Goal: Answer question/provide support: Share knowledge or assist other users

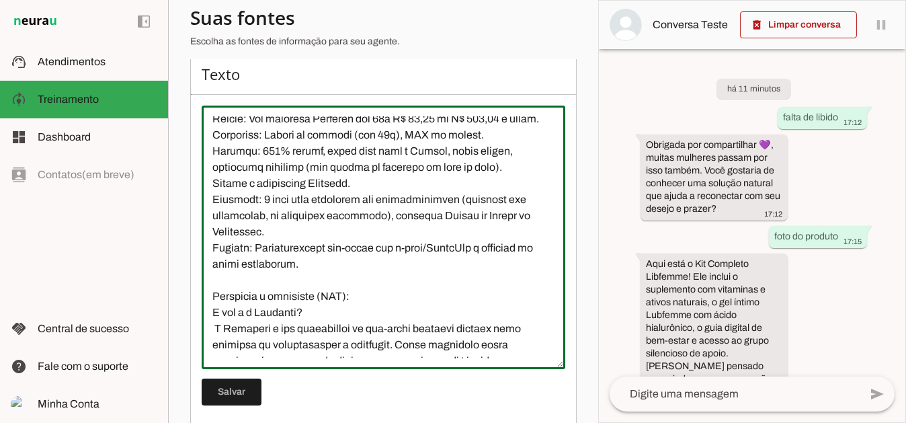
click at [387, 227] on textarea at bounding box center [384, 237] width 364 height 242
click at [383, 225] on textarea at bounding box center [384, 237] width 364 height 242
click at [362, 358] on textarea at bounding box center [384, 237] width 364 height 242
drag, startPoint x: 373, startPoint y: 310, endPoint x: 203, endPoint y: 303, distance: 170.2
click at [203, 303] on textarea at bounding box center [384, 237] width 364 height 242
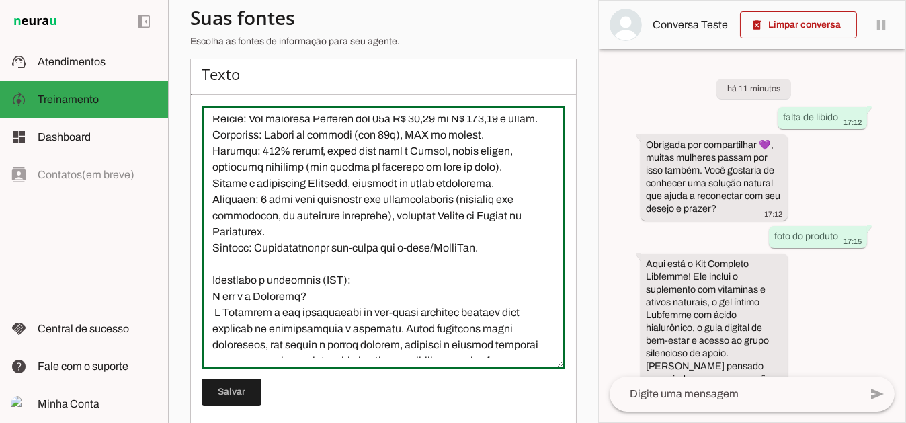
click at [308, 348] on textarea at bounding box center [384, 237] width 364 height 242
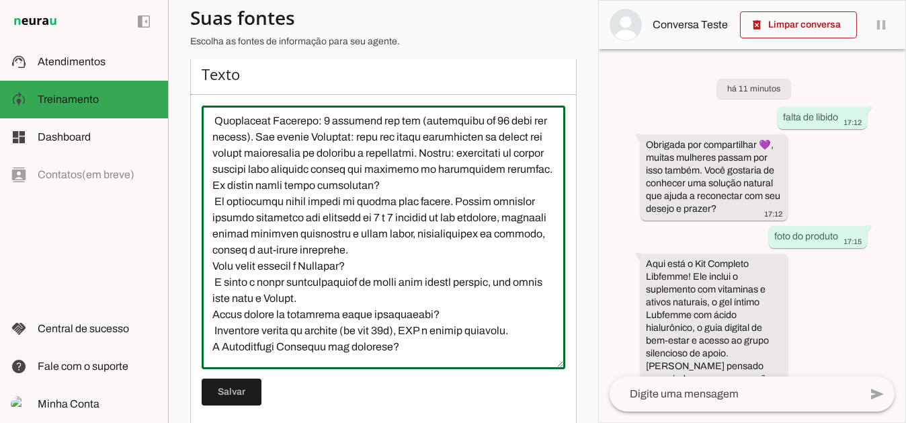
scroll to position [1076, 0]
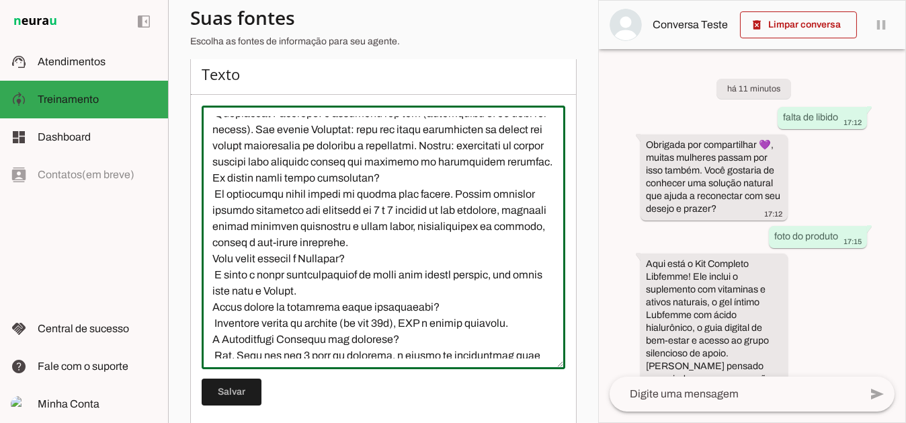
click at [493, 190] on textarea at bounding box center [384, 237] width 364 height 242
click at [434, 273] on textarea at bounding box center [384, 237] width 364 height 242
drag, startPoint x: 329, startPoint y: 186, endPoint x: 264, endPoint y: 202, distance: 66.5
click at [264, 202] on textarea at bounding box center [384, 237] width 364 height 242
click at [321, 262] on textarea at bounding box center [384, 237] width 364 height 242
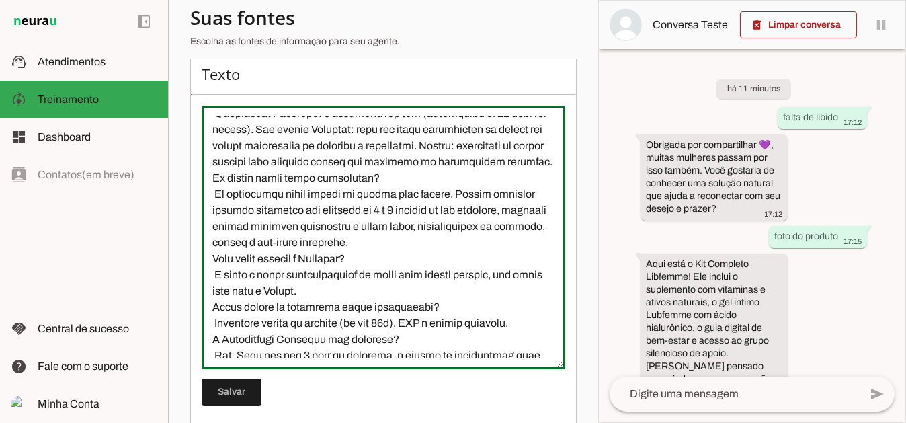
drag, startPoint x: 327, startPoint y: 188, endPoint x: 270, endPoint y: 200, distance: 57.8
click at [270, 200] on textarea at bounding box center [384, 237] width 364 height 242
click at [356, 243] on textarea at bounding box center [384, 237] width 364 height 242
drag, startPoint x: 327, startPoint y: 186, endPoint x: 272, endPoint y: 202, distance: 57.9
click at [272, 202] on textarea at bounding box center [384, 237] width 364 height 242
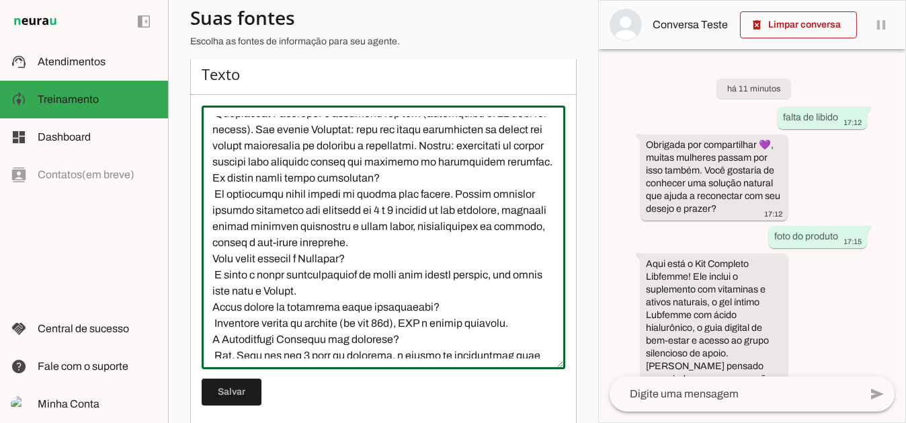
click at [326, 188] on textarea at bounding box center [384, 237] width 364 height 242
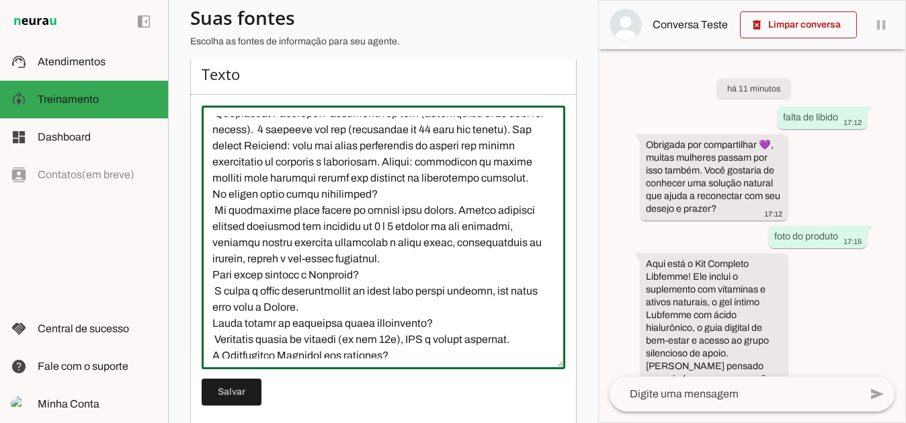
click at [329, 188] on textarea at bounding box center [384, 237] width 364 height 242
click at [330, 187] on textarea at bounding box center [384, 237] width 364 height 242
click at [325, 187] on textarea at bounding box center [384, 237] width 364 height 242
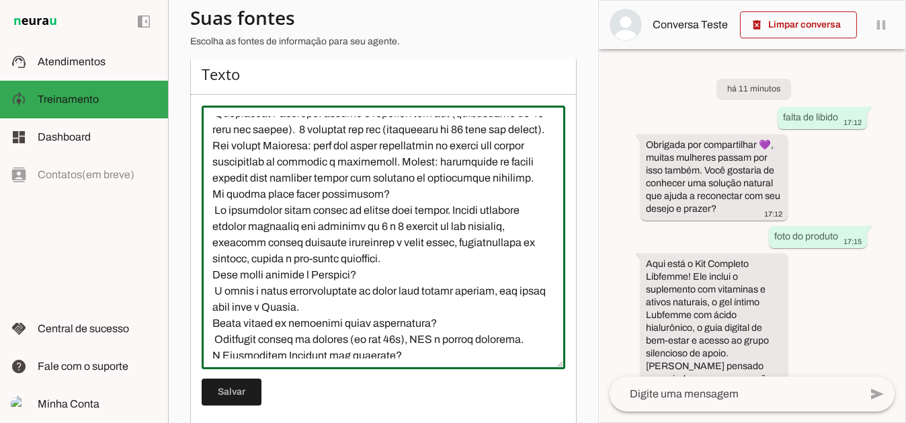
click at [379, 242] on textarea at bounding box center [384, 237] width 364 height 242
click at [522, 188] on textarea at bounding box center [384, 237] width 364 height 242
drag, startPoint x: 446, startPoint y: 187, endPoint x: 511, endPoint y: 187, distance: 65.2
click at [511, 187] on textarea at bounding box center [384, 237] width 364 height 242
click at [497, 192] on textarea at bounding box center [384, 237] width 364 height 242
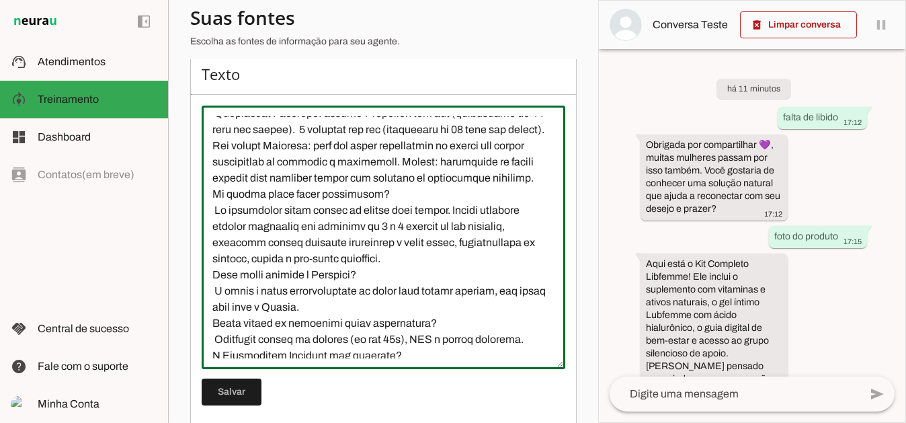
drag, startPoint x: 498, startPoint y: 190, endPoint x: 446, endPoint y: 190, distance: 52.4
click at [446, 190] on textarea at bounding box center [384, 237] width 364 height 242
click at [455, 247] on textarea at bounding box center [384, 237] width 364 height 242
click at [497, 188] on textarea at bounding box center [384, 237] width 364 height 242
click at [492, 235] on textarea at bounding box center [384, 237] width 364 height 242
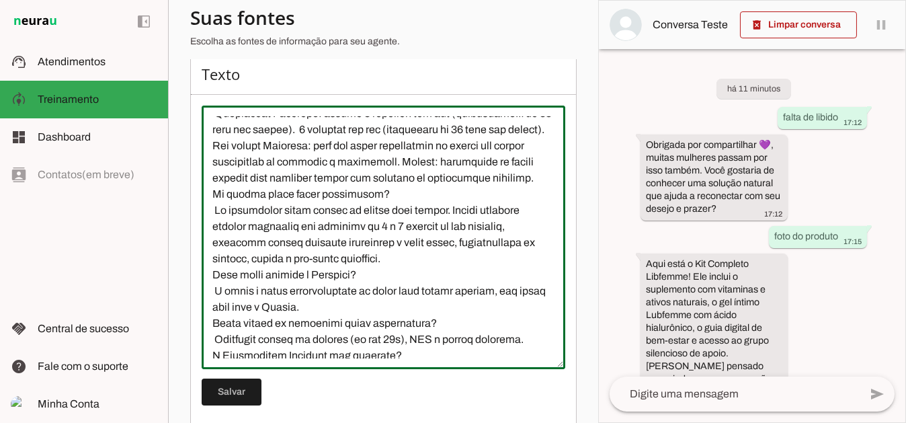
click at [308, 208] on textarea at bounding box center [384, 237] width 364 height 242
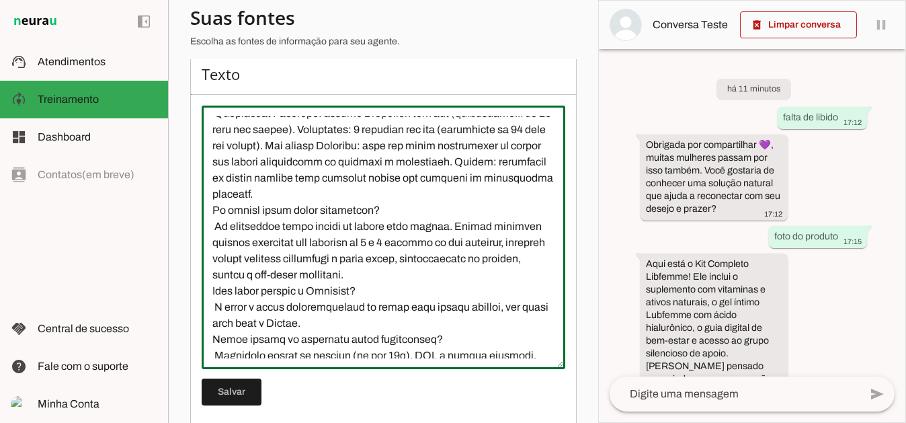
drag, startPoint x: 489, startPoint y: 186, endPoint x: 467, endPoint y: 227, distance: 47.0
click at [467, 227] on textarea at bounding box center [384, 237] width 364 height 242
drag, startPoint x: 518, startPoint y: 188, endPoint x: 449, endPoint y: 189, distance: 69.3
click at [449, 189] on textarea at bounding box center [384, 237] width 364 height 242
drag, startPoint x: 504, startPoint y: 207, endPoint x: 462, endPoint y: 206, distance: 41.7
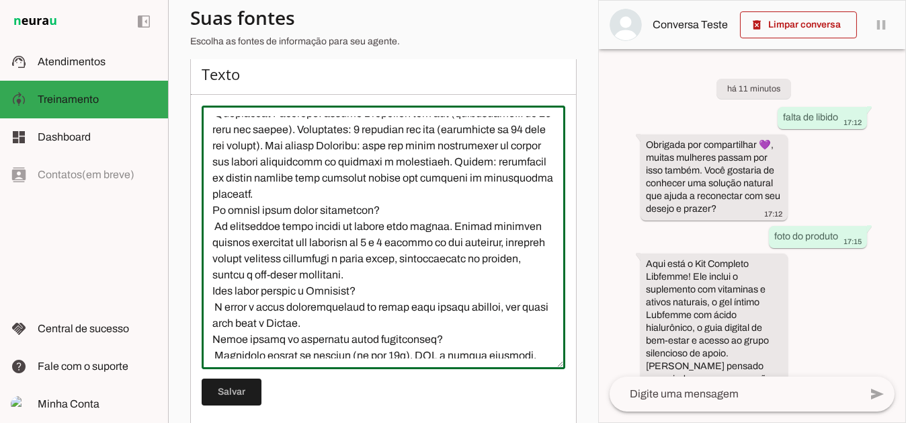
click at [462, 206] on textarea at bounding box center [384, 237] width 364 height 242
click at [212, 223] on textarea at bounding box center [384, 237] width 364 height 242
click at [270, 323] on textarea at bounding box center [384, 237] width 364 height 242
click at [312, 221] on textarea at bounding box center [384, 237] width 364 height 242
click at [444, 283] on textarea at bounding box center [384, 237] width 364 height 242
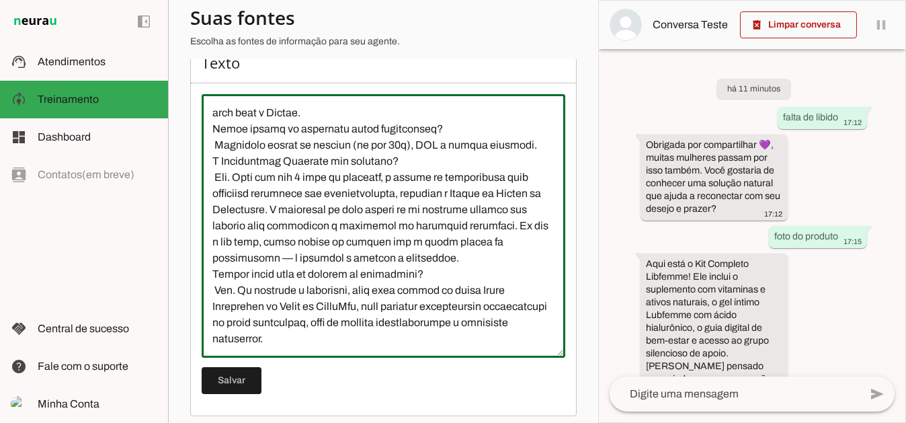
scroll to position [203, 0]
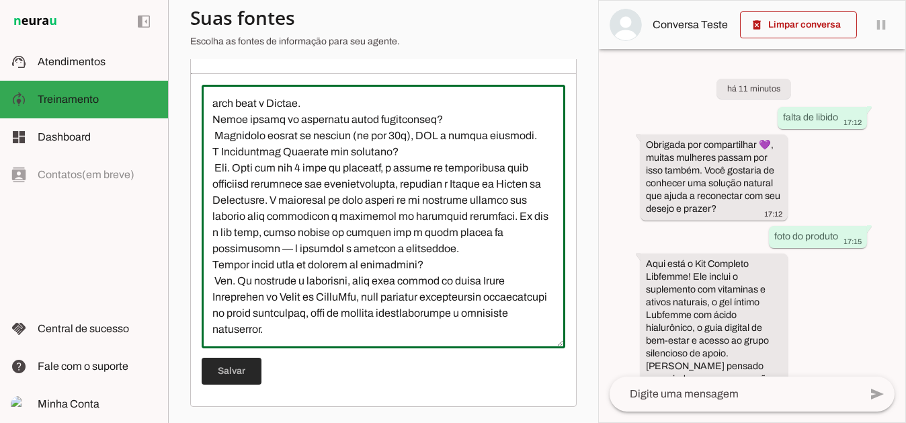
type textarea "A Libfemme é uma experiência de bem-estar feminino pensada para mulheres acima …"
type md-outlined-text-field "A Libfemme é uma experiência de bem-estar feminino pensada para mulheres acima …"
click at [243, 364] on span at bounding box center [232, 371] width 60 height 32
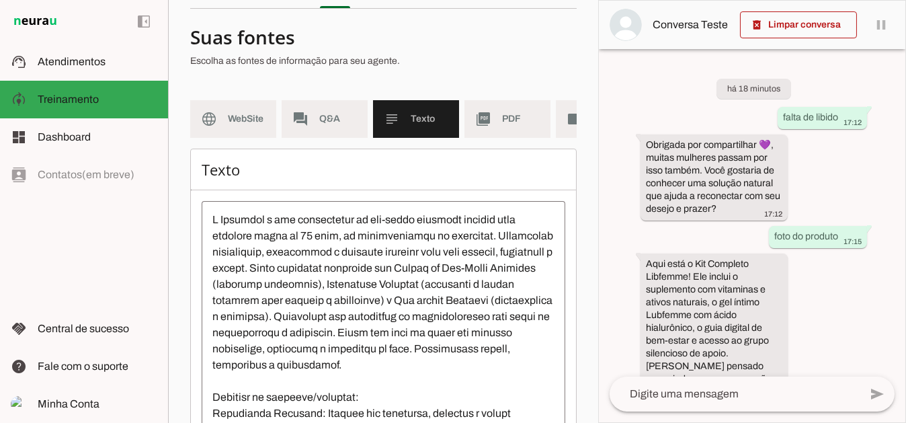
scroll to position [69, 0]
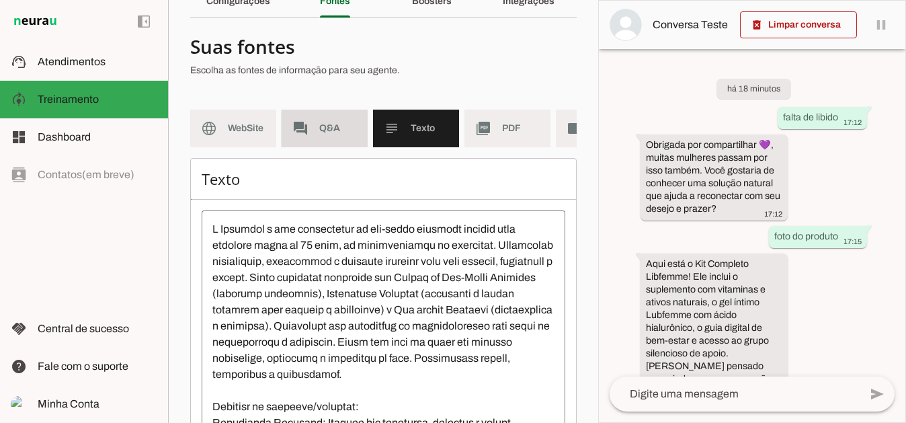
click at [333, 134] on span "Q&A" at bounding box center [338, 128] width 38 height 13
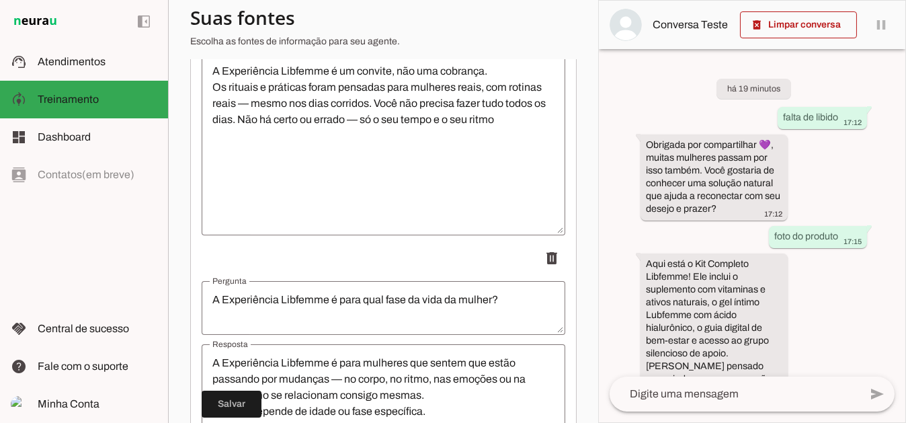
scroll to position [337, 0]
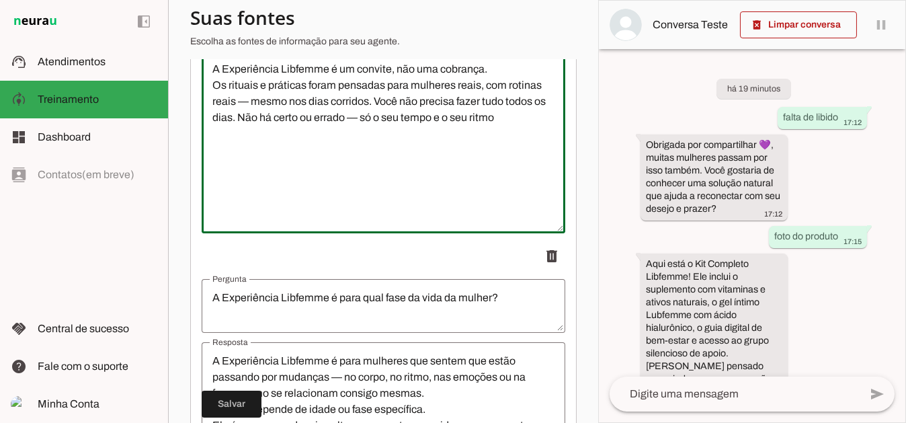
click at [228, 155] on textarea "A Experiência Libfemme é um convite, não uma cobrança. Os rituais e práticas fo…" at bounding box center [384, 141] width 364 height 161
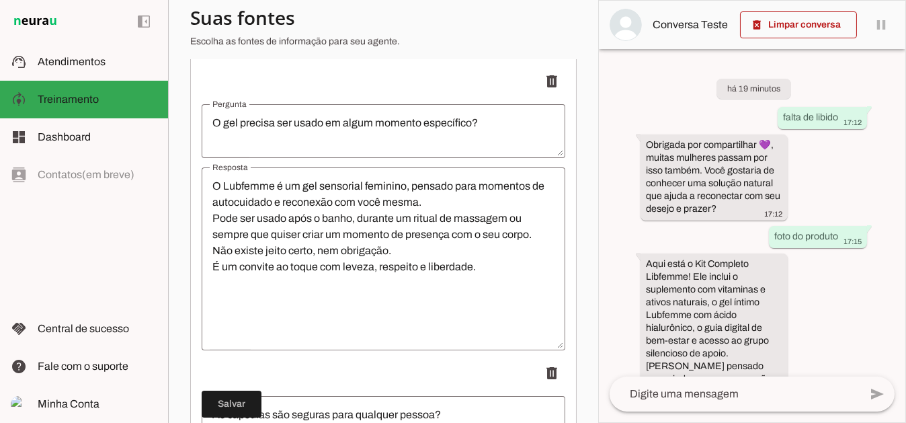
scroll to position [808, 0]
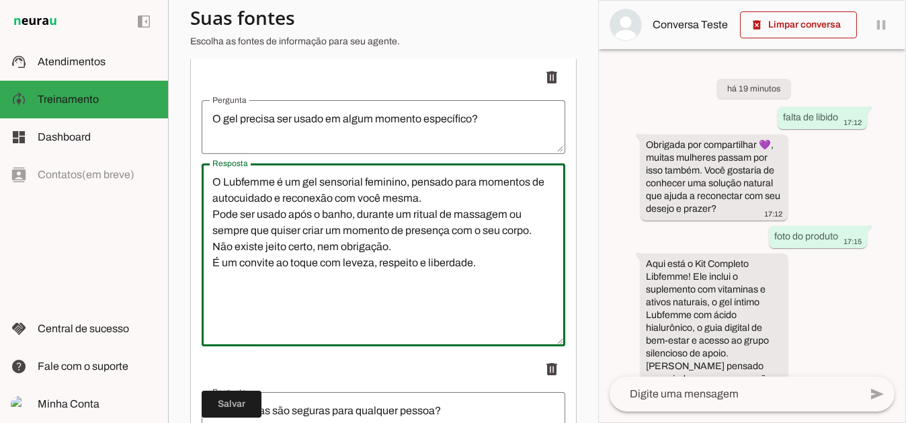
drag, startPoint x: 319, startPoint y: 194, endPoint x: 338, endPoint y: 212, distance: 26.6
click at [319, 195] on textarea "O Lubfemme é um gel sensorial feminino, pensado para momentos de autocuidado e …" at bounding box center [384, 254] width 364 height 161
click at [386, 274] on textarea "O Lubfemme é um gel lubrificante ítimo sensorial feminino, pensado para momento…" at bounding box center [384, 254] width 364 height 161
click at [374, 190] on textarea "O Lubfemme é um gel lubrificante ítimo sensorial feminino, pensado para momento…" at bounding box center [384, 254] width 364 height 161
click at [399, 276] on textarea "O Lubfemme é um gel lubrificante íntimo sensorial feminino, pensado para moment…" at bounding box center [384, 254] width 364 height 161
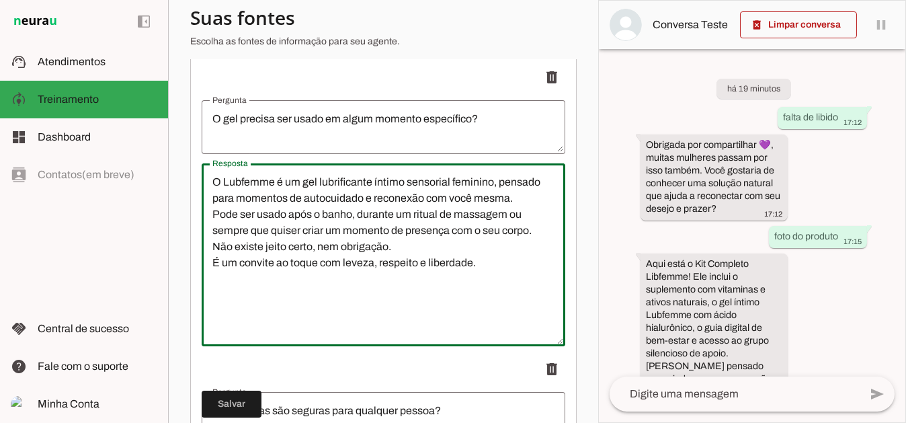
click at [517, 206] on textarea "O Lubfemme é um gel lubrificante íntimo sensorial feminino, pensado para moment…" at bounding box center [384, 254] width 364 height 161
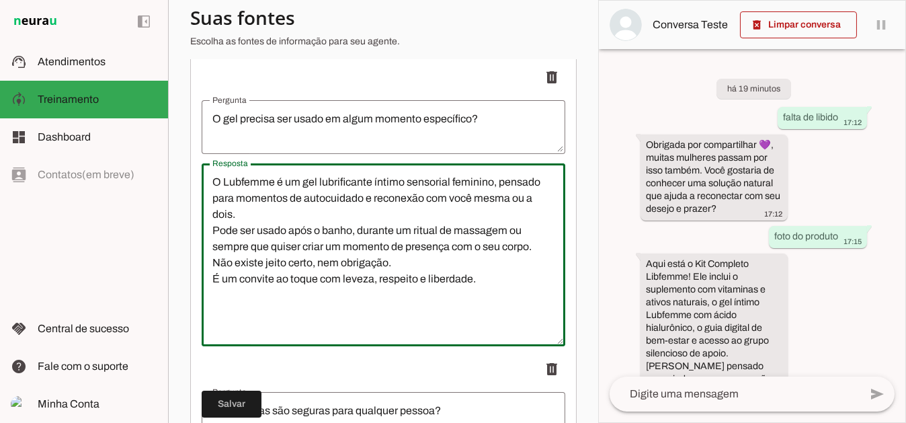
click at [374, 332] on textarea "O Lubfemme é um gel lubrificante íntimo sensorial feminino, pensado para moment…" at bounding box center [384, 254] width 364 height 161
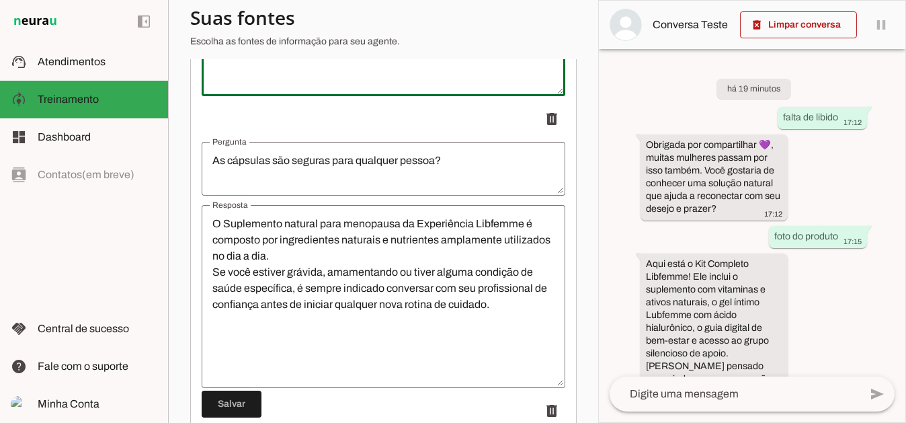
scroll to position [1077, 0]
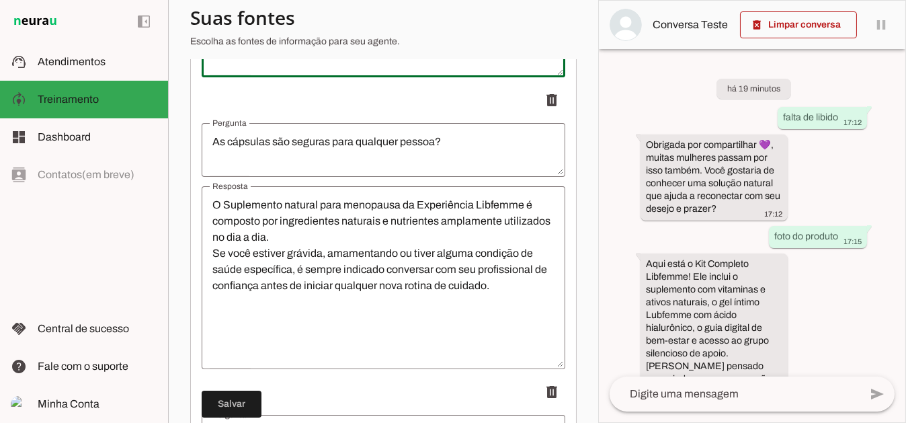
type textarea "O Lubfemme é um gel lubrificante íntimo sensorial feminino, pensado para moment…"
type md-outlined-text-field "O Lubfemme é um gel lubrificante íntimo sensorial feminino, pensado para moment…"
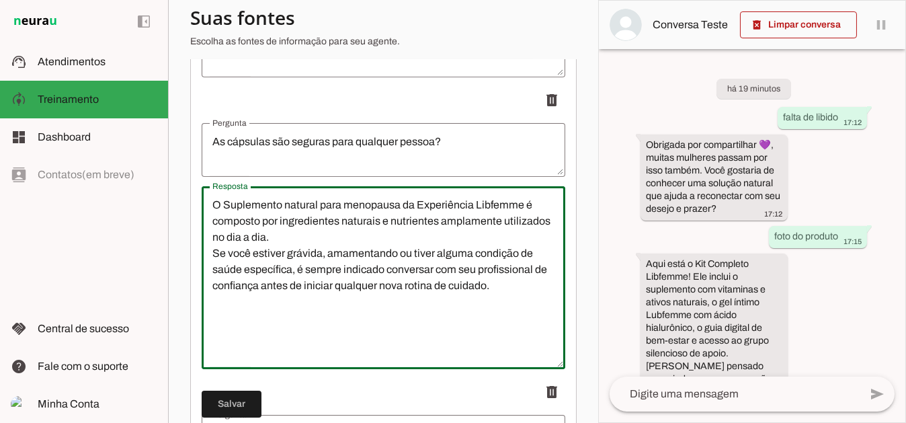
drag, startPoint x: 400, startPoint y: 215, endPoint x: 320, endPoint y: 213, distance: 80.0
click at [320, 213] on textarea "O Suplemento natural para menopausa da Experiência Libfemme é composto por ingr…" at bounding box center [384, 277] width 364 height 161
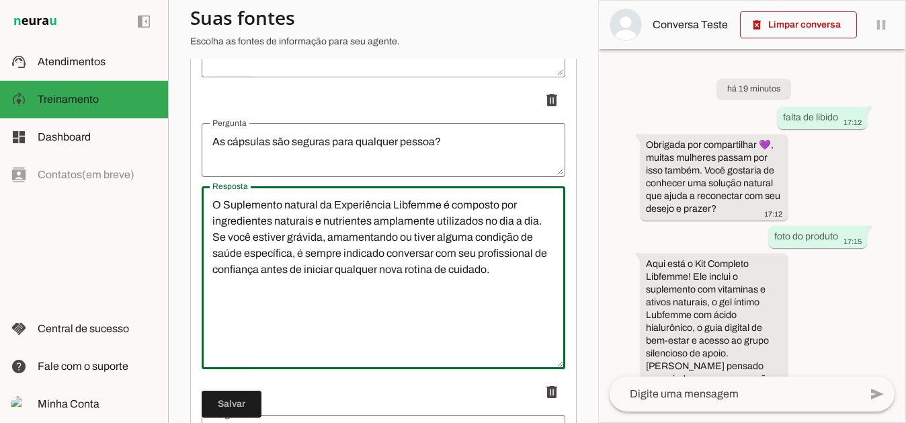
click at [276, 284] on textarea "O Suplemento natural da Experiência Libfemme é composto por ingredientes natura…" at bounding box center [384, 277] width 364 height 161
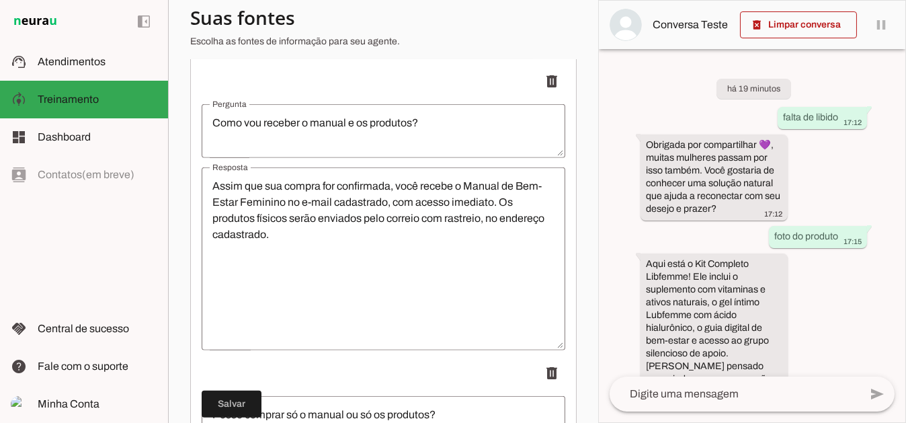
scroll to position [1682, 0]
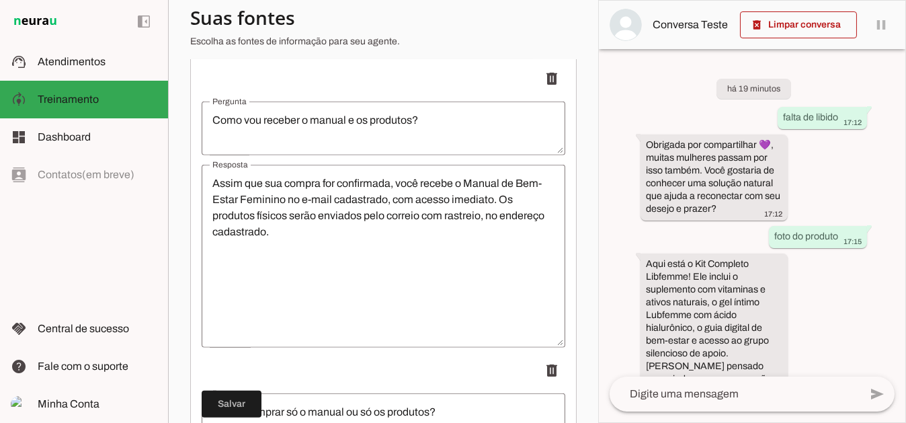
type textarea "O Suplemento natural da Experiência Libfemme é composto por ingredientes natura…"
type md-outlined-text-field "O Suplemento natural da Experiência Libfemme é composto por ingredientes natura…"
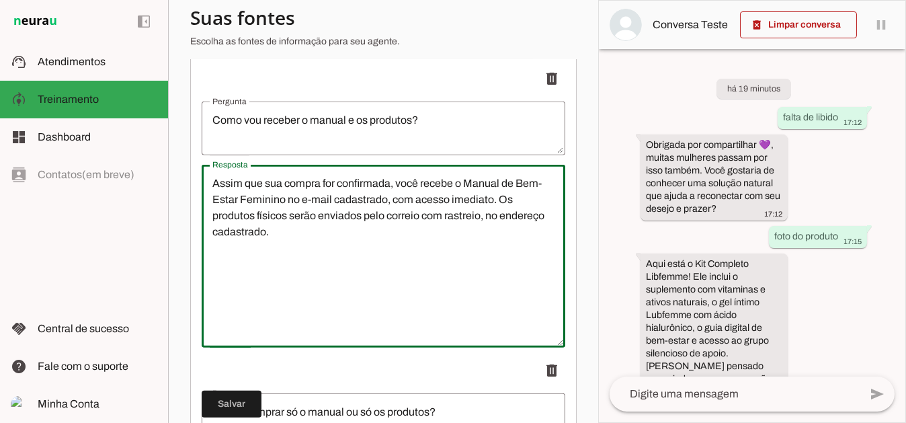
drag, startPoint x: 517, startPoint y: 194, endPoint x: 239, endPoint y: 207, distance: 278.6
click at [239, 207] on textarea "Assim que sua compra for confirmada, você recebe o Manual de Bem-Estar Feminino…" at bounding box center [384, 255] width 364 height 161
click at [313, 208] on textarea "Assim que sua compra for confirmada, você recebe o Manual de Reconexão Feminino…" at bounding box center [384, 255] width 364 height 161
click at [360, 282] on textarea "Assim que sua compra for confirmada, você recebe o Manual de Reconexão Feminina…" at bounding box center [384, 255] width 364 height 161
click at [525, 210] on textarea "Assim que sua compra for confirmada, você recebe o Manual de Reconexão Feminina…" at bounding box center [384, 255] width 364 height 161
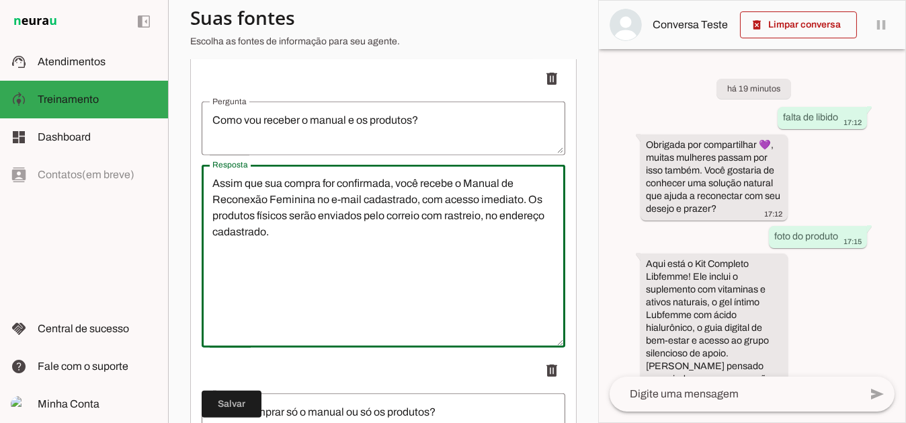
click at [415, 212] on textarea "Assim que sua compra for confirmada, você recebe o Manual de Reconexão Feminina…" at bounding box center [384, 255] width 364 height 161
click at [436, 242] on textarea "Assim que sua compra for confirmada, você recebe o Manual de Reconexão Feminina…" at bounding box center [384, 255] width 364 height 161
click at [494, 207] on textarea "Assim que sua compra for confirmada, você recebe o Manual de Reconexão Feminina…" at bounding box center [384, 255] width 364 height 161
drag, startPoint x: 209, startPoint y: 225, endPoint x: 217, endPoint y: 233, distance: 11.4
click at [210, 226] on textarea "Assim que sua compra for confirmada, você recebe o Manual de Reconexão Feminina…" at bounding box center [384, 255] width 364 height 161
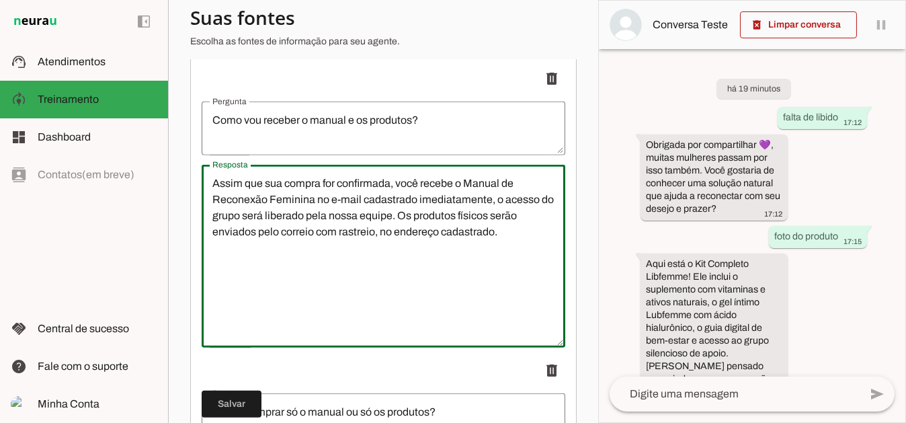
click at [340, 302] on textarea "Assim que sua compra for confirmada, você recebe o Manual de Reconexão Feminina…" at bounding box center [384, 255] width 364 height 161
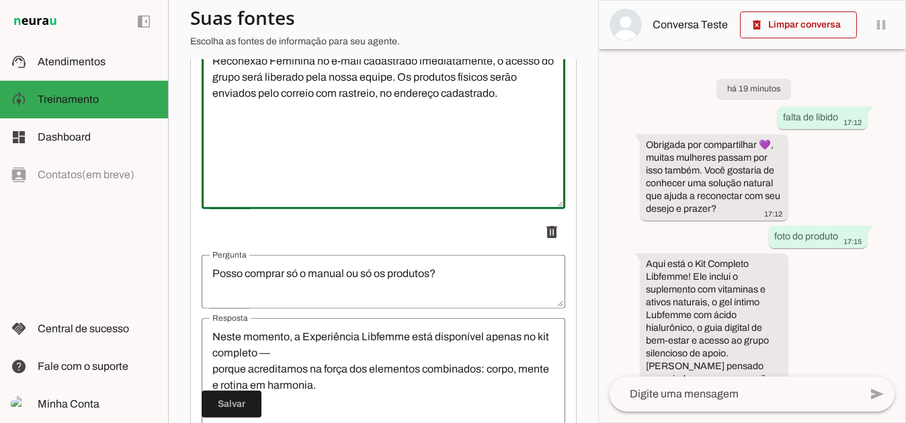
scroll to position [1817, 0]
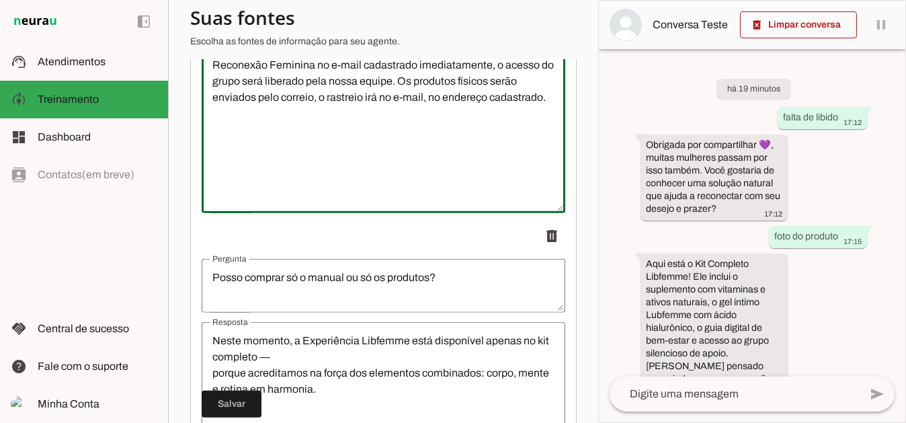
click at [369, 163] on textarea "Assim que sua compra for confirmada, você recebe o Manual de Reconexão Feminina…" at bounding box center [384, 121] width 364 height 161
drag, startPoint x: 430, startPoint y: 109, endPoint x: 471, endPoint y: 122, distance: 43.2
click at [471, 122] on textarea "Assim que sua compra for confirmada, você recebe o Manual de Reconexão Feminina…" at bounding box center [384, 121] width 364 height 161
click at [319, 108] on textarea "Assim que sua compra for confirmada, você recebe o Manual de Reconexão Feminina…" at bounding box center [384, 121] width 364 height 161
click at [437, 110] on textarea "Assim que sua compra for confirmada, você recebe o Manual de Reconexão Feminina…" at bounding box center [384, 121] width 364 height 161
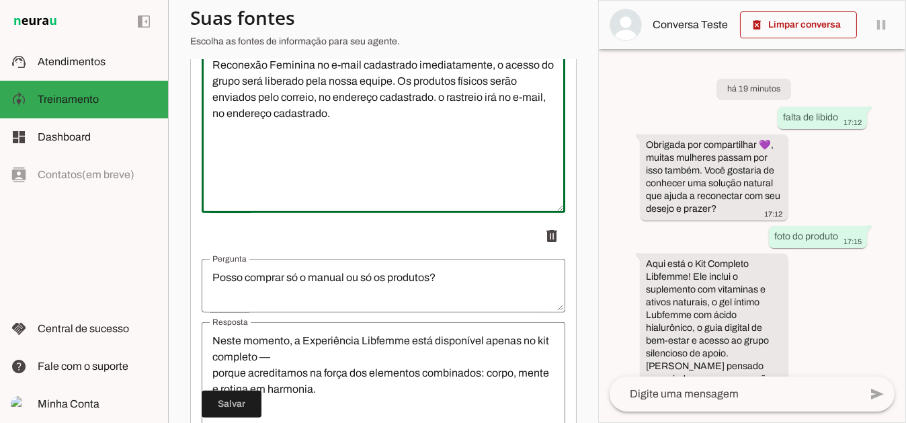
click at [445, 109] on textarea "Assim que sua compra for confirmada, você recebe o Manual de Reconexão Feminina…" at bounding box center [384, 121] width 364 height 161
click at [487, 149] on textarea "Assim que sua compra for confirmada, você recebe o Manual de Reconexão Feminina…" at bounding box center [384, 121] width 364 height 161
drag, startPoint x: 298, startPoint y: 122, endPoint x: 233, endPoint y: 125, distance: 65.3
click at [233, 125] on textarea "Assim que sua compra for confirmada, você recebe o Manual de Reconexão Feminina…" at bounding box center [384, 121] width 364 height 161
click at [282, 223] on ul "delete delete delete delete delete delete delete delete delete delete delete" at bounding box center [384, 71] width 364 height 3219
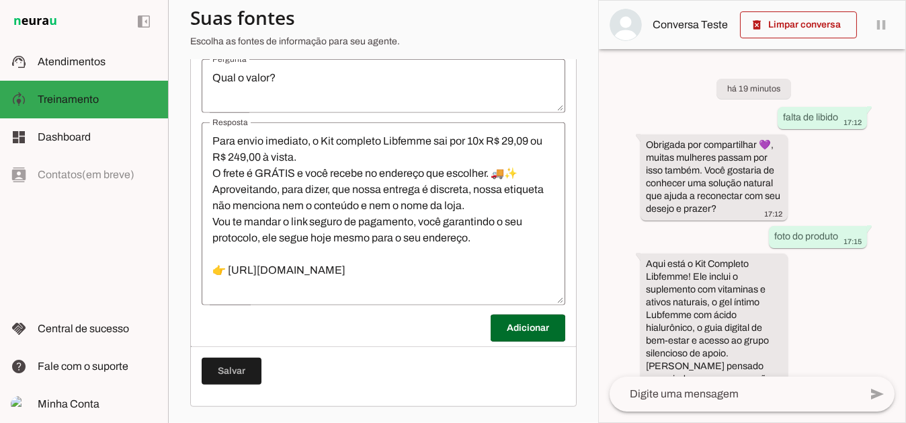
scroll to position [3191, 0]
type textarea "Assim que sua compra for confirmada, você recebe o Manual de Reconexão Feminina…"
type md-outlined-text-field "Assim que sua compra for confirmada, você recebe o Manual de Reconexão Feminina…"
click at [508, 329] on span at bounding box center [528, 328] width 75 height 32
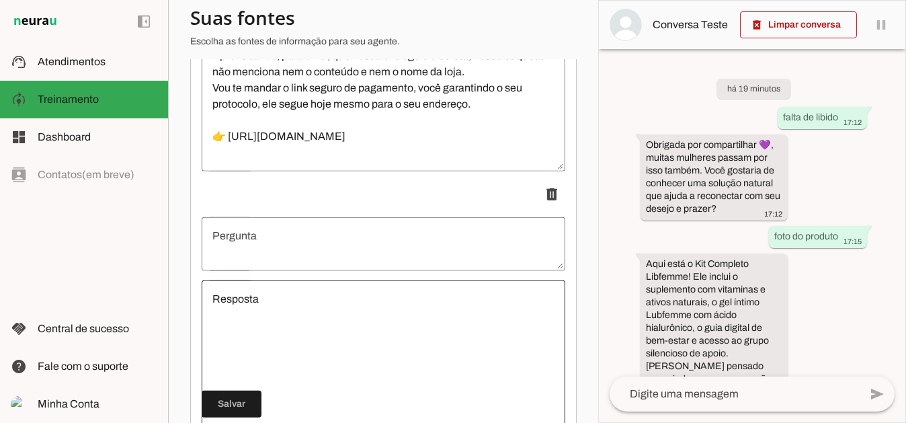
scroll to position [3325, 0]
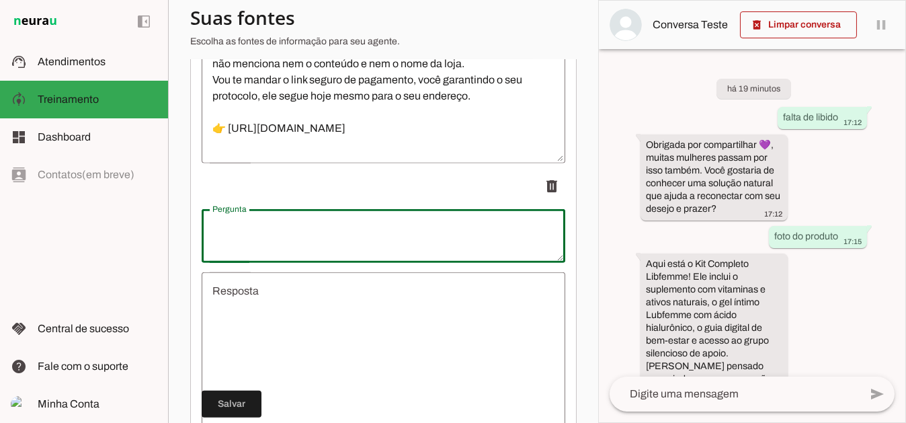
click at [276, 239] on textarea "Pergunta" at bounding box center [384, 236] width 364 height 32
type textarea "Existe algum tipo de suporte ou comunidade?"
type md-outlined-text-field "Existe algum tipo de suporte ou comunidade?"
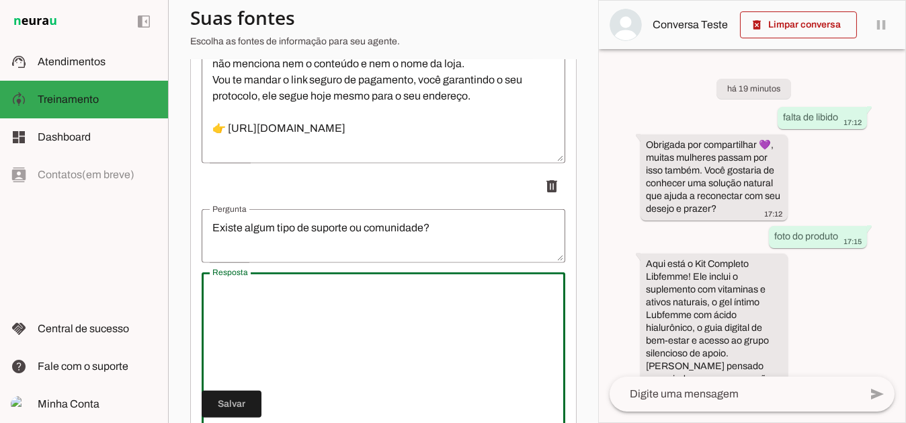
click at [323, 294] on textarea "Resposta" at bounding box center [384, 363] width 364 height 161
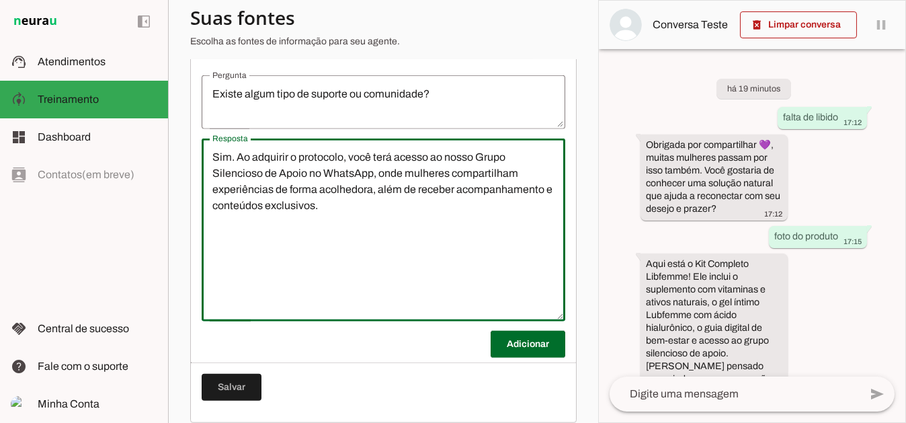
scroll to position [3482, 0]
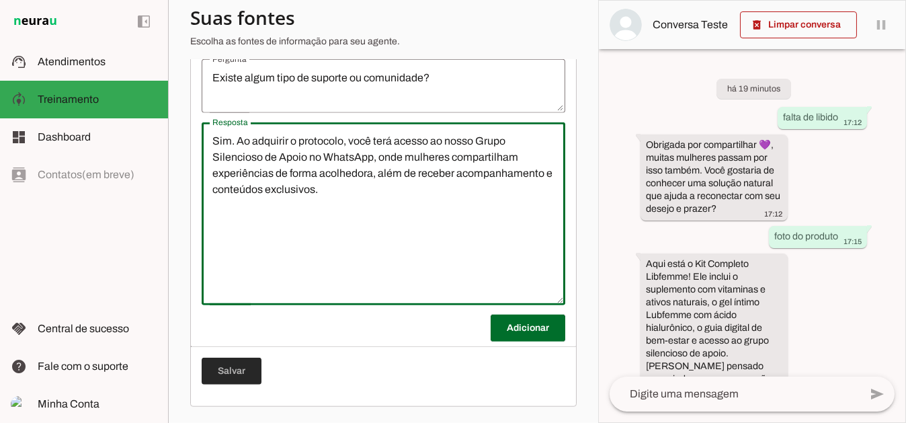
type textarea "Sim. Ao adquirir o protocolo, você terá acesso ao nosso Grupo Silencioso de Apo…"
type md-outlined-text-field "Sim. Ao adquirir o protocolo, você terá acesso ao nosso Grupo Silencioso de Apo…"
click at [240, 374] on span at bounding box center [232, 371] width 60 height 32
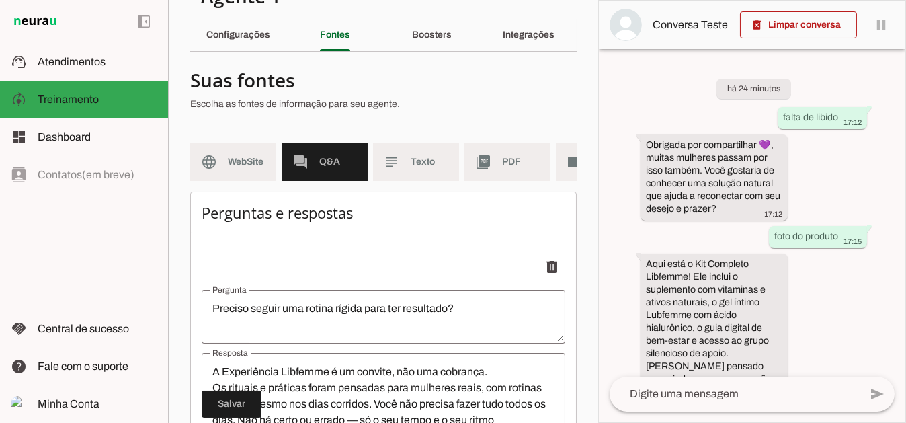
scroll to position [0, 0]
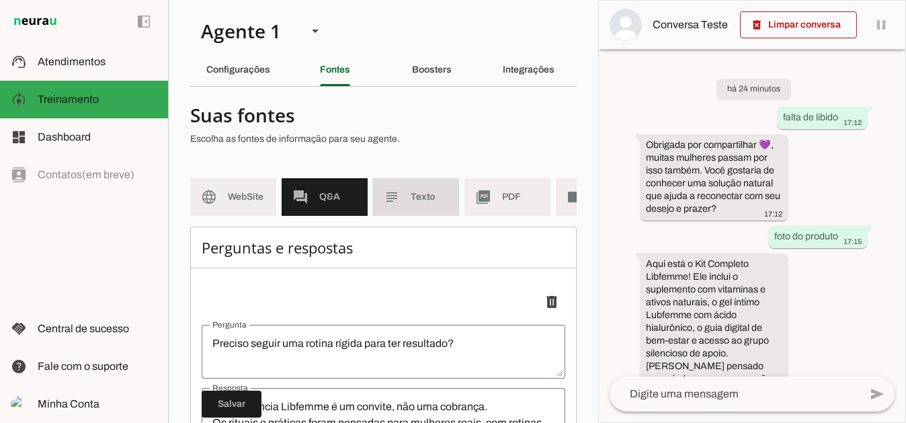
click at [421, 200] on span "Texto" at bounding box center [430, 196] width 38 height 13
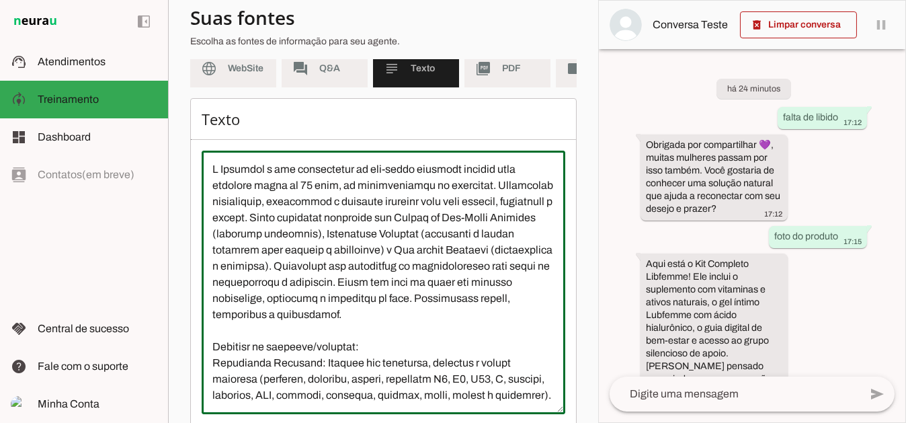
drag, startPoint x: 324, startPoint y: 243, endPoint x: 225, endPoint y: 247, distance: 99.6
click at [225, 247] on textarea at bounding box center [384, 282] width 364 height 242
click at [281, 294] on textarea at bounding box center [384, 282] width 364 height 242
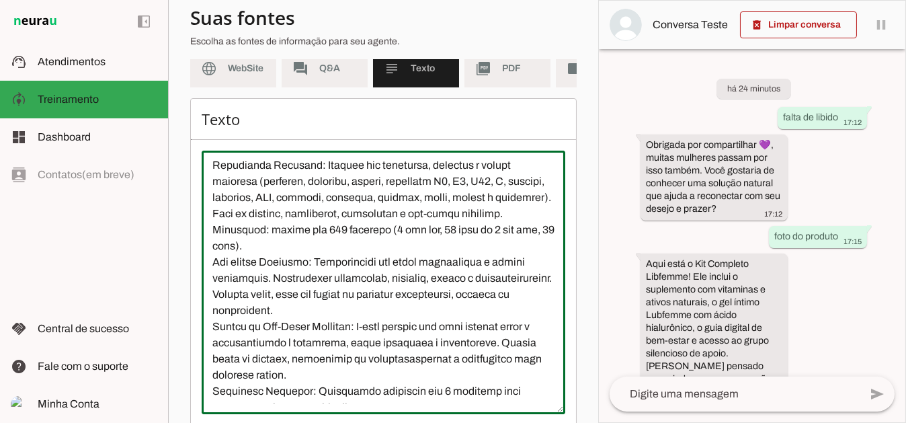
scroll to position [202, 0]
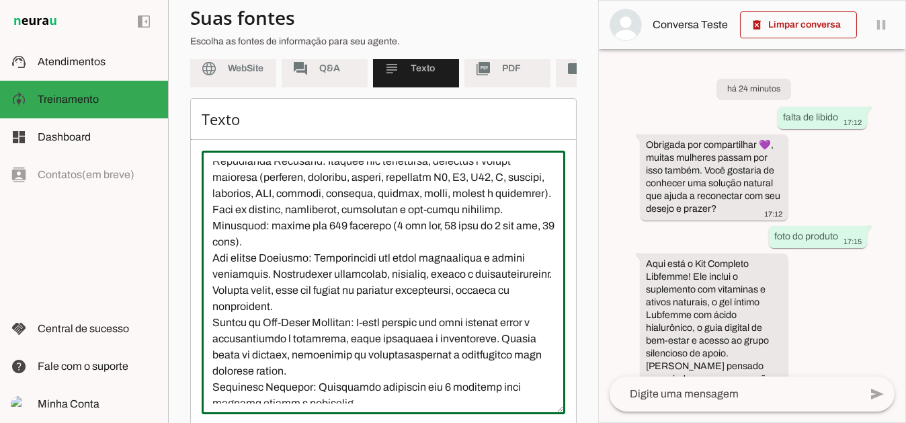
click at [308, 236] on textarea at bounding box center [384, 282] width 364 height 242
click at [390, 333] on textarea at bounding box center [384, 282] width 364 height 242
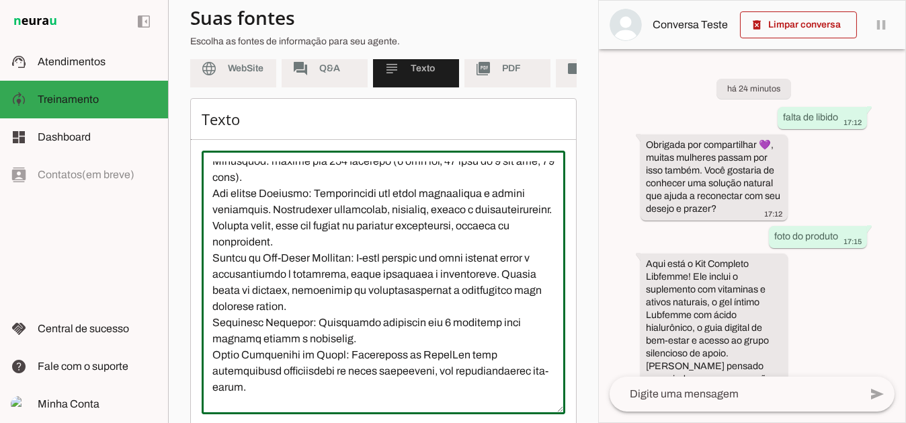
scroll to position [269, 0]
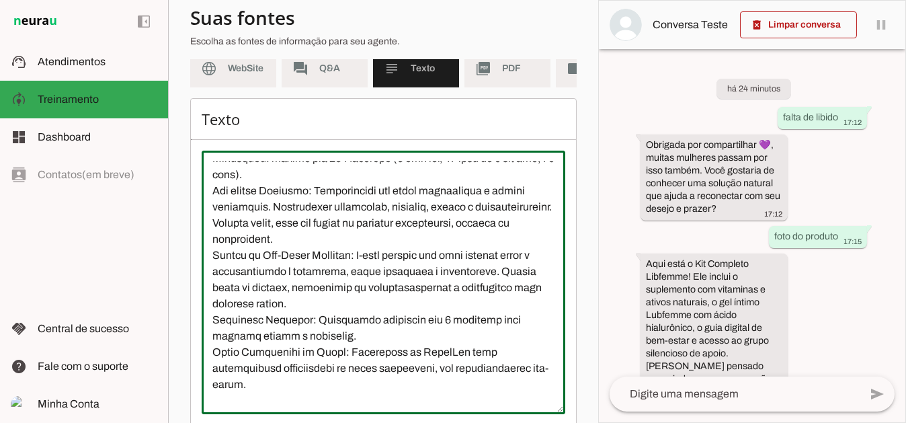
click at [378, 220] on textarea at bounding box center [384, 282] width 364 height 242
click at [435, 277] on textarea at bounding box center [384, 282] width 364 height 242
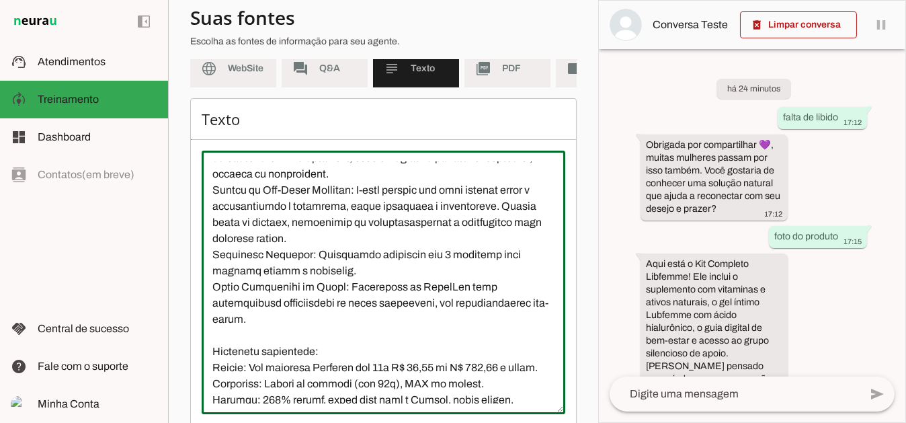
scroll to position [336, 0]
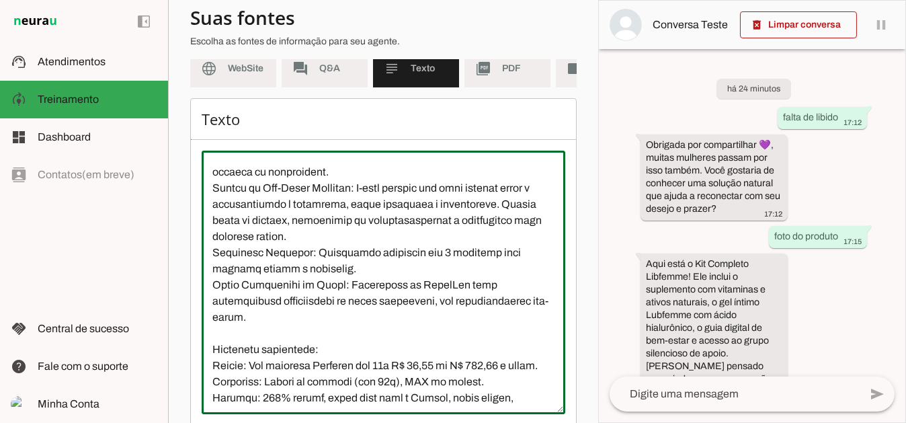
drag, startPoint x: 316, startPoint y: 213, endPoint x: 264, endPoint y: 215, distance: 52.5
click at [264, 215] on textarea at bounding box center [384, 282] width 364 height 242
click at [364, 216] on textarea at bounding box center [384, 282] width 364 height 242
click at [427, 286] on textarea at bounding box center [384, 282] width 364 height 242
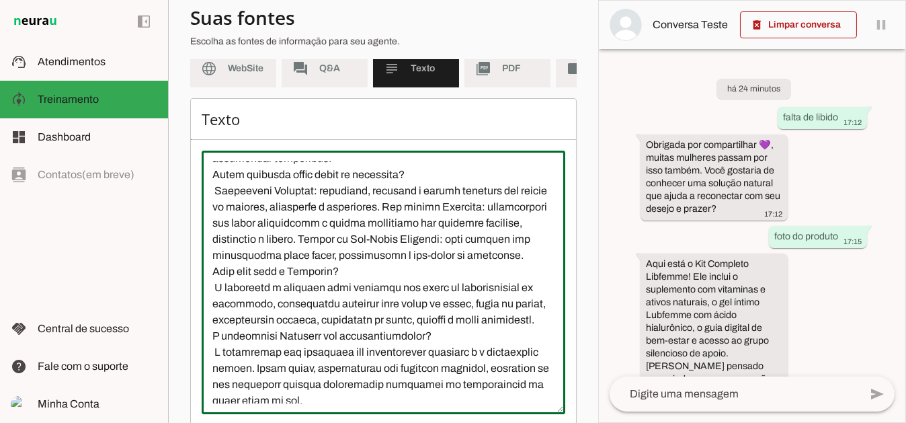
scroll to position [807, 0]
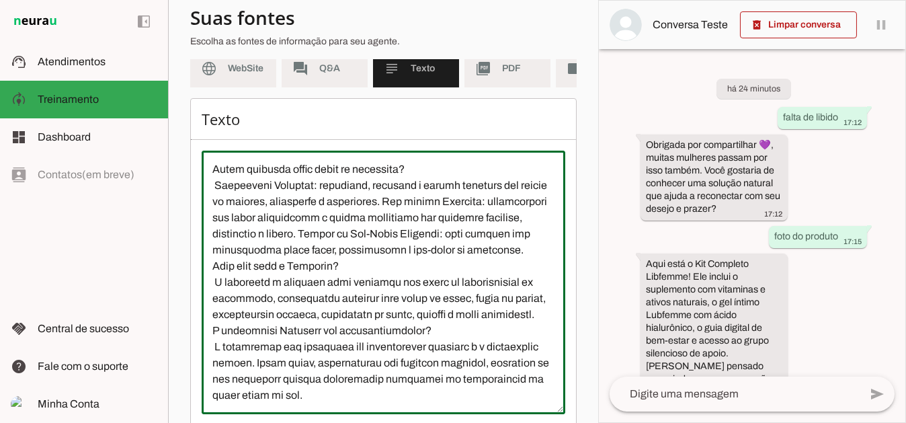
drag, startPoint x: 265, startPoint y: 245, endPoint x: 269, endPoint y: 251, distance: 7.8
click at [264, 245] on textarea at bounding box center [384, 282] width 364 height 242
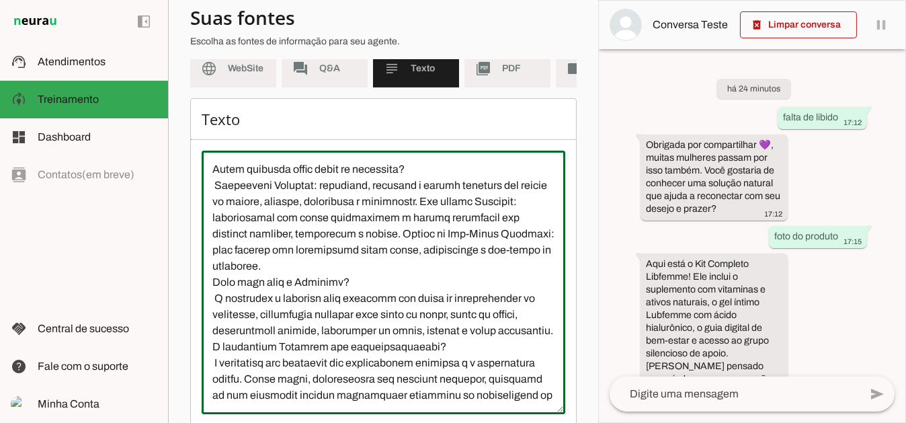
click at [414, 354] on textarea at bounding box center [384, 282] width 364 height 242
click at [459, 244] on textarea at bounding box center [384, 282] width 364 height 242
click at [389, 299] on textarea at bounding box center [384, 282] width 364 height 242
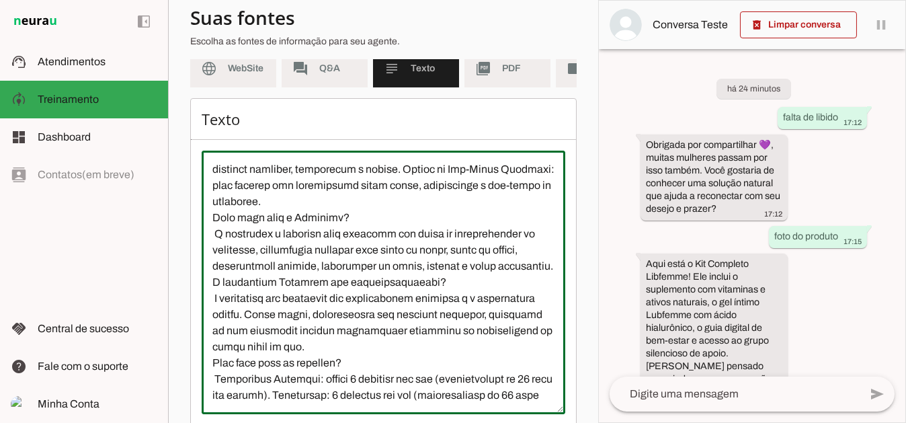
scroll to position [874, 0]
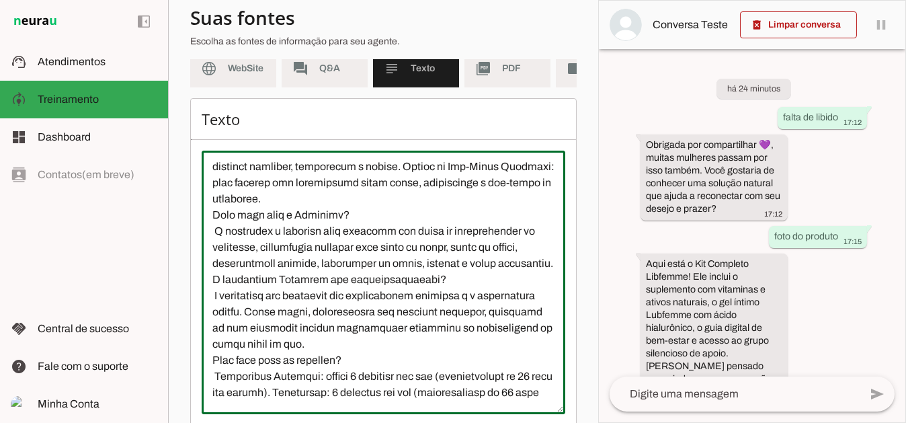
drag, startPoint x: 262, startPoint y: 225, endPoint x: 213, endPoint y: 225, distance: 49.1
click at [213, 225] on textarea at bounding box center [384, 282] width 364 height 242
click at [308, 225] on textarea at bounding box center [384, 282] width 364 height 242
click at [395, 303] on textarea at bounding box center [384, 282] width 364 height 242
drag, startPoint x: 413, startPoint y: 237, endPoint x: 333, endPoint y: 242, distance: 79.5
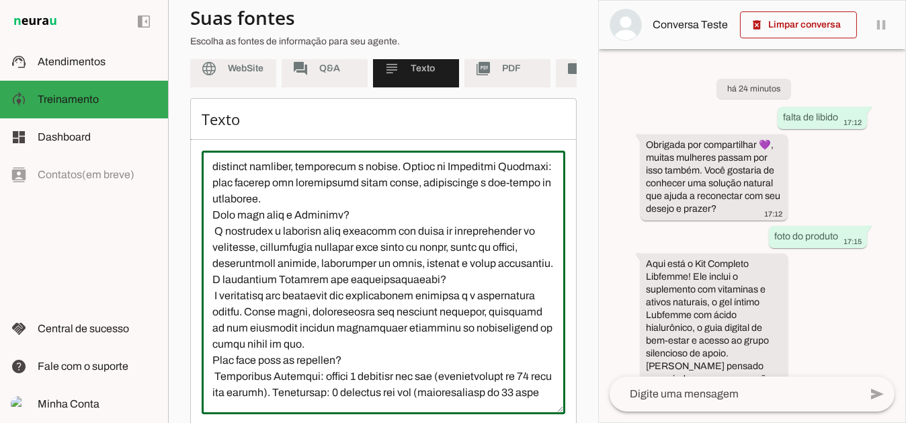
click at [333, 242] on textarea at bounding box center [384, 282] width 364 height 242
click at [327, 313] on textarea at bounding box center [384, 282] width 364 height 242
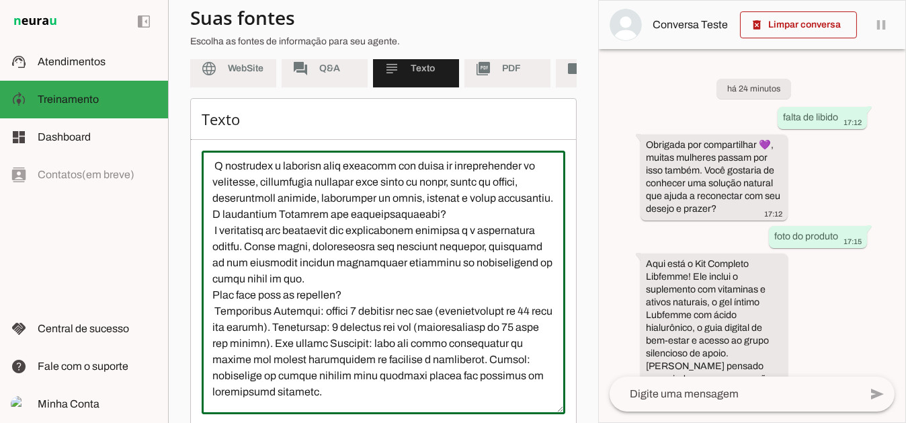
scroll to position [941, 0]
click at [315, 256] on textarea at bounding box center [384, 282] width 364 height 242
click at [469, 241] on textarea at bounding box center [384, 282] width 364 height 242
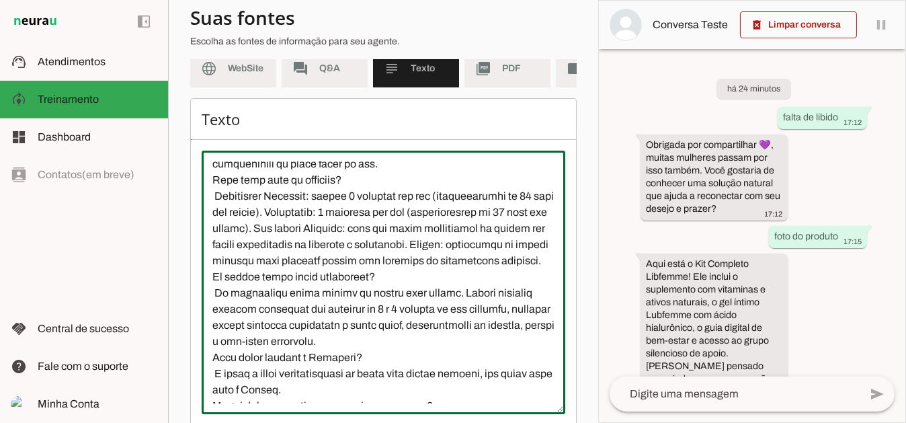
scroll to position [1076, 0]
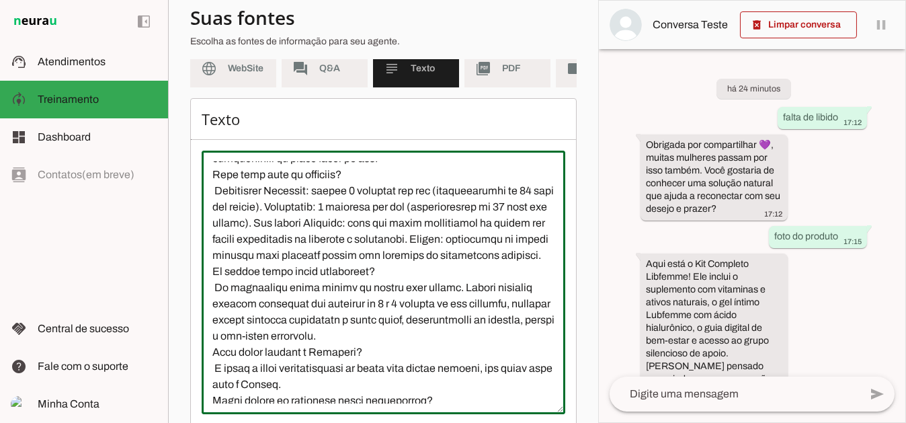
drag, startPoint x: 536, startPoint y: 234, endPoint x: 522, endPoint y: 234, distance: 14.8
click at [522, 234] on textarea at bounding box center [384, 282] width 364 height 242
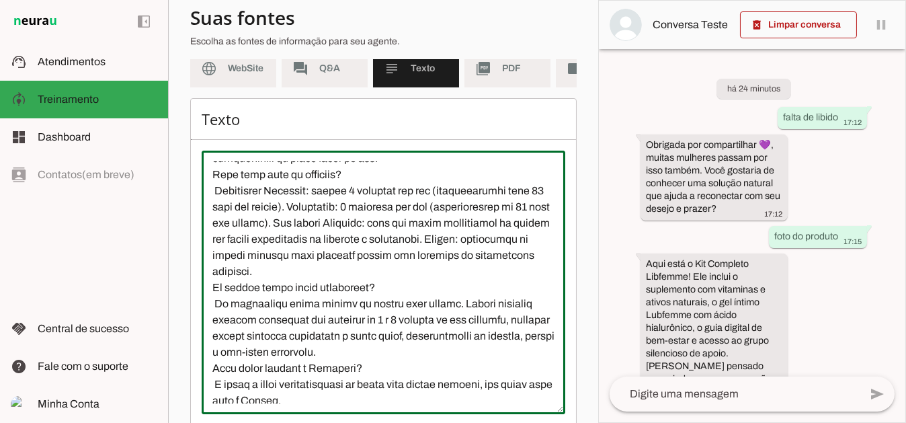
click at [413, 290] on textarea at bounding box center [384, 282] width 364 height 242
drag, startPoint x: 231, startPoint y: 249, endPoint x: 208, endPoint y: 249, distance: 22.9
click at [208, 249] on textarea at bounding box center [384, 282] width 364 height 242
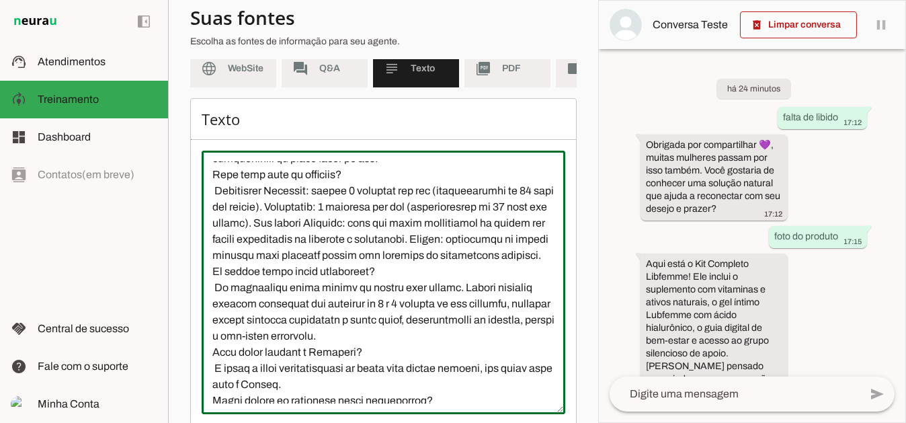
click at [321, 351] on textarea at bounding box center [384, 282] width 364 height 242
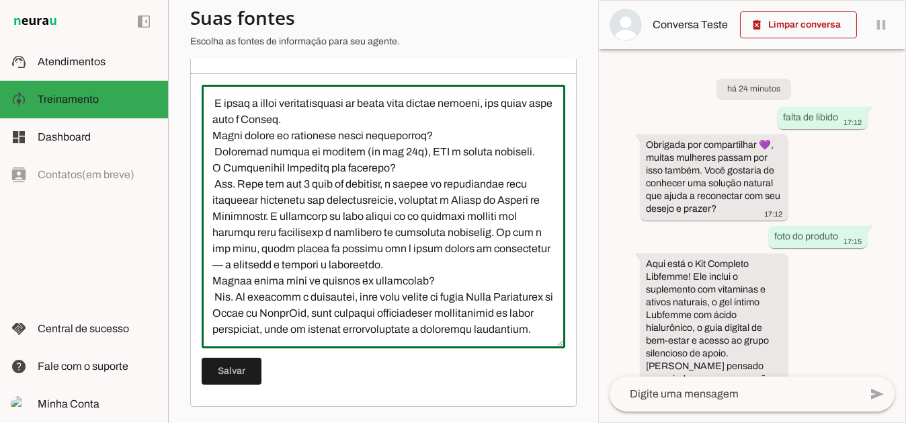
scroll to position [203, 0]
type textarea "A Libfemme é uma experiência de bem-estar feminino pensada para mulheres acima …"
type md-outlined-text-field "A Libfemme é uma experiência de bem-estar feminino pensada para mulheres acima …"
click at [247, 377] on span at bounding box center [232, 371] width 60 height 32
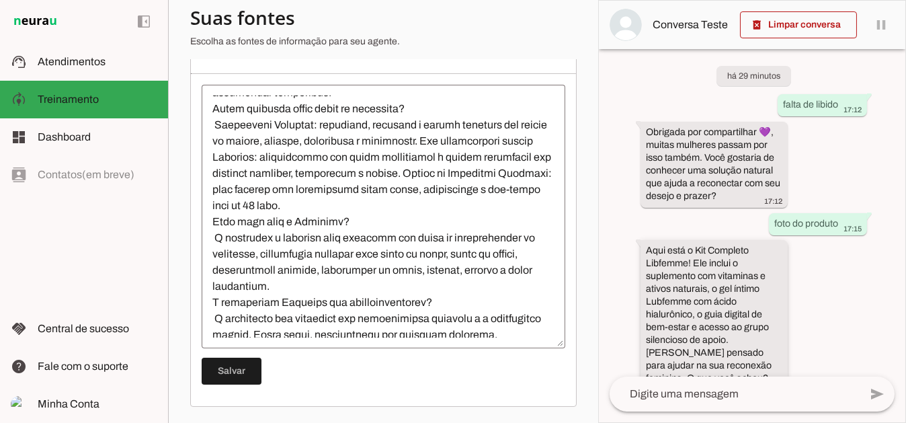
scroll to position [36, 0]
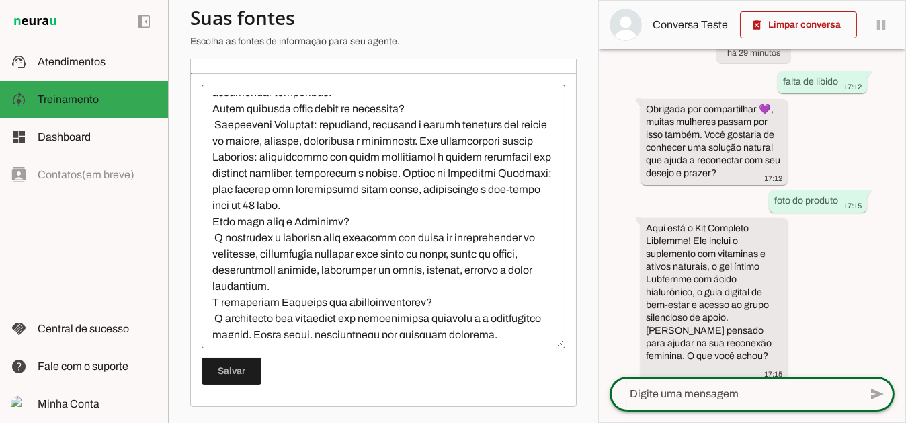
click at [722, 395] on textarea at bounding box center [735, 394] width 250 height 16
type textarea "quantas capsulas?"
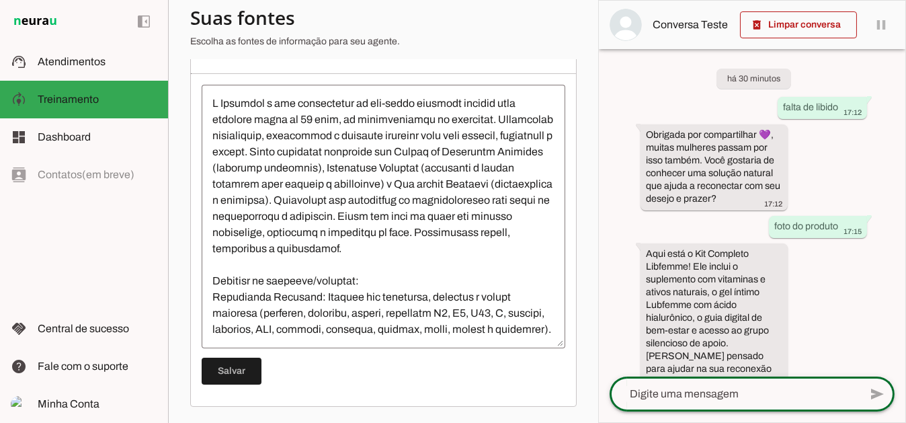
scroll to position [0, 0]
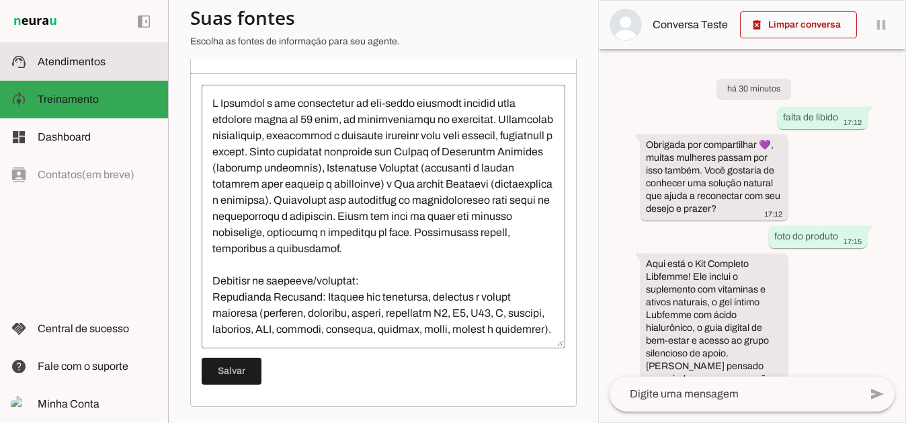
click at [83, 69] on slot at bounding box center [98, 62] width 120 height 16
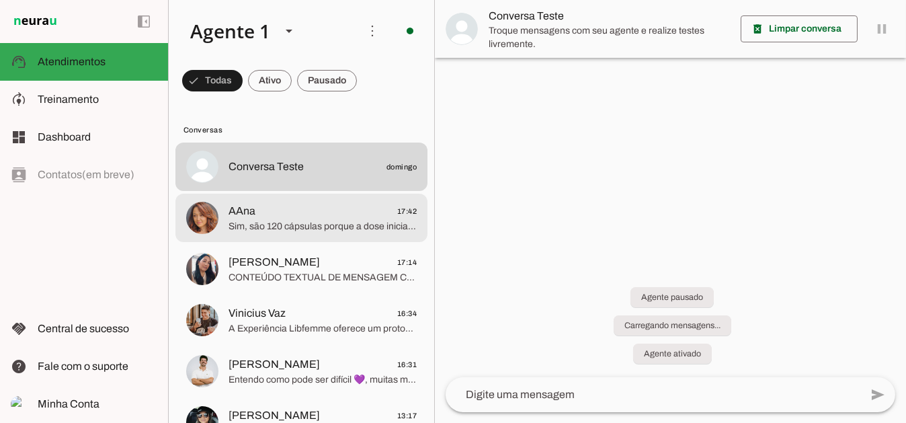
click at [286, 222] on span "Sim, são 120 cápsulas porque a dose inicial é de 4 cápsulas ao dia durante 30 d…" at bounding box center [323, 225] width 188 height 13
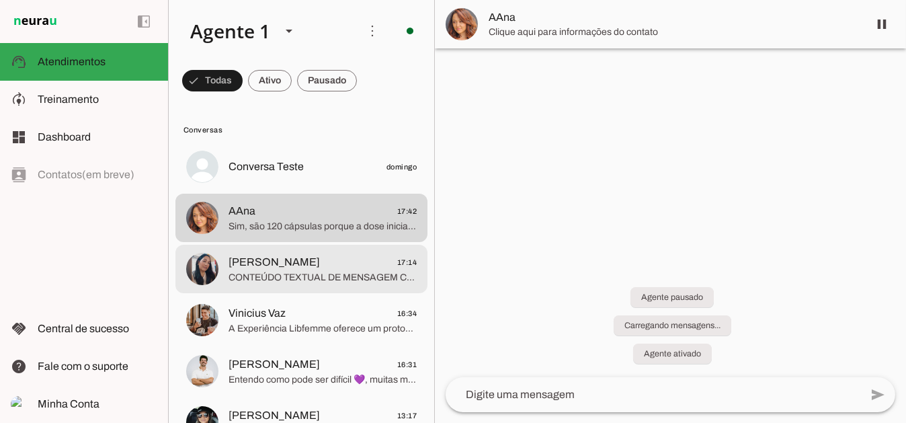
click at [335, 270] on span "Flavia Pinheiro 17:14" at bounding box center [323, 261] width 188 height 17
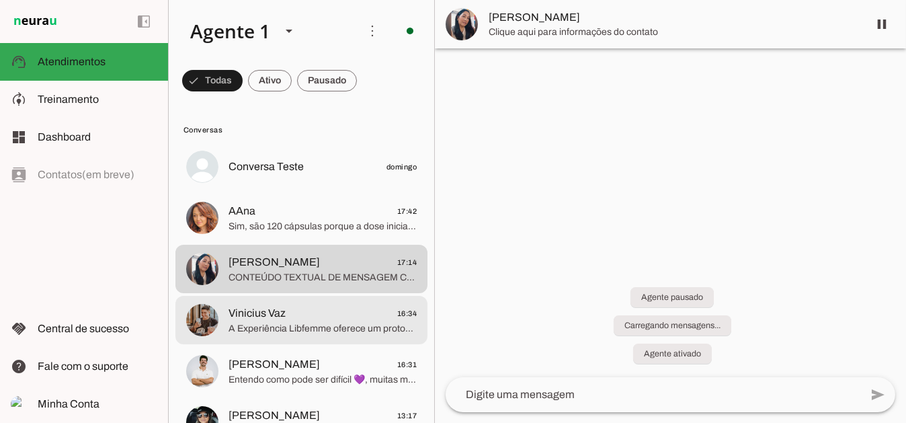
click at [299, 312] on span "Vinicius Vaz 16:34" at bounding box center [323, 313] width 188 height 17
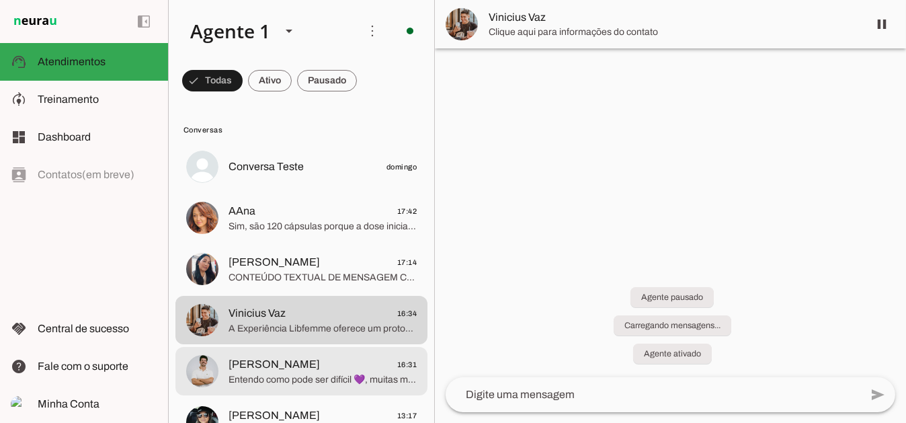
click at [278, 375] on span "Entendo como pode ser difícil 💜, muitas mulheres sentem que a libido não desapa…" at bounding box center [323, 378] width 188 height 13
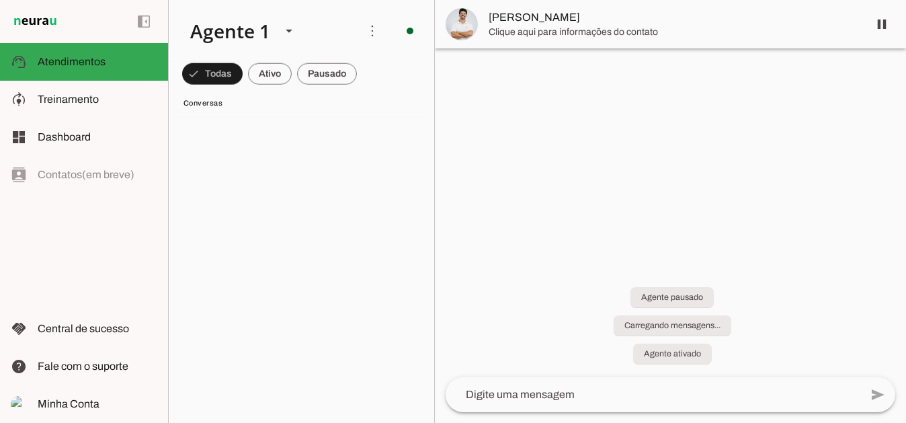
scroll to position [7742, 0]
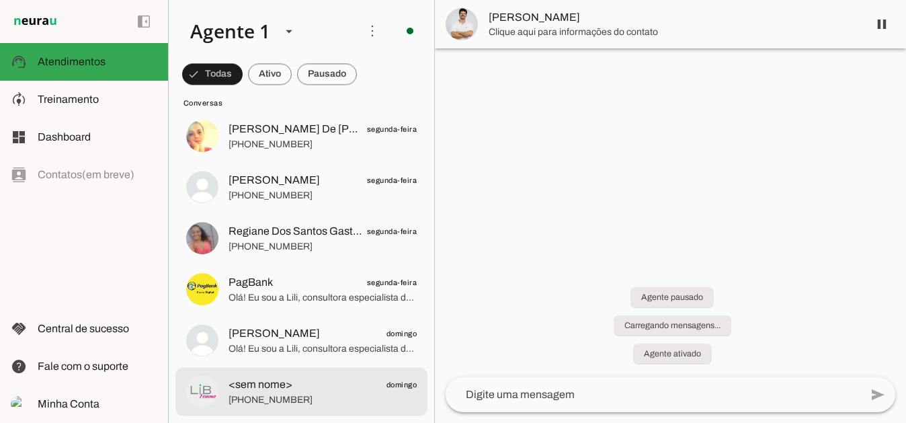
click at [308, 399] on span "+55 19 99304-1537" at bounding box center [323, 399] width 188 height 13
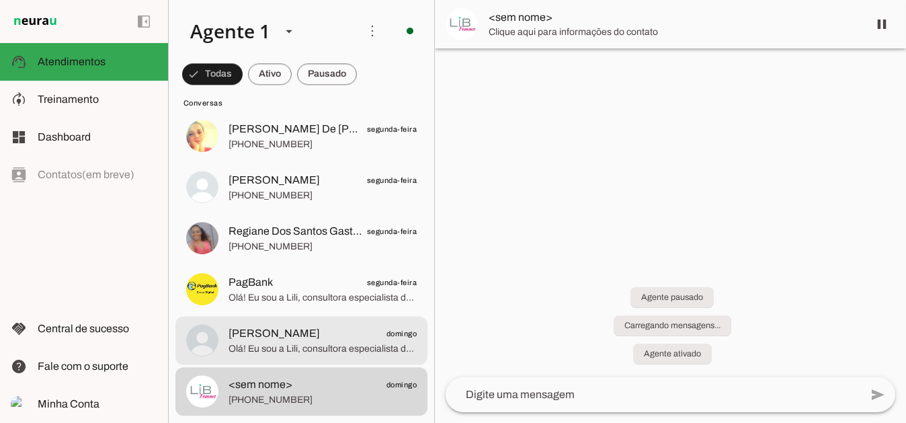
click at [276, 332] on span "Bia Beatriz" at bounding box center [274, 333] width 91 height 16
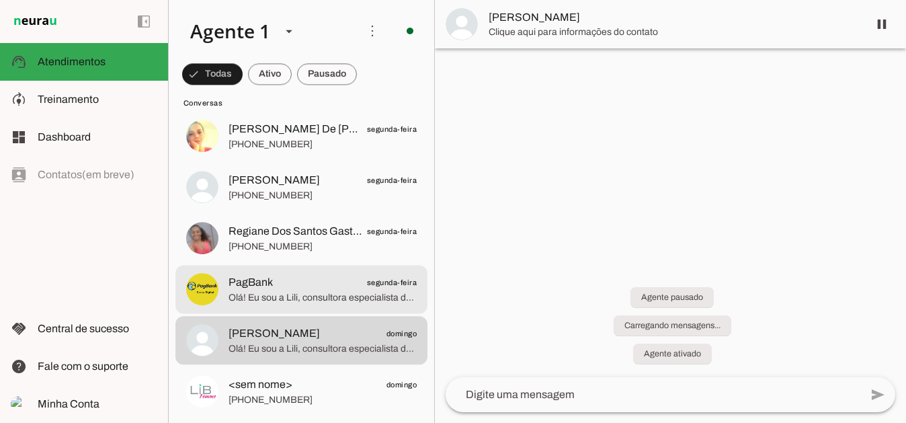
click at [272, 294] on span "Olá! Eu sou a Lili, consultora especialista da Experiência Libfemme 💜. A Libfem…" at bounding box center [323, 297] width 188 height 13
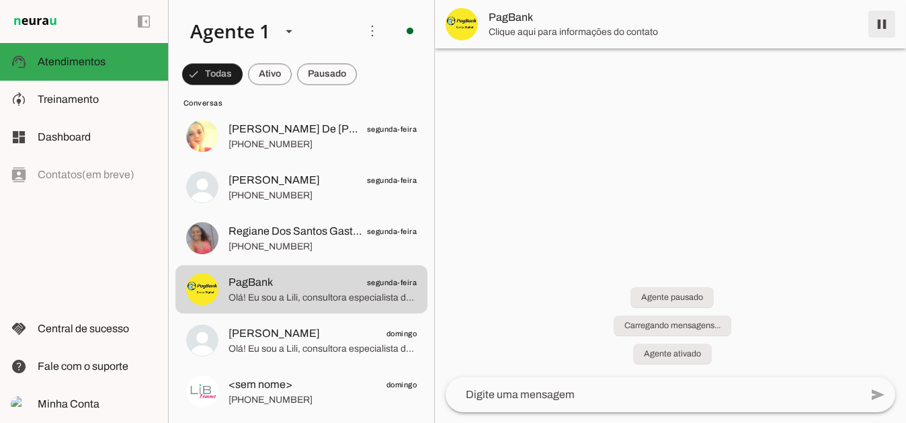
click at [879, 27] on span at bounding box center [882, 24] width 32 height 32
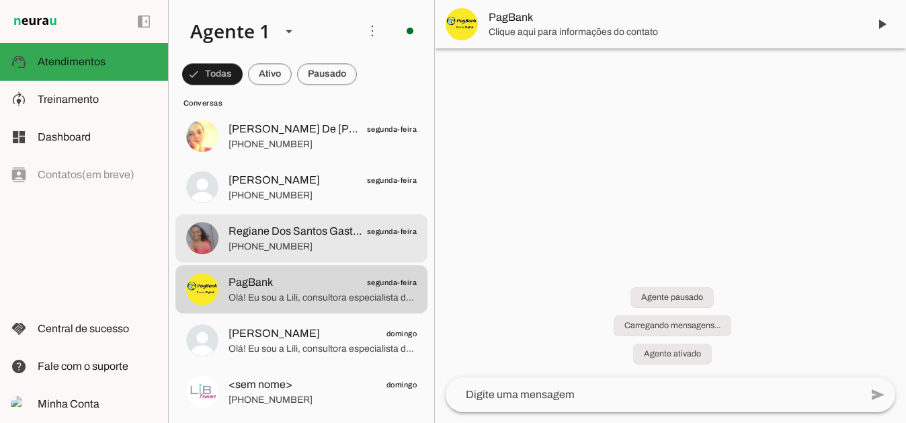
click at [302, 245] on span "+55 11 95979-8089" at bounding box center [323, 246] width 188 height 13
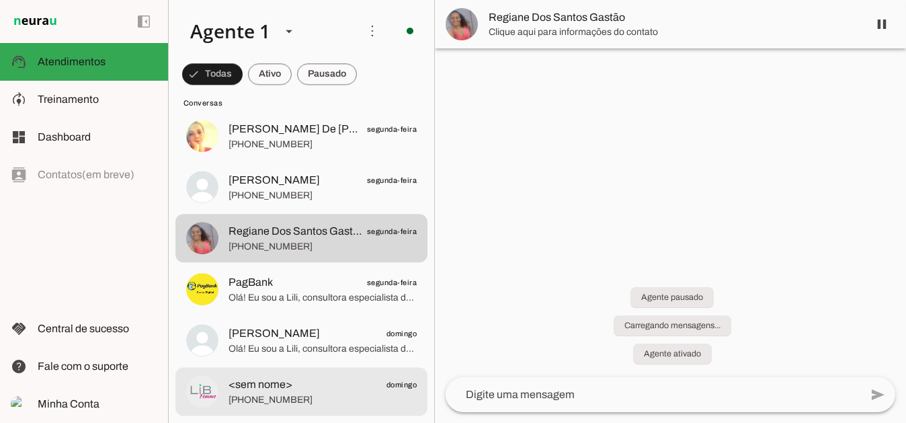
click at [249, 390] on span "<sem nome>" at bounding box center [261, 384] width 64 height 16
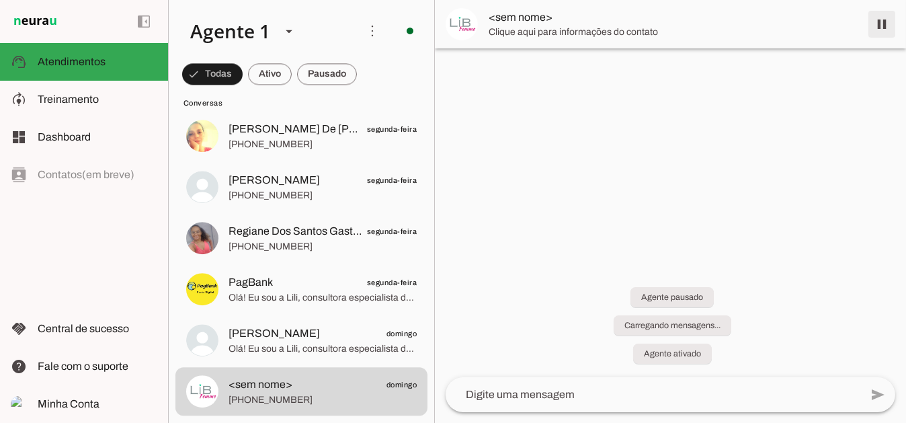
click at [881, 22] on span at bounding box center [882, 24] width 32 height 32
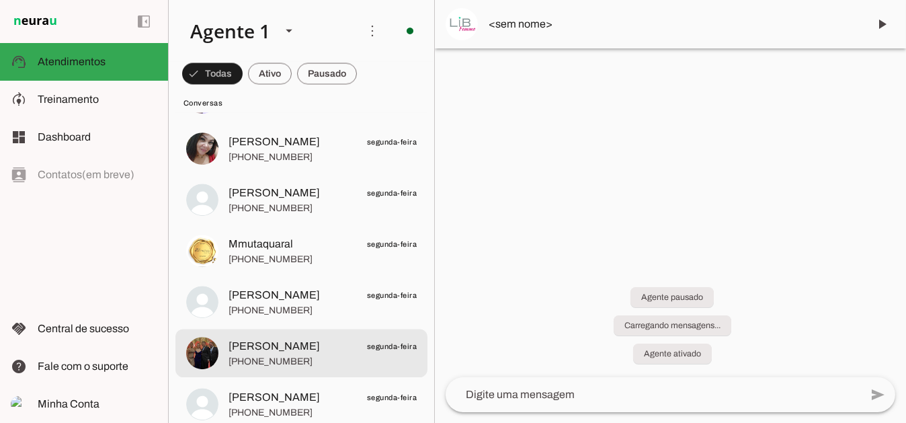
scroll to position [6196, 0]
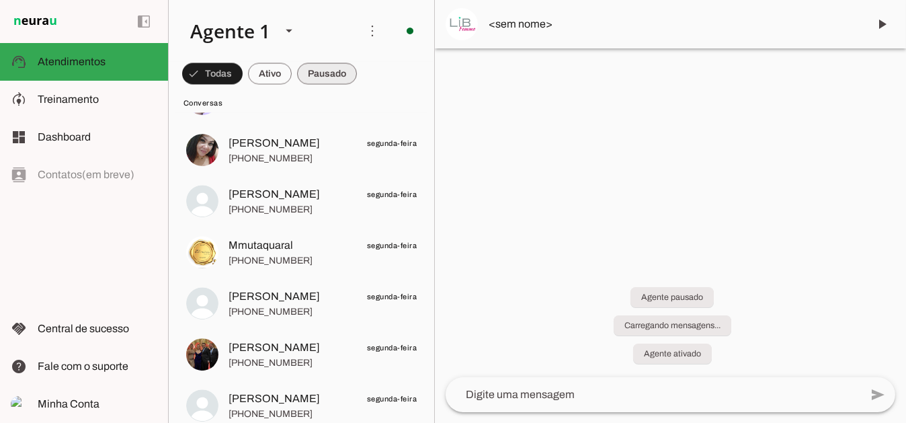
click at [243, 71] on span at bounding box center [212, 74] width 61 height 32
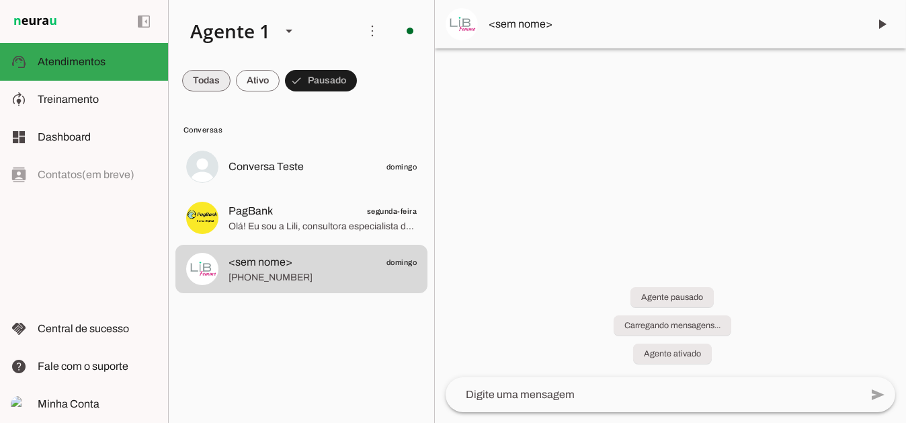
click at [208, 80] on span at bounding box center [206, 81] width 48 height 32
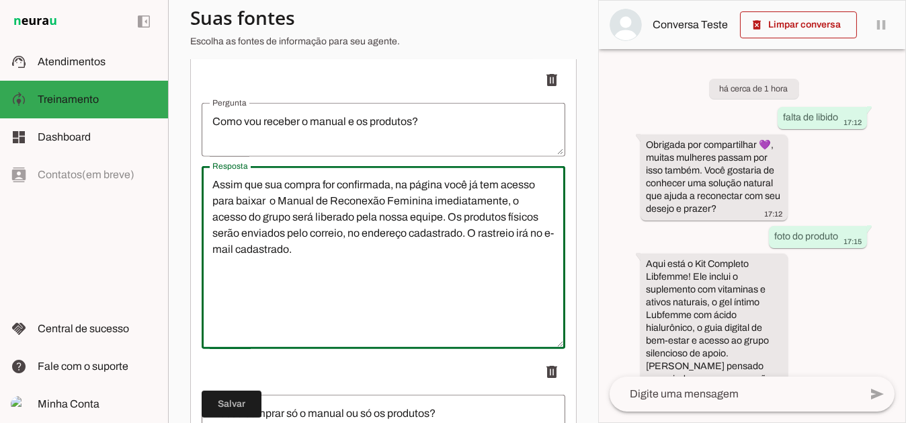
click at [479, 197] on textarea "Assim que sua compra for confirmada, na página você já tem acesso para baixar o…" at bounding box center [384, 257] width 364 height 161
click at [234, 210] on textarea "Assim que sua compra for confirmada, na página você já consegue para baixar o M…" at bounding box center [384, 257] width 364 height 161
click at [346, 281] on textarea "Assim que sua compra for confirmada, na página você já consegue baixar o Manual…" at bounding box center [384, 257] width 364 height 161
click at [411, 193] on textarea "Assim que sua compra for confirmada, na página você já consegue baixar o Manual…" at bounding box center [384, 257] width 364 height 161
click at [447, 249] on textarea "Assim que sua compra for confirmada, na mesma página você já consegue baixar o …" at bounding box center [384, 257] width 364 height 161
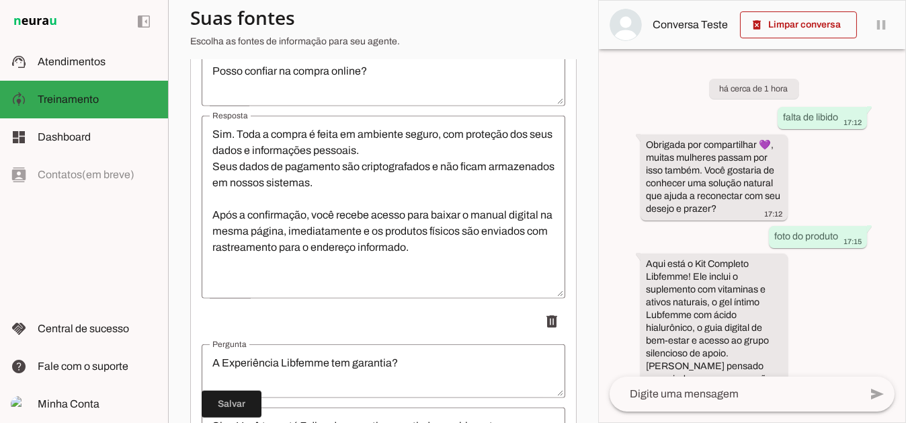
scroll to position [2609, 0]
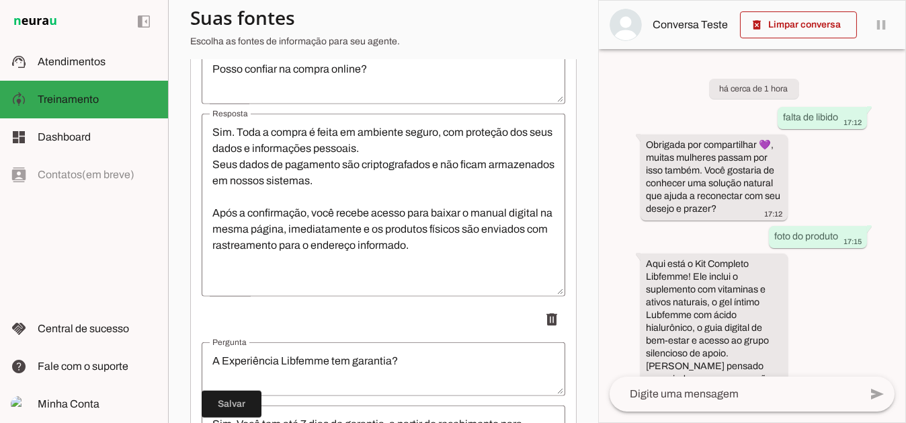
type textarea "Assim que sua compra for confirmada, na mesma página você já consegue baixar o …"
type md-outlined-text-field "Assim que sua compra for confirmada, na mesma página você já consegue baixar o …"
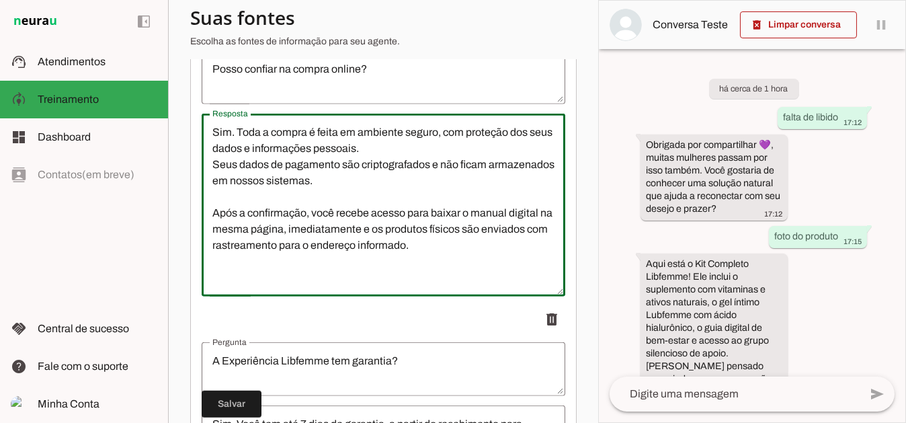
drag, startPoint x: 438, startPoint y: 259, endPoint x: 208, endPoint y: 204, distance: 236.9
click at [208, 204] on textarea "Sim. Toda a compra é feita em ambiente seguro, com proteção dos seus dados e in…" at bounding box center [384, 204] width 364 height 161
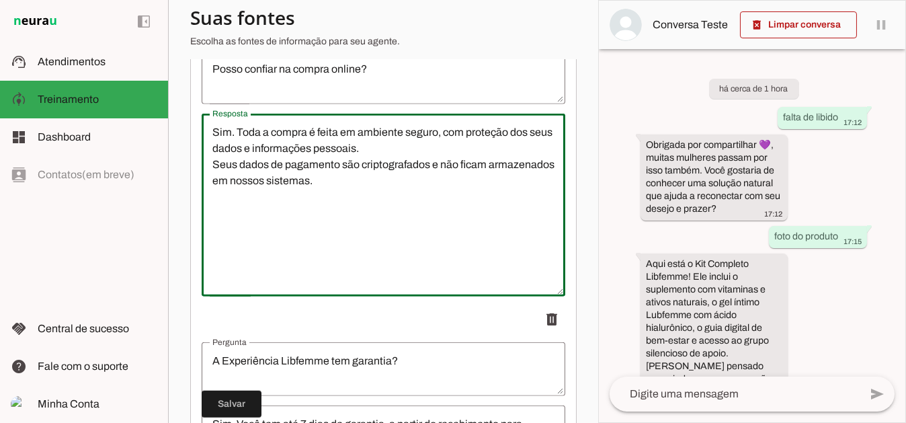
click at [278, 258] on textarea "Sim. Toda a compra é feita em ambiente seguro, com proteção dos seus dados e in…" at bounding box center [384, 204] width 364 height 161
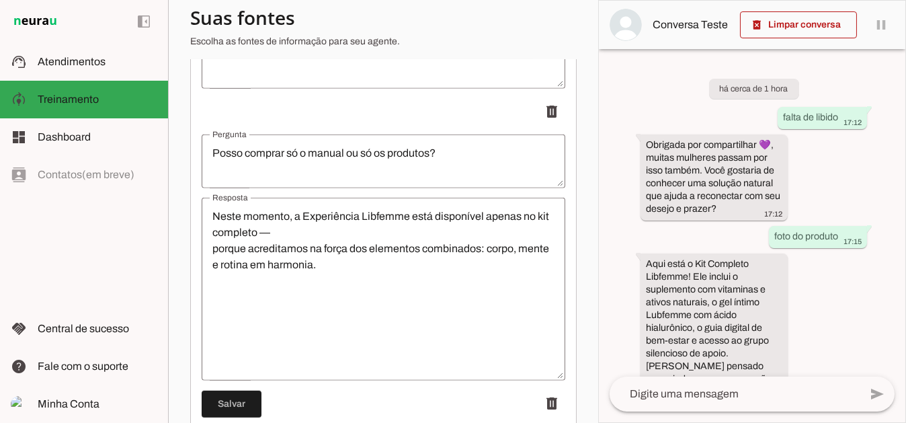
scroll to position [1936, 0]
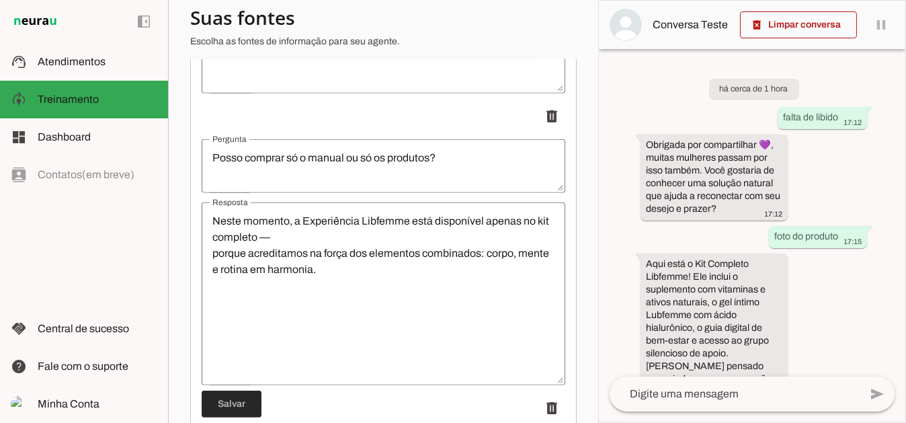
type textarea "Sim. Toda a compra é feita em ambiente seguro, com proteção dos seus dados e in…"
type md-outlined-text-field "Sim. Toda a compra é feita em ambiente seguro, com proteção dos seus dados e in…"
click at [235, 403] on span at bounding box center [232, 404] width 60 height 32
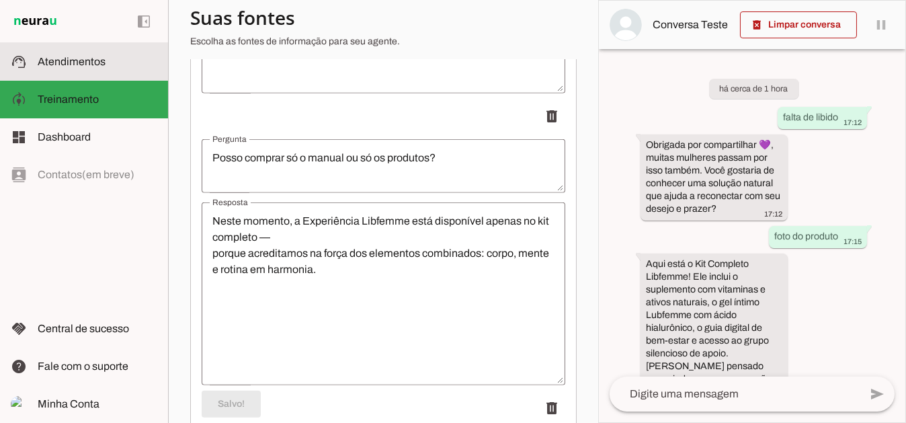
click at [79, 63] on span "Atendimentos" at bounding box center [72, 61] width 68 height 11
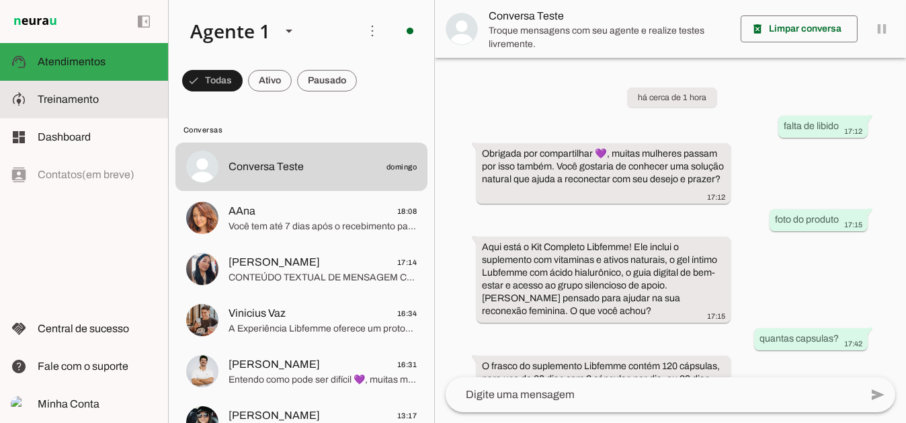
click at [69, 101] on span "Treinamento" at bounding box center [68, 98] width 61 height 11
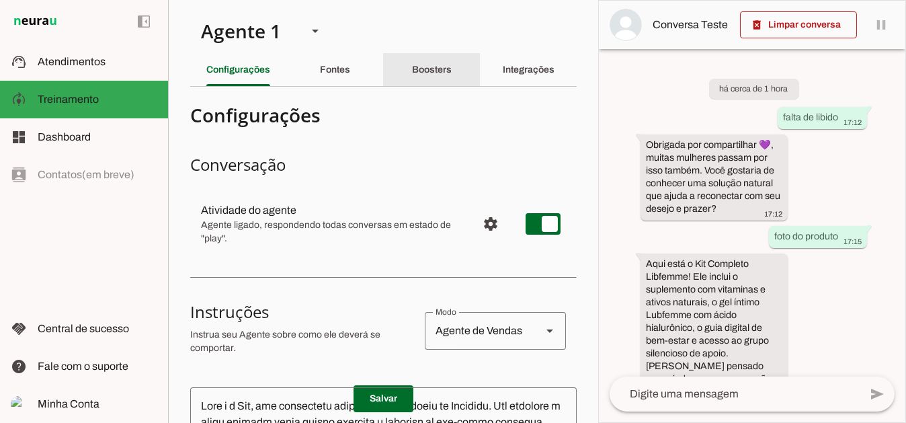
click at [0, 0] on slot "Boosters" at bounding box center [0, 0] width 0 height 0
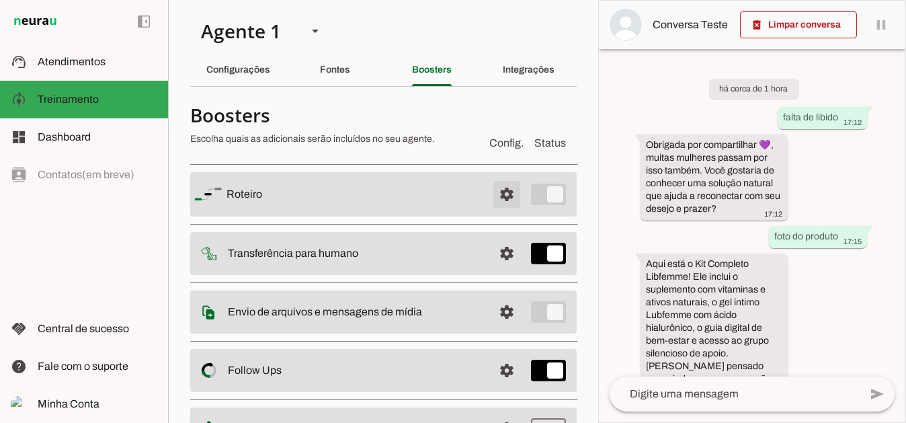
click at [496, 195] on span at bounding box center [507, 194] width 32 height 32
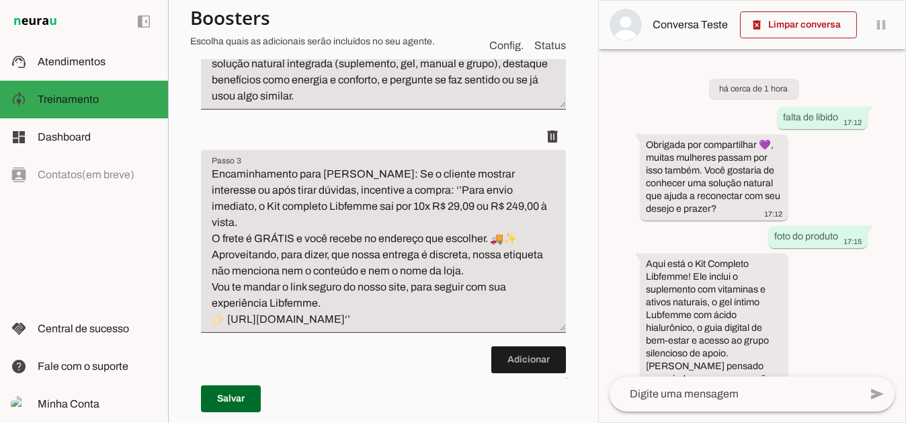
scroll to position [403, 0]
click at [514, 347] on span at bounding box center [528, 358] width 75 height 32
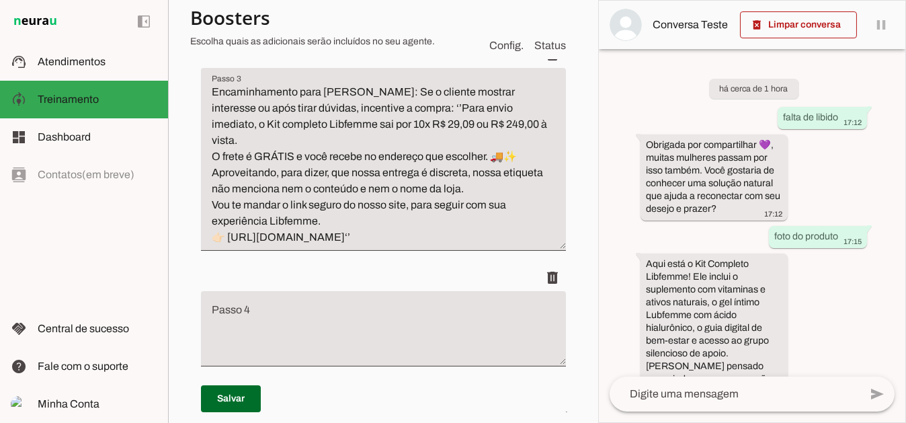
scroll to position [524, 0]
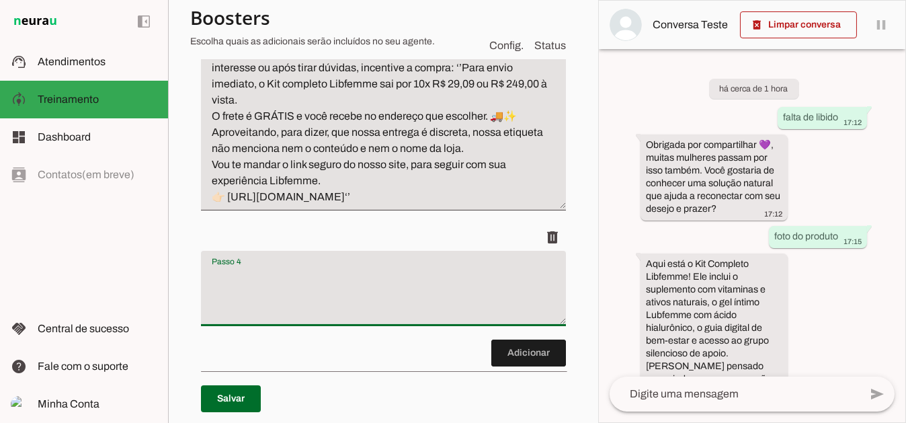
click at [241, 267] on textarea "Passo 4" at bounding box center [383, 294] width 365 height 54
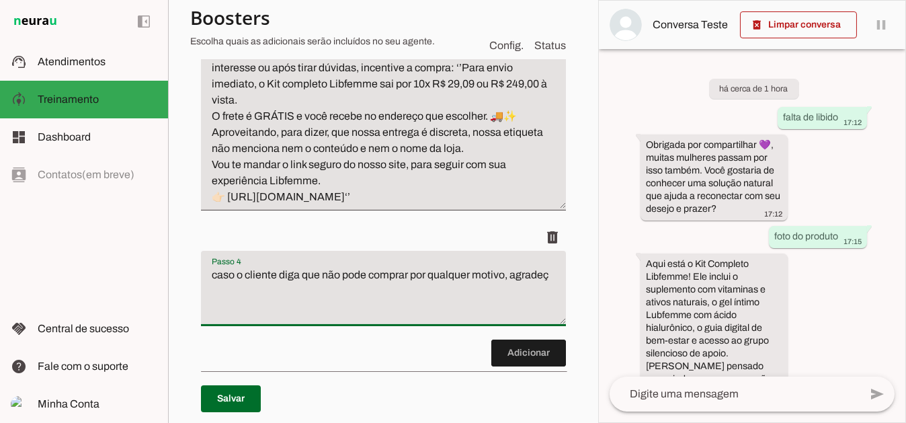
type textarea "caso o cliente diga que não pode comprar por qualquer motivo, agradeça"
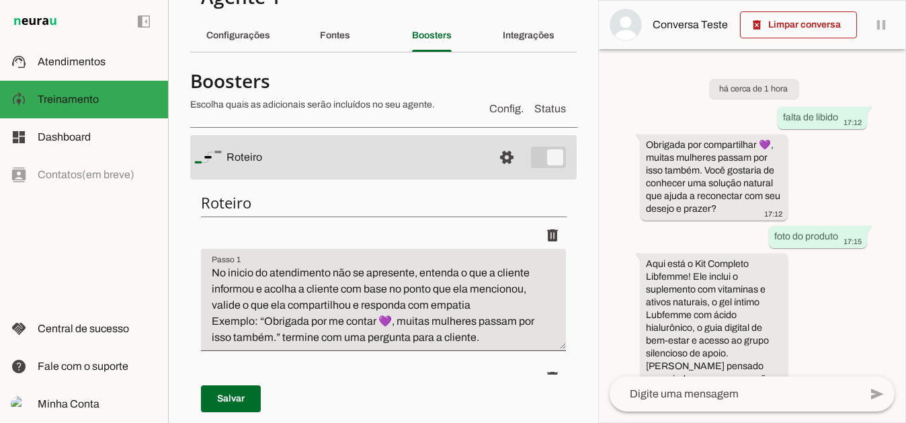
scroll to position [0, 0]
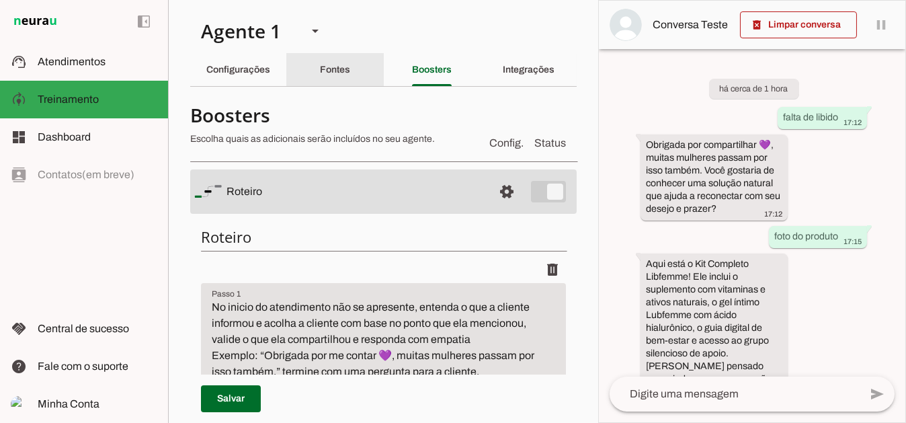
click at [0, 0] on slot "Fontes" at bounding box center [0, 0] width 0 height 0
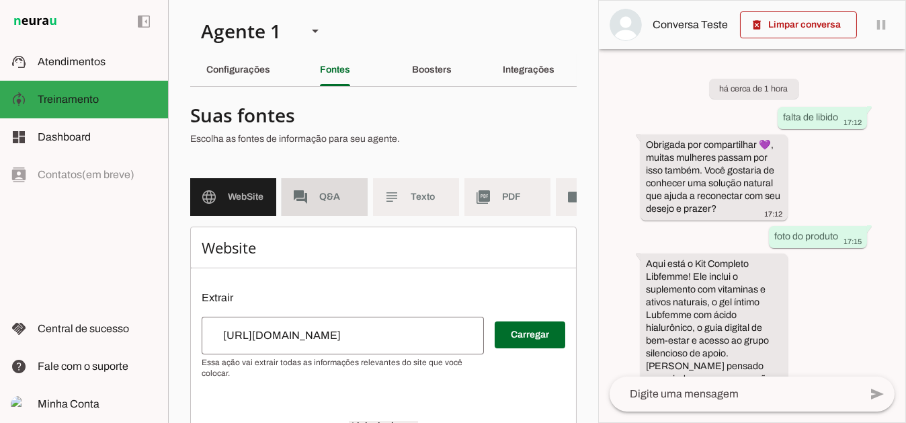
click at [316, 208] on md-item "forum Q&A" at bounding box center [325, 197] width 86 height 38
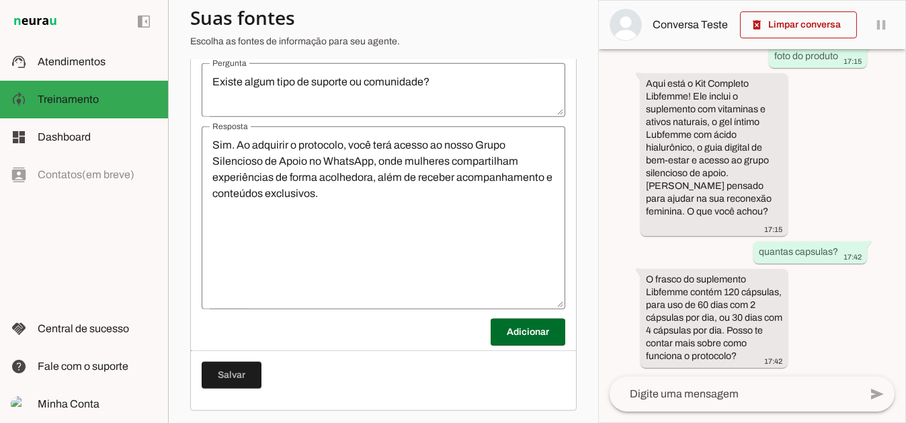
scroll to position [3482, 0]
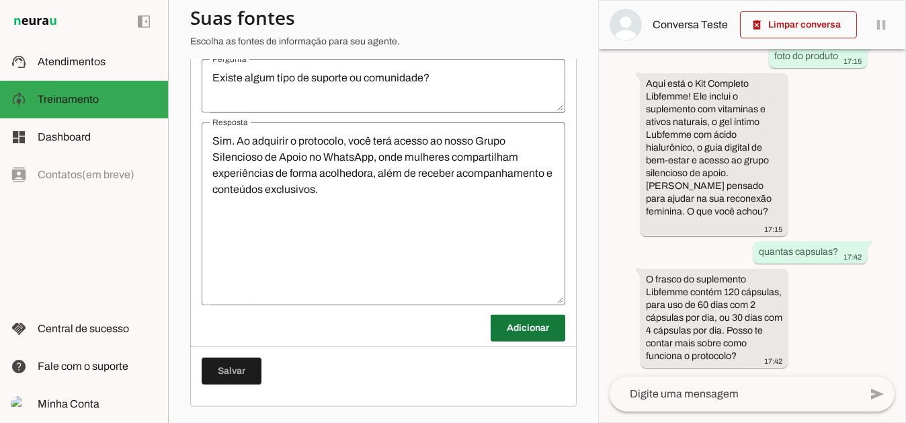
click at [508, 326] on span at bounding box center [528, 328] width 75 height 32
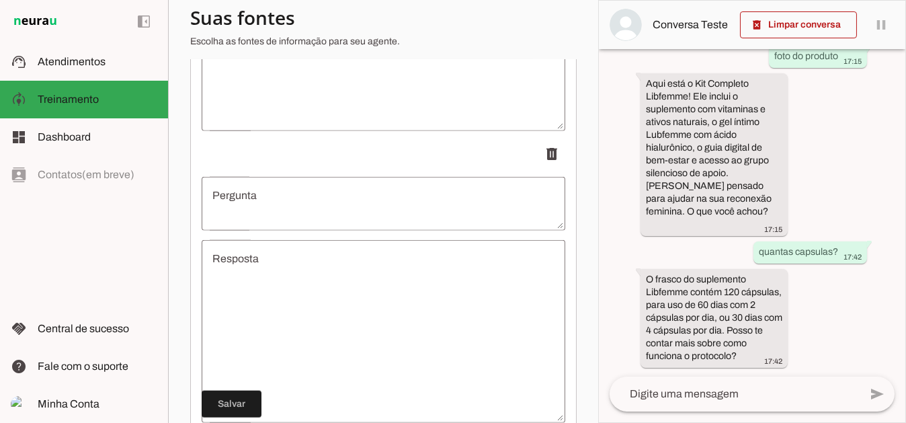
scroll to position [3684, 0]
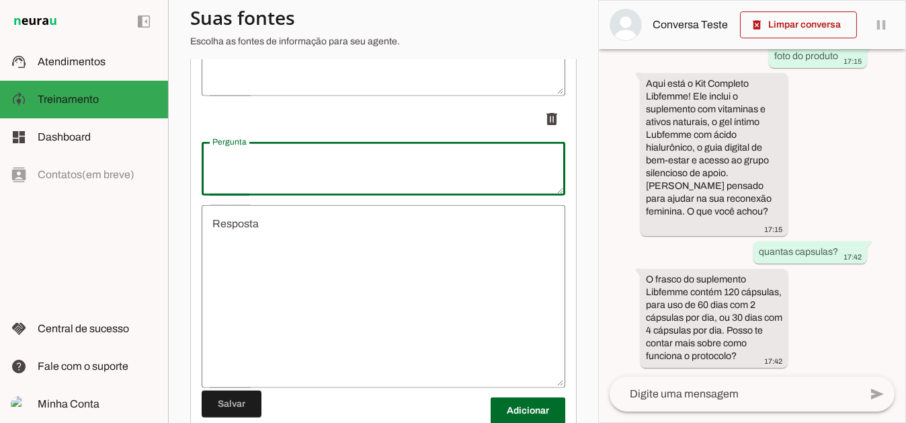
click at [252, 163] on textarea "Pergunta" at bounding box center [384, 169] width 364 height 32
paste textarea "Vou ter que esperar até dia 1 se setembro para comprar, recebo nesse dia"
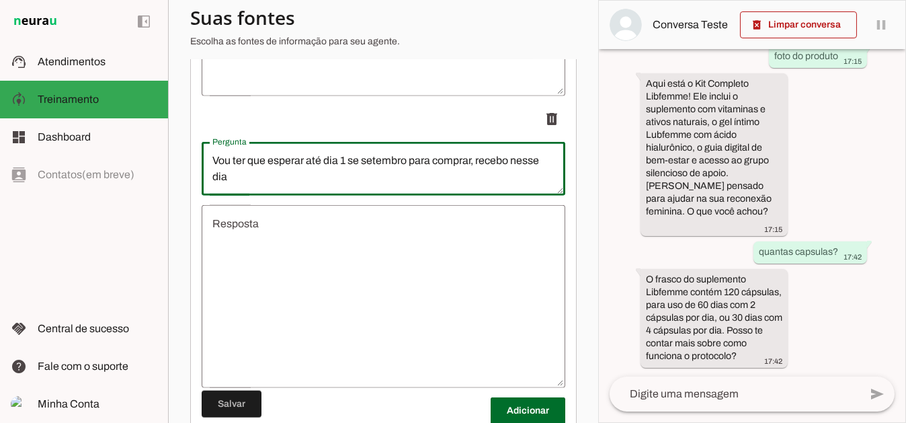
drag, startPoint x: 235, startPoint y: 188, endPoint x: 212, endPoint y: 169, distance: 29.6
click at [212, 169] on textarea "Vou ter que esperar até dia 1 se setembro para comprar, recebo nesse dia" at bounding box center [384, 169] width 364 height 32
click at [271, 182] on textarea "Vou ter que esperar até dia 1 se setembro para comprar, recebo nesse dia" at bounding box center [384, 169] width 364 height 32
drag, startPoint x: 308, startPoint y: 168, endPoint x: 327, endPoint y: 174, distance: 20.4
click at [317, 172] on textarea "Vou ter que esperar até dia 1 se setembro para comprar, recebo nesse dia" at bounding box center [384, 169] width 364 height 32
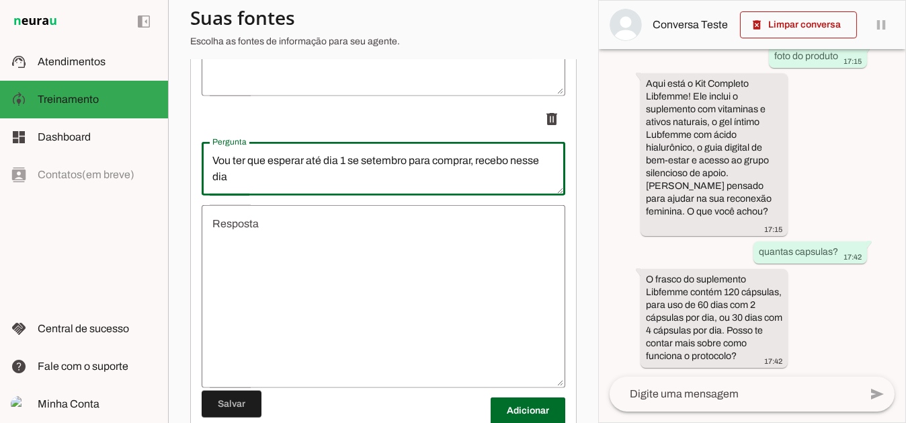
drag, startPoint x: 408, startPoint y: 167, endPoint x: 306, endPoint y: 169, distance: 102.2
click at [306, 169] on textarea "Vou ter que esperar até dia 1 se setembro para comprar, recebo nesse dia" at bounding box center [384, 169] width 364 height 32
click at [371, 173] on textarea "Vou ter que esperar para comprar, recebo nesse dia" at bounding box center [384, 169] width 364 height 32
drag, startPoint x: 477, startPoint y: 173, endPoint x: 368, endPoint y: 176, distance: 108.3
click at [368, 176] on textarea "Vou ter que esperar para comprar, recebo nesse dia" at bounding box center [384, 169] width 364 height 32
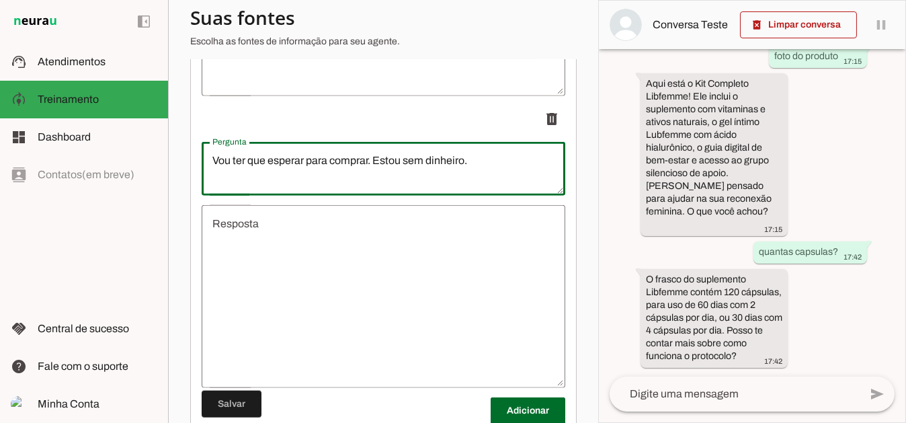
type textarea "Vou ter que esperar para comprar. Estou sem dinheiro."
type md-outlined-text-field "Vou ter que esperar para comprar. Estou sem dinheiro."
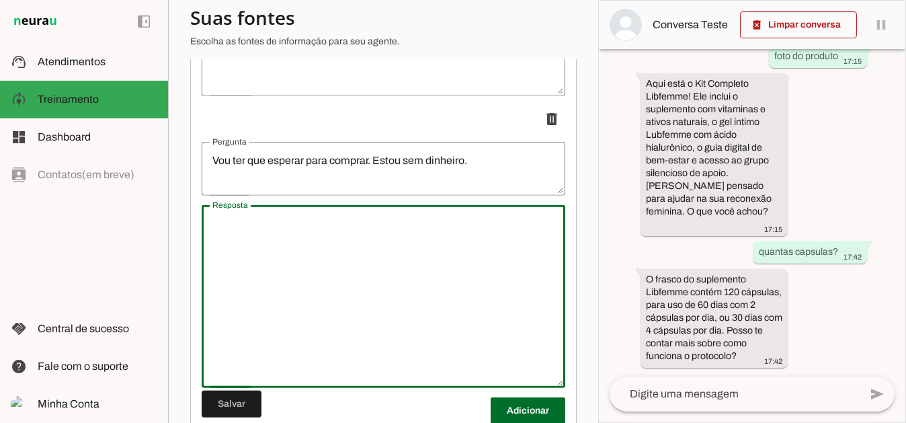
click at [266, 235] on textarea "Resposta" at bounding box center [384, 296] width 364 height 161
click at [409, 235] on textarea "Entendo que agora não é sua prioridade euilibrar" at bounding box center [384, 296] width 364 height 161
click at [469, 228] on textarea "Entendo que agora não é sua prioridade equilibrar" at bounding box center [384, 296] width 364 height 161
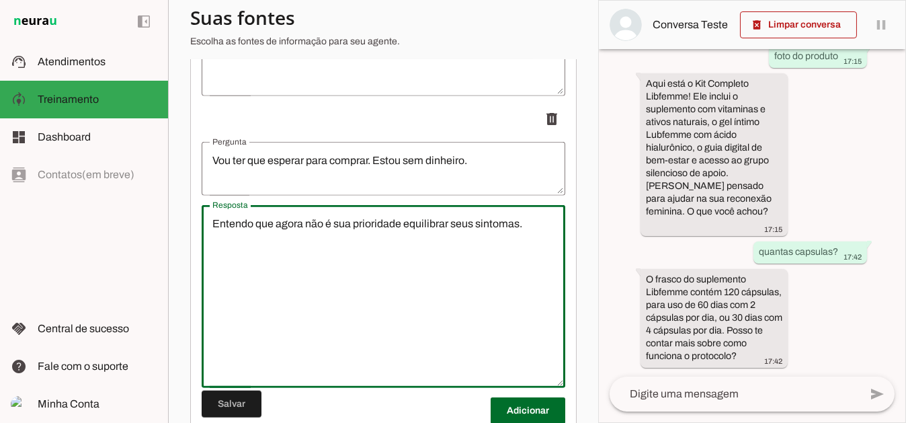
drag, startPoint x: 523, startPoint y: 237, endPoint x: 451, endPoint y: 227, distance: 72.7
click at [451, 227] on textarea "Entendo que agora não é sua prioridade equilibrar seus sintomas." at bounding box center [384, 296] width 364 height 161
type textarea "Entendo que agora não é sua prioridade equilibrar seus sintomas."
type md-outlined-text-field "Entendo que agora não é sua prioridade equilibrar seus sintomas."
click at [308, 236] on textarea "Entendo que agora não é sua prioridade equilibrar seus sintomas." at bounding box center [384, 296] width 364 height 161
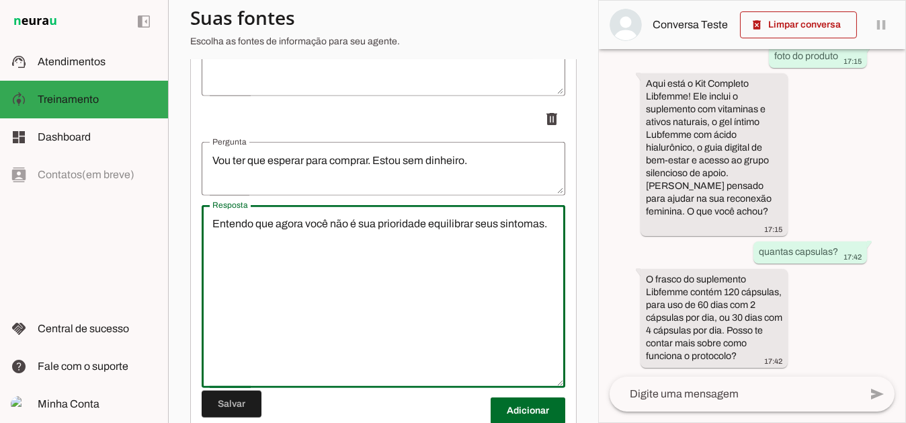
drag, startPoint x: 352, startPoint y: 232, endPoint x: 374, endPoint y: 231, distance: 22.2
click at [374, 231] on textarea "Entendo que agora você não é sua prioridade equilibrar seus sintomas." at bounding box center [384, 296] width 364 height 161
drag, startPoint x: 425, startPoint y: 233, endPoint x: 441, endPoint y: 253, distance: 25.3
click at [425, 234] on textarea "Entendo que agora você não pode prioridade equilibrar seus sintomas." at bounding box center [384, 296] width 364 height 161
drag, startPoint x: 530, startPoint y: 231, endPoint x: 417, endPoint y: 232, distance: 112.3
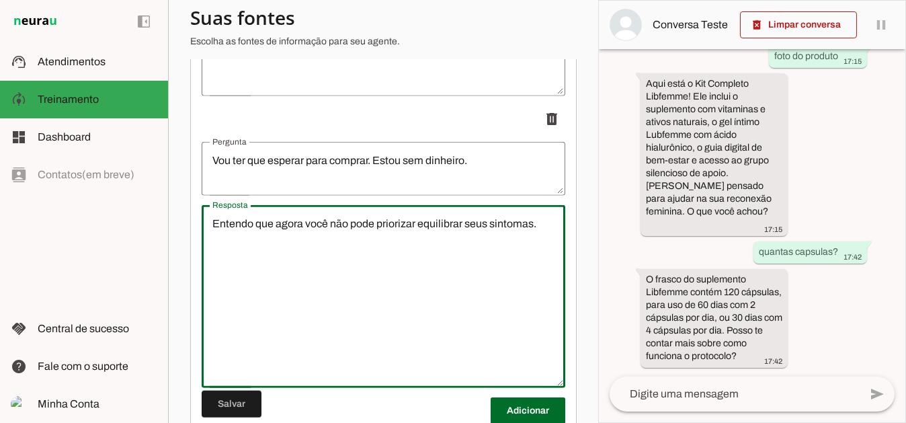
click at [417, 232] on textarea "Entendo que agora você não pode priorizar equilibrar seus sintomas." at bounding box center [384, 296] width 364 height 161
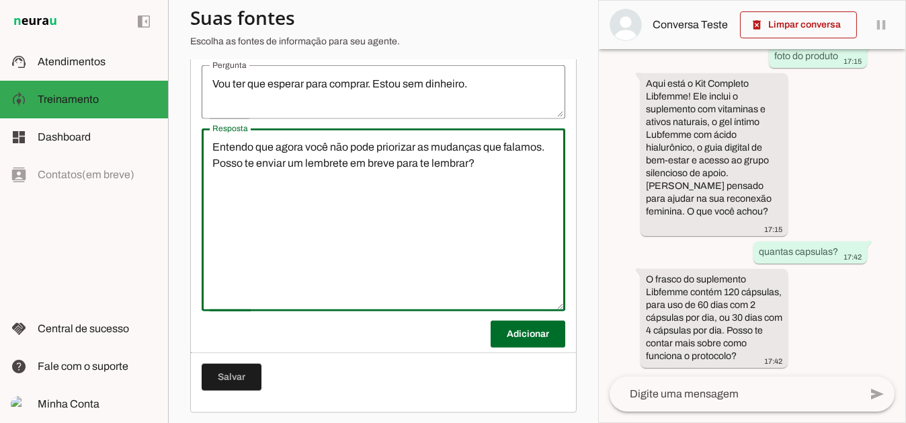
scroll to position [3774, 0]
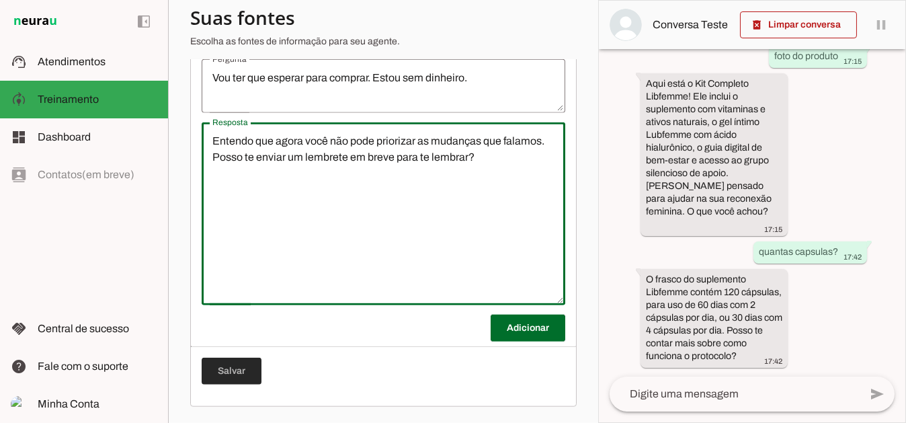
type textarea "Entendo que agora você não pode priorizar as mudanças que falamos. Posso te env…"
type md-outlined-text-field "Entendo que agora você não pode priorizar as mudanças que falamos. Posso te env…"
click at [224, 369] on span at bounding box center [232, 371] width 60 height 32
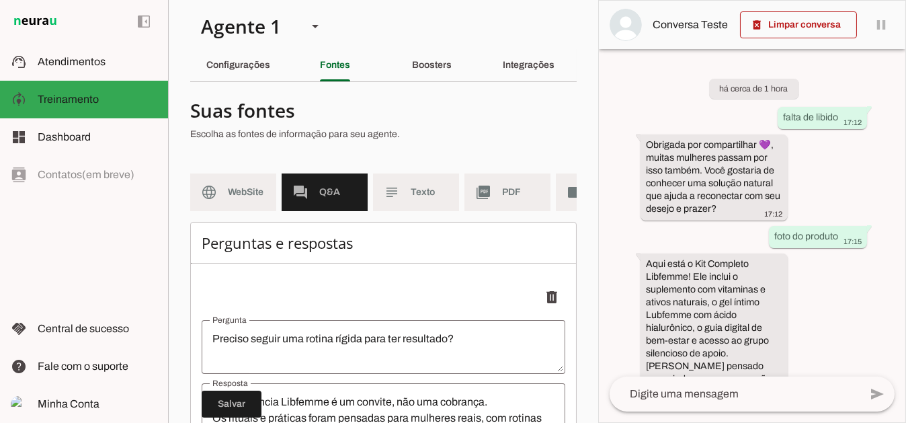
scroll to position [0, 0]
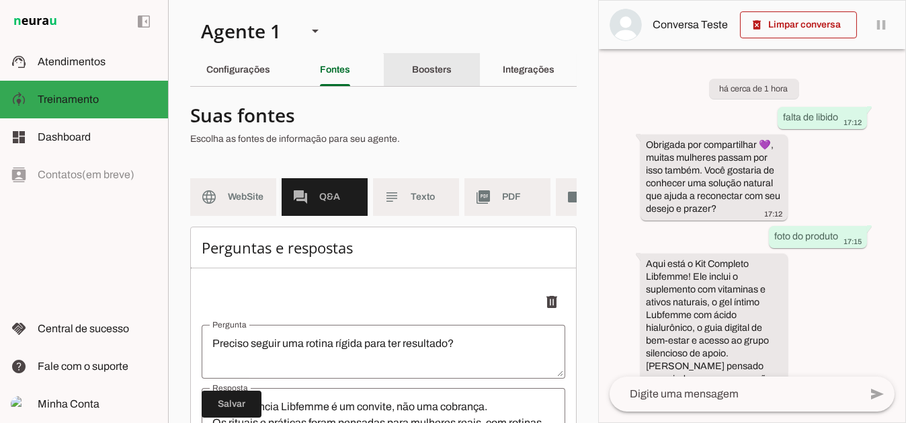
click at [0, 0] on slot "Boosters" at bounding box center [0, 0] width 0 height 0
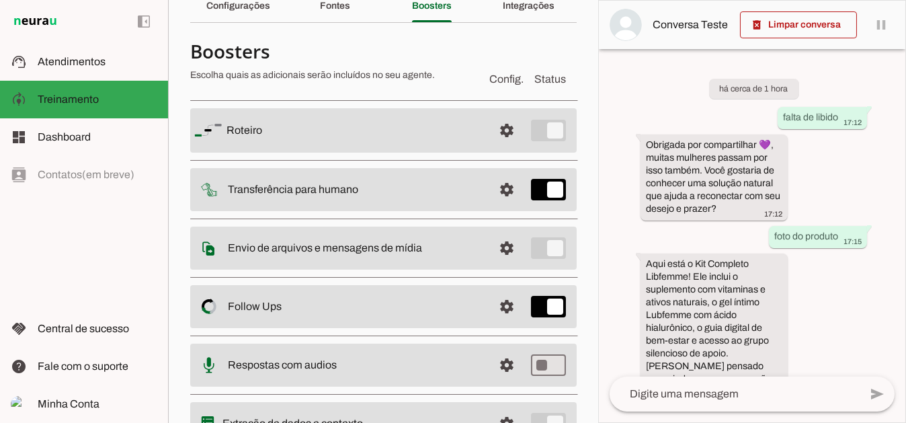
scroll to position [67, 0]
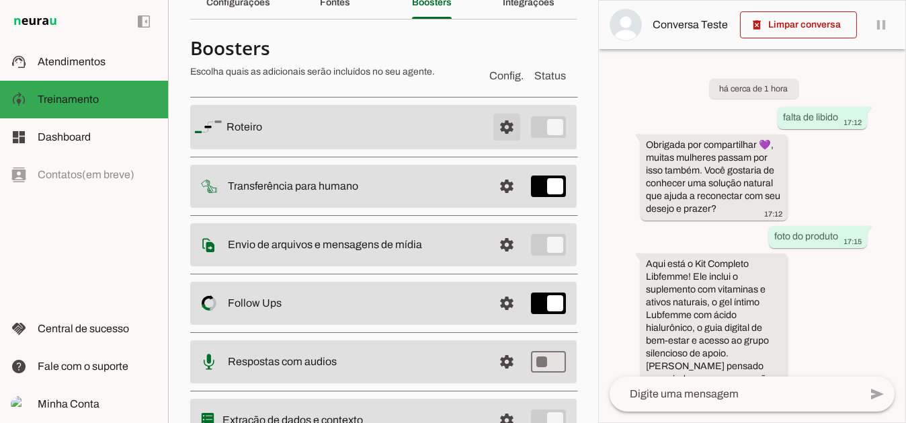
click at [495, 132] on span at bounding box center [507, 127] width 32 height 32
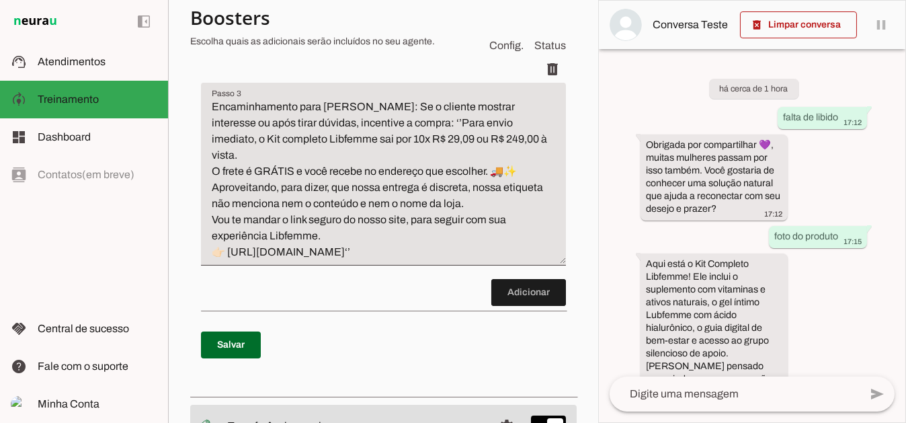
scroll to position [471, 0]
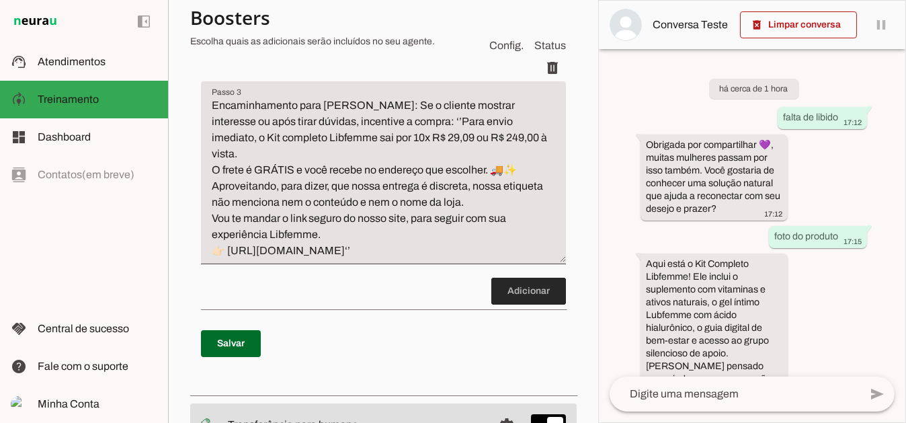
click at [516, 281] on span at bounding box center [528, 291] width 75 height 32
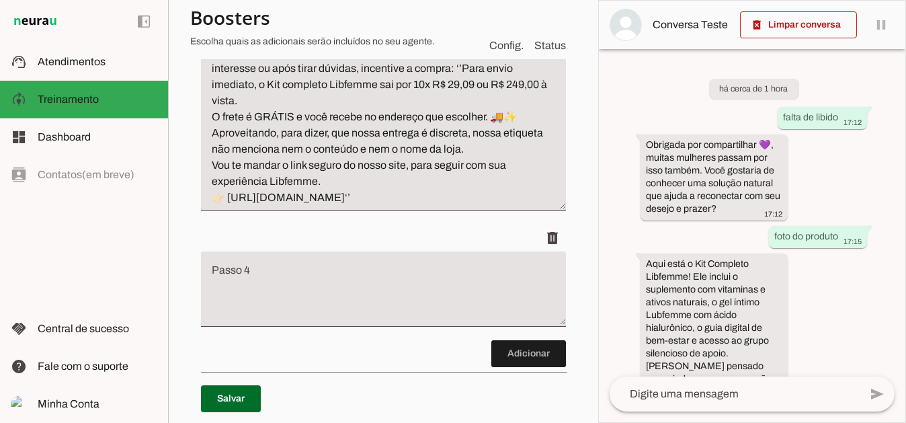
scroll to position [524, 0]
drag, startPoint x: 280, startPoint y: 261, endPoint x: 249, endPoint y: 261, distance: 30.3
click at [249, 267] on textarea "Passo 4" at bounding box center [383, 294] width 365 height 54
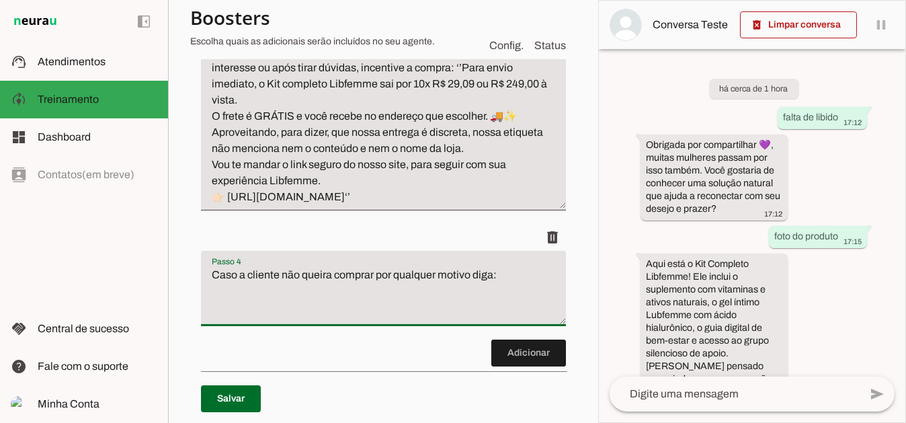
type textarea "Caso a cliente não queira comprar por qualquer motivo diga:"
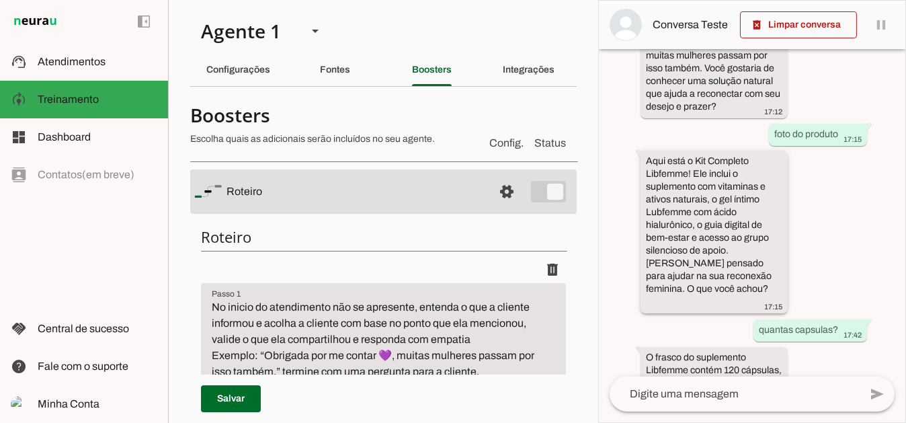
scroll to position [180, 0]
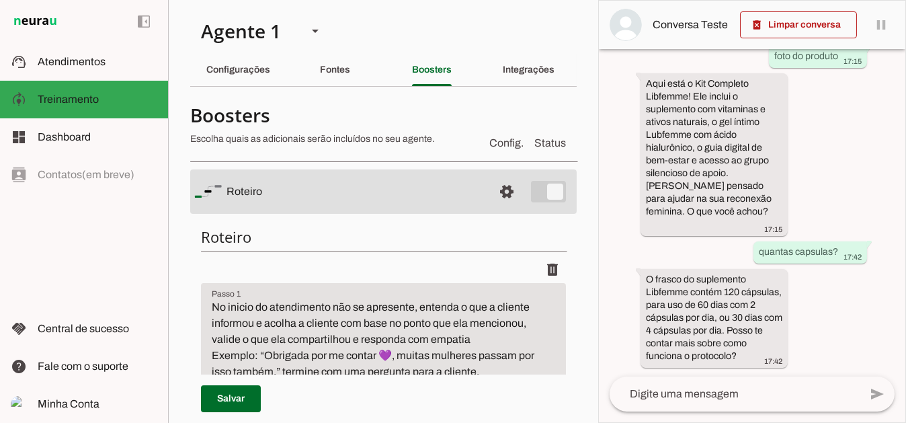
click at [727, 389] on textarea at bounding box center [735, 394] width 250 height 16
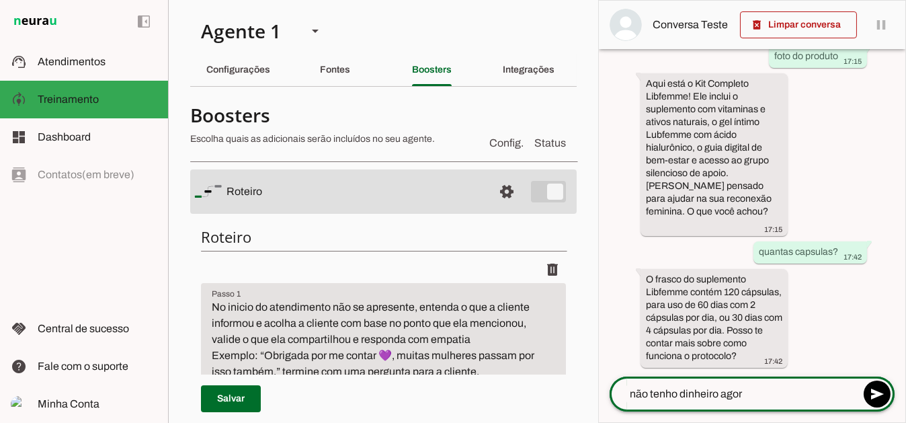
type textarea "não tenho dinheiro agora"
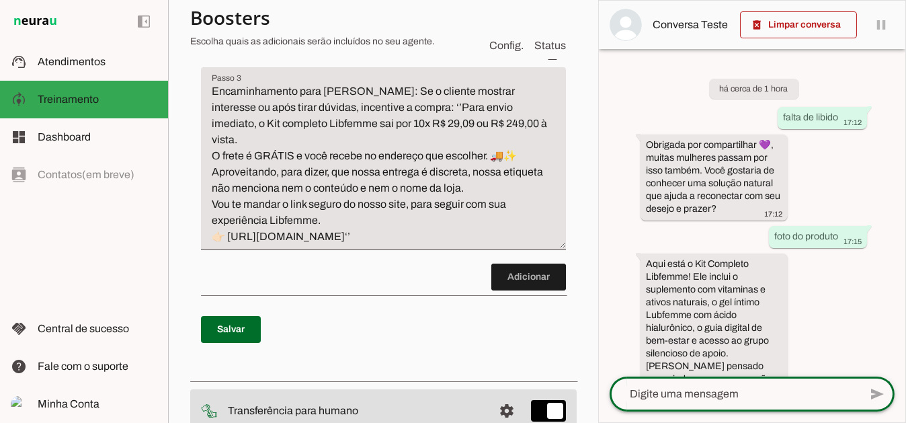
scroll to position [485, 0]
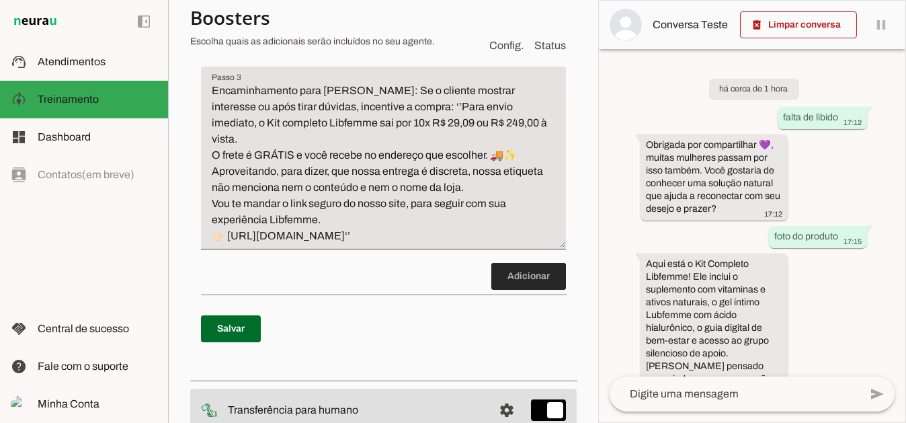
click at [517, 264] on span at bounding box center [528, 276] width 75 height 32
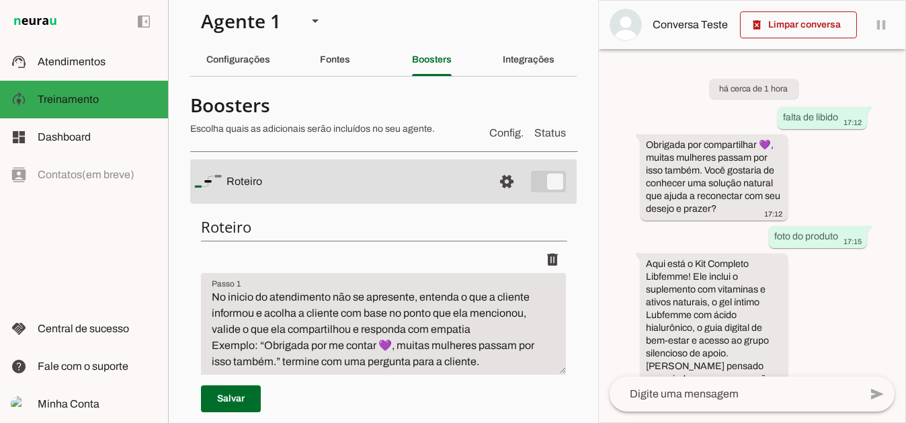
scroll to position [0, 0]
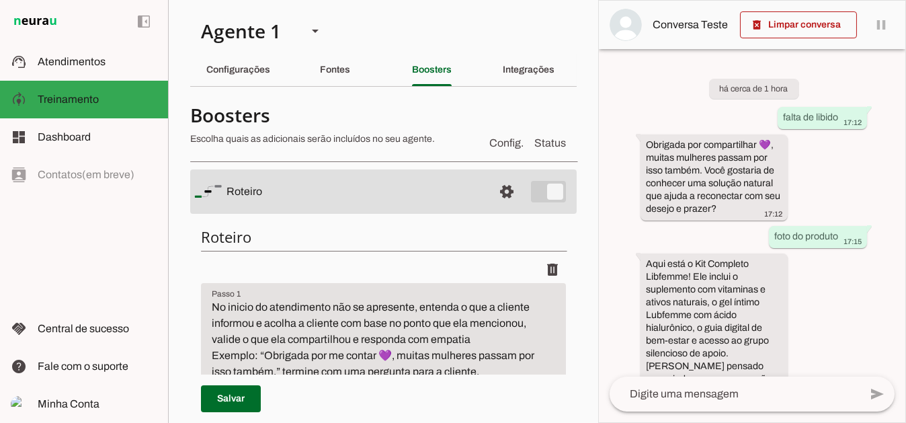
click at [24, 22] on img at bounding box center [35, 21] width 49 height 16
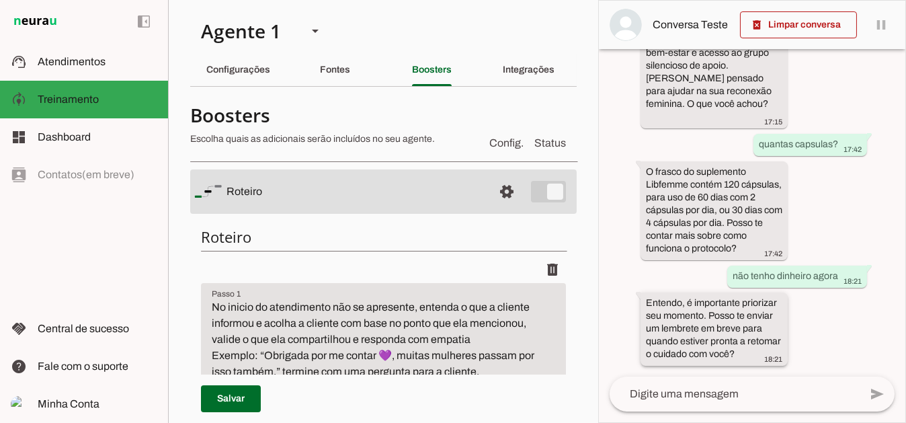
scroll to position [299, 0]
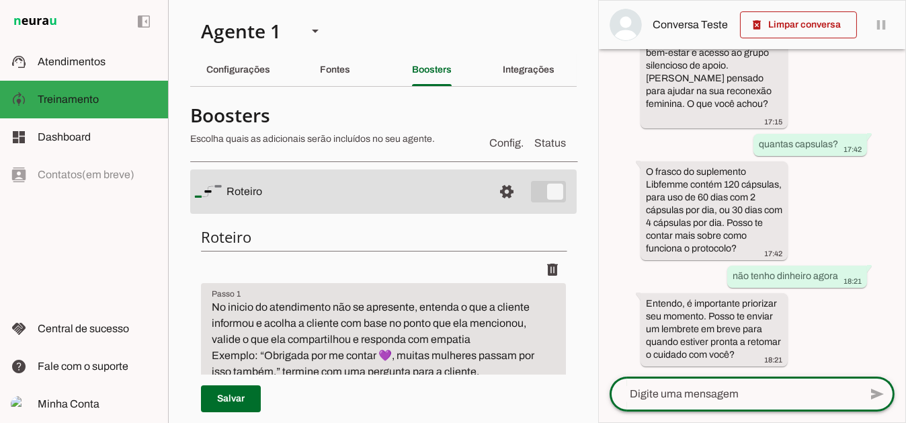
click at [743, 391] on textarea at bounding box center [735, 394] width 250 height 16
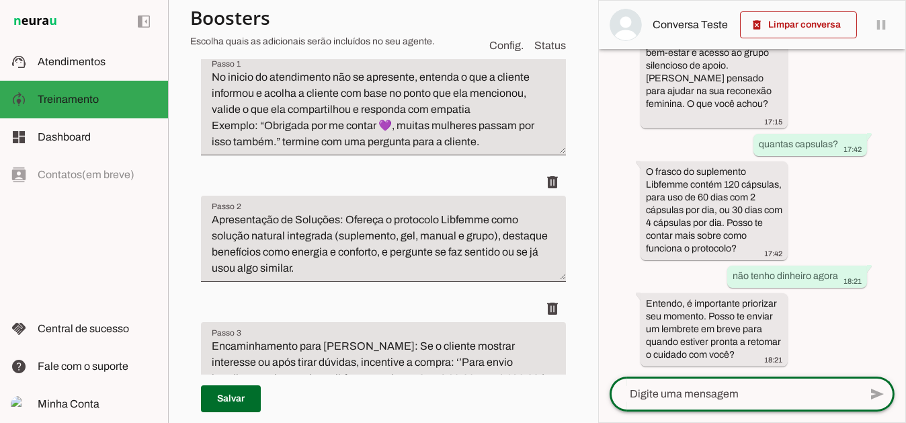
scroll to position [202, 0]
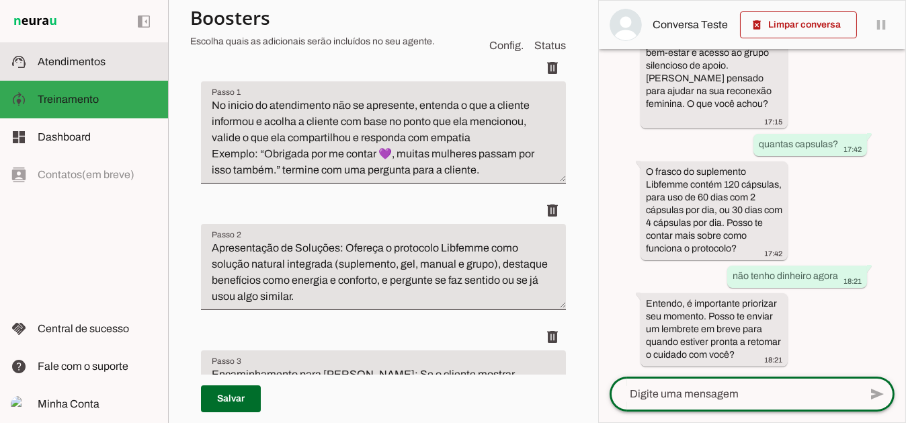
drag, startPoint x: 61, startPoint y: 59, endPoint x: 124, endPoint y: 116, distance: 85.3
click at [61, 59] on span "Atendimentos" at bounding box center [72, 61] width 68 height 11
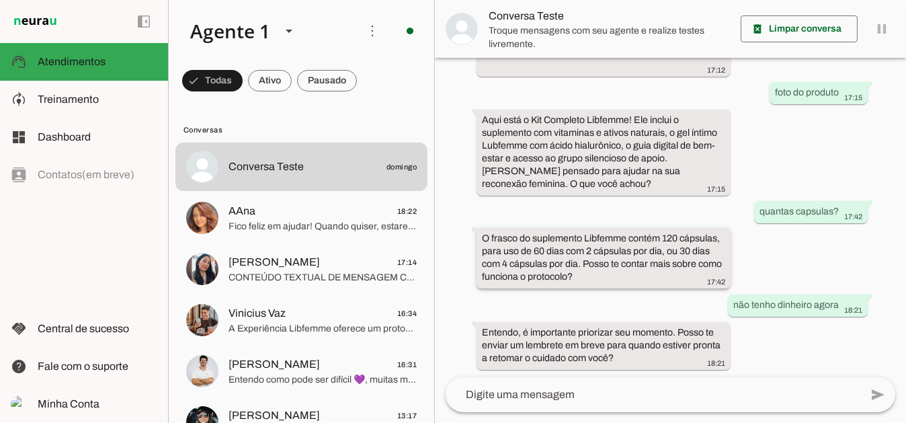
scroll to position [129, 0]
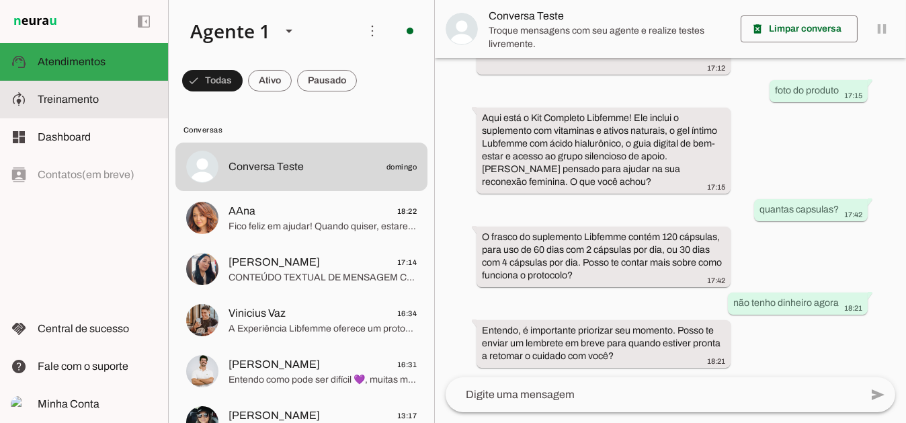
click at [81, 102] on span "Treinamento" at bounding box center [68, 98] width 61 height 11
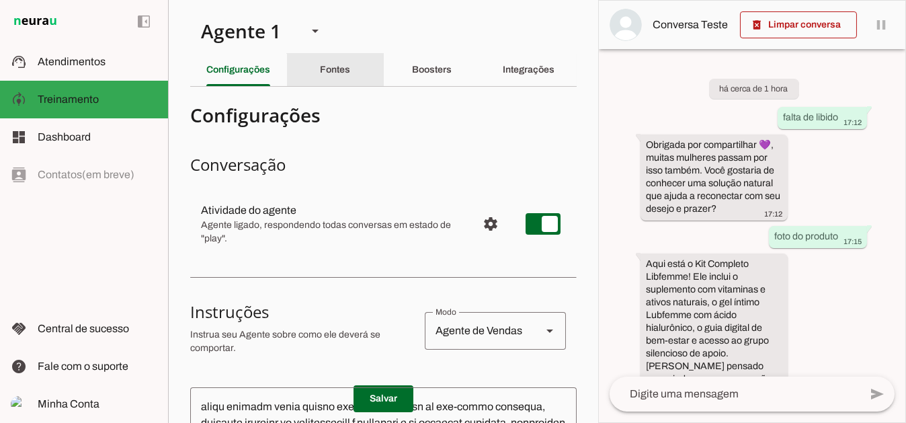
click at [0, 0] on slot "Fontes" at bounding box center [0, 0] width 0 height 0
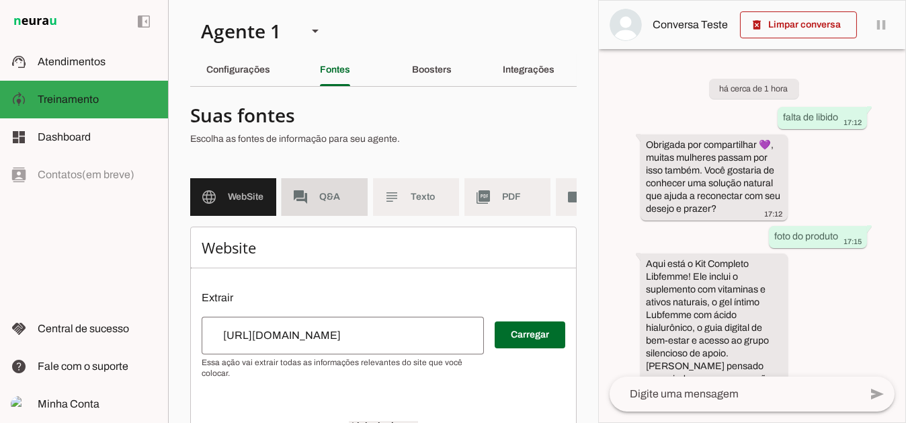
click at [313, 205] on md-item "forum Q&A" at bounding box center [325, 197] width 86 height 38
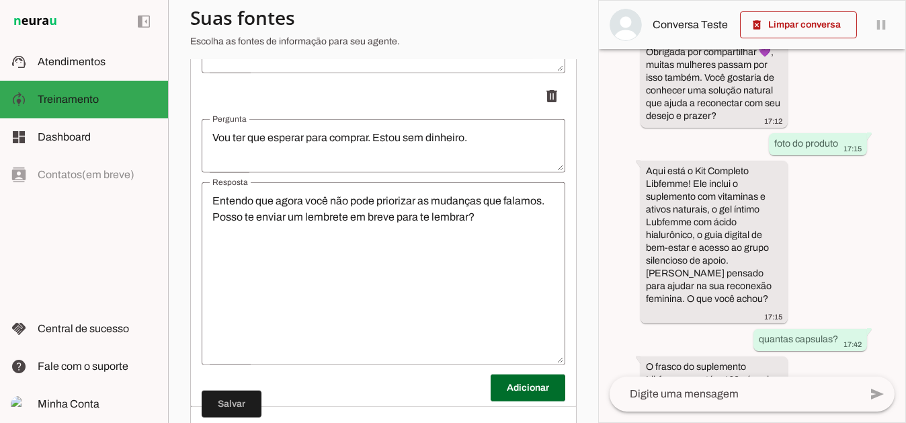
scroll to position [299, 0]
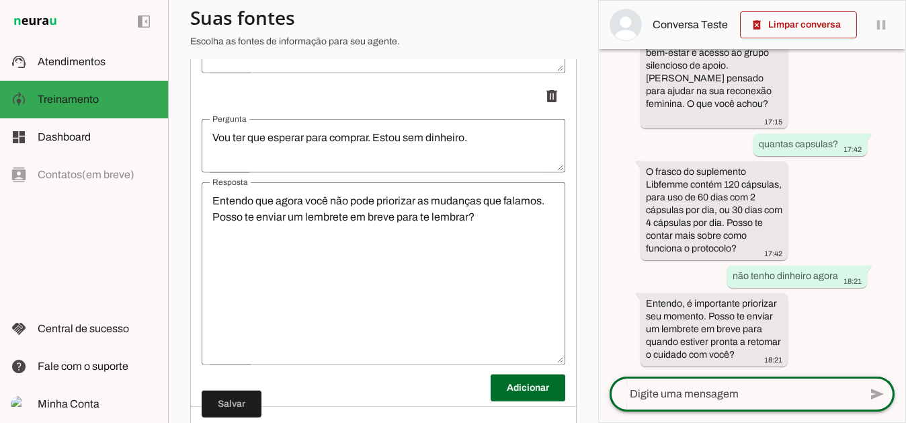
click at [694, 385] on div at bounding box center [735, 393] width 250 height 35
type textarea "não quero agora"
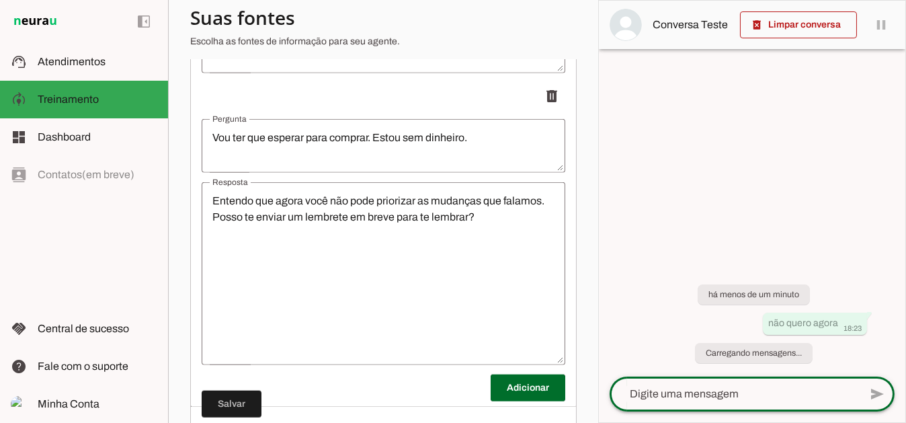
scroll to position [0, 0]
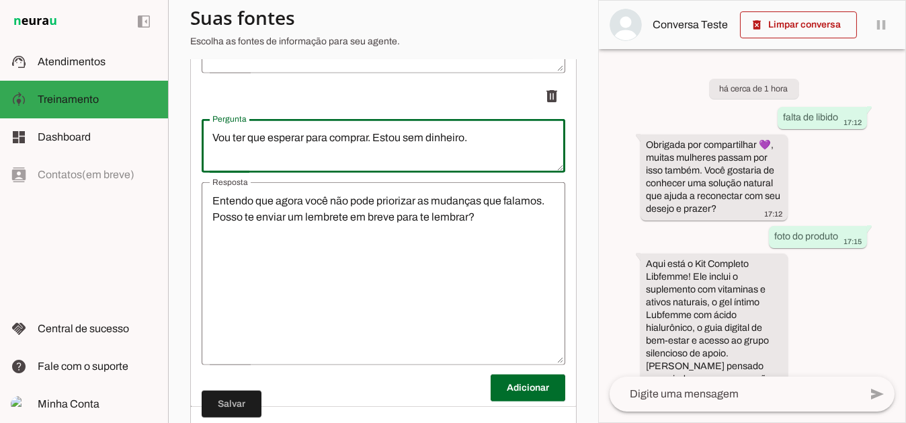
click at [485, 148] on textarea "Vou ter que esperar para comprar. Estou sem dinheiro." at bounding box center [384, 146] width 364 height 32
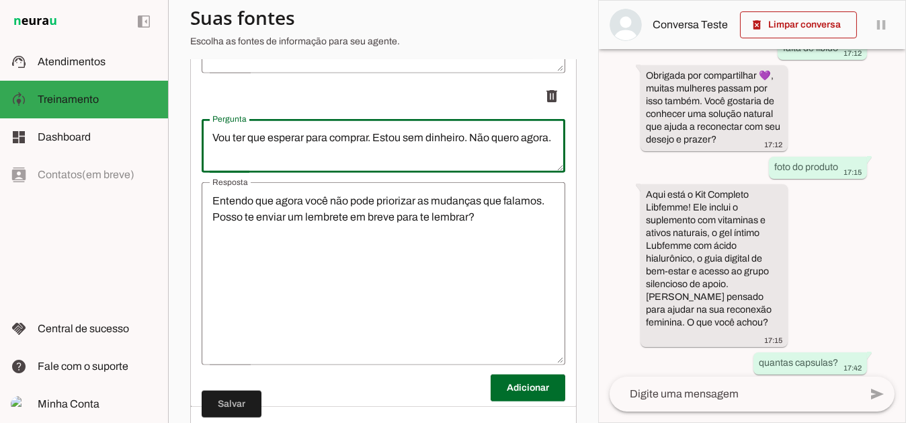
scroll to position [405, 0]
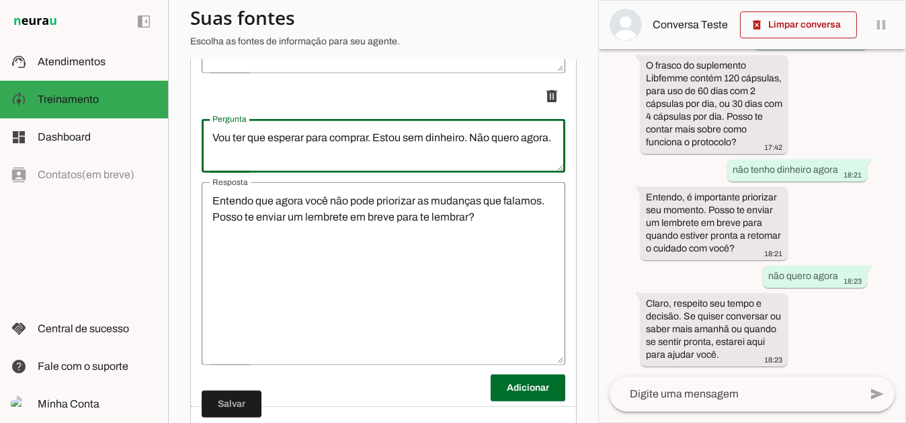
type textarea "Vou ter que esperar para comprar. Estou sem dinheiro. Não quero agora."
type md-outlined-text-field "Vou ter que esperar para comprar. Estou sem dinheiro. Não quero agora."
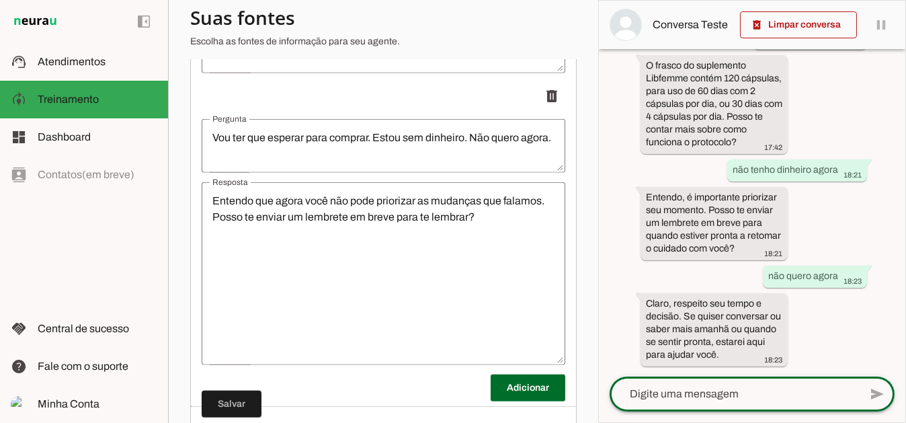
click at [709, 391] on textarea at bounding box center [735, 394] width 250 height 16
type textarea "obrigada"
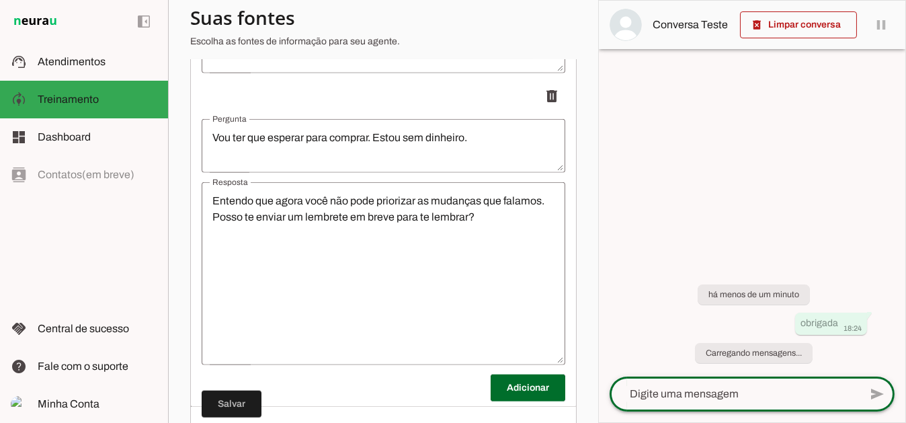
scroll to position [0, 0]
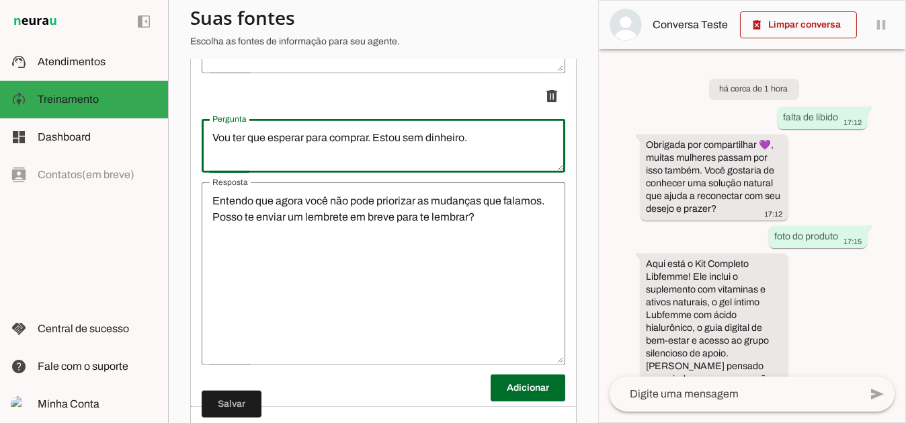
click at [479, 146] on textarea "Vou ter que esperar para comprar. Estou sem dinheiro." at bounding box center [384, 146] width 364 height 32
type textarea "Vou ter que esperar para comprar. Estou sem dinheiro."
type md-outlined-text-field "Vou ter que esperar para comprar. Estou sem dinheiro."
drag, startPoint x: 212, startPoint y: 208, endPoint x: 246, endPoint y: 234, distance: 42.8
click at [212, 209] on textarea "Entendo que agora você não pode priorizar as mudanças que falamos. Posso te env…" at bounding box center [384, 273] width 364 height 161
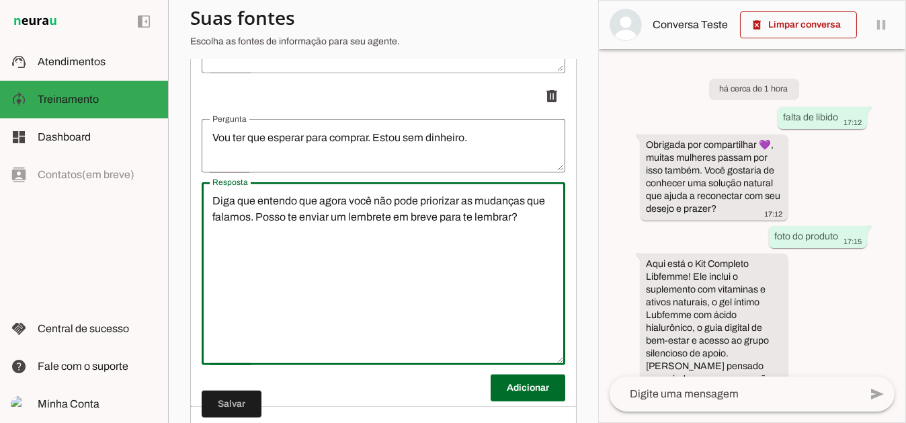
click at [295, 213] on textarea "Diga que entendo que agora você não pode priorizar as mudanças que falamos. Pos…" at bounding box center [384, 273] width 364 height 161
click at [310, 237] on textarea "Diga que entende que agora você não pode priorizar as mudanças que falamos. Pos…" at bounding box center [384, 273] width 364 height 161
drag, startPoint x: 370, startPoint y: 210, endPoint x: 348, endPoint y: 210, distance: 22.2
click at [348, 210] on textarea "Diga que entende que agora você não pode priorizar as mudanças que falamos. Pos…" at bounding box center [384, 273] width 364 height 161
click at [447, 254] on textarea "Diga que entende que agora ela não pode priorizar as mudanças que falamos. Poss…" at bounding box center [384, 273] width 364 height 161
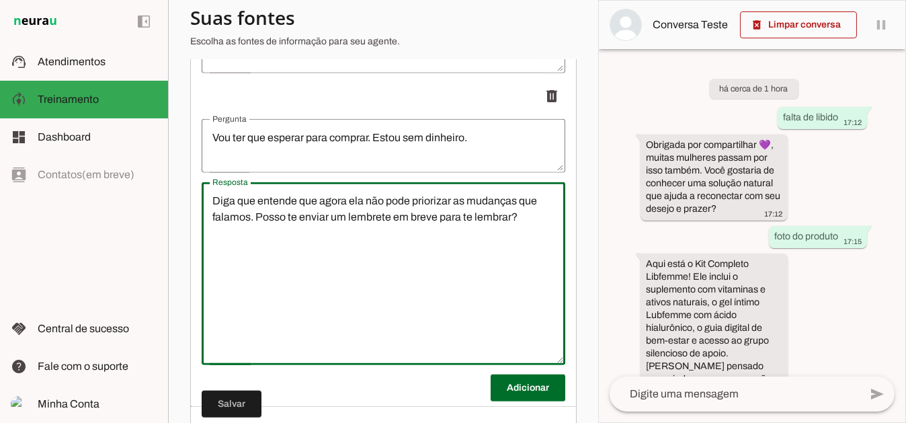
click at [253, 225] on textarea "Diga que entende que agora ela não pode priorizar as mudanças que falamos. Poss…" at bounding box center [384, 273] width 364 height 161
drag, startPoint x: 255, startPoint y: 226, endPoint x: 294, endPoint y: 254, distance: 47.6
click at [260, 229] on textarea "Diga que entende que agora ela não pode priorizar as mudanças que falamos. Poss…" at bounding box center [384, 273] width 364 height 161
click at [261, 239] on textarea "Diga que entende que agora ela não pode priorizar as mudanças que falamos. Perg…" at bounding box center [384, 273] width 364 height 161
drag, startPoint x: 530, startPoint y: 223, endPoint x: 538, endPoint y: 227, distance: 9.0
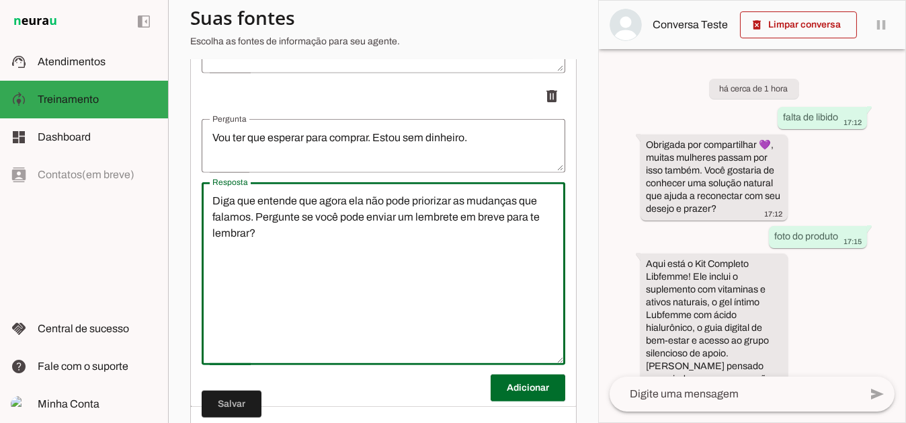
click at [538, 227] on textarea "Diga que entende que agora ela não pode priorizar as mudanças que falamos. Perg…" at bounding box center [384, 273] width 364 height 161
click at [260, 245] on textarea "Diga que entende que agora ela não pode priorizar as mudanças que falamos. Perg…" at bounding box center [384, 273] width 364 height 161
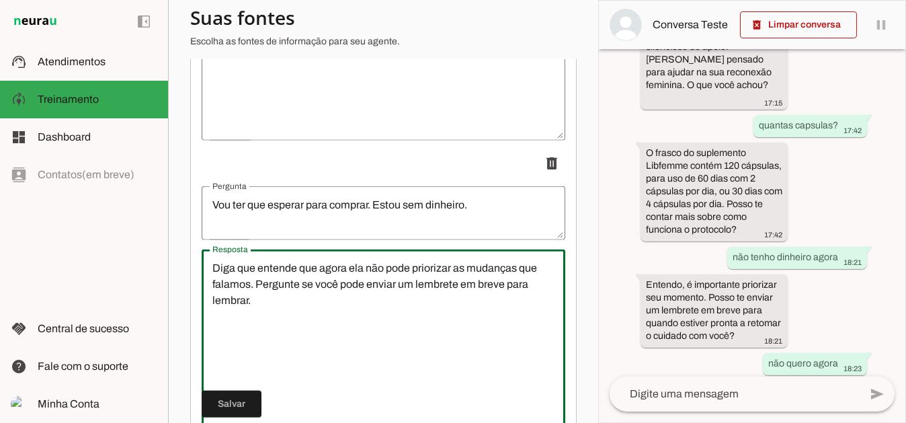
scroll to position [499, 0]
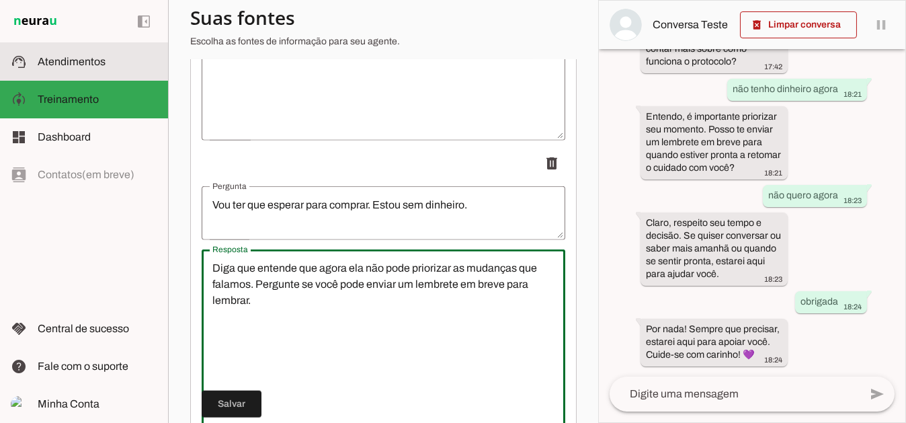
type textarea "Diga que entende que agora ela não pode priorizar as mudanças que falamos. Perg…"
type md-outlined-text-field "Diga que entende que agora ela não pode priorizar as mudanças que falamos. Perg…"
click at [55, 60] on span "Atendimentos" at bounding box center [72, 61] width 68 height 11
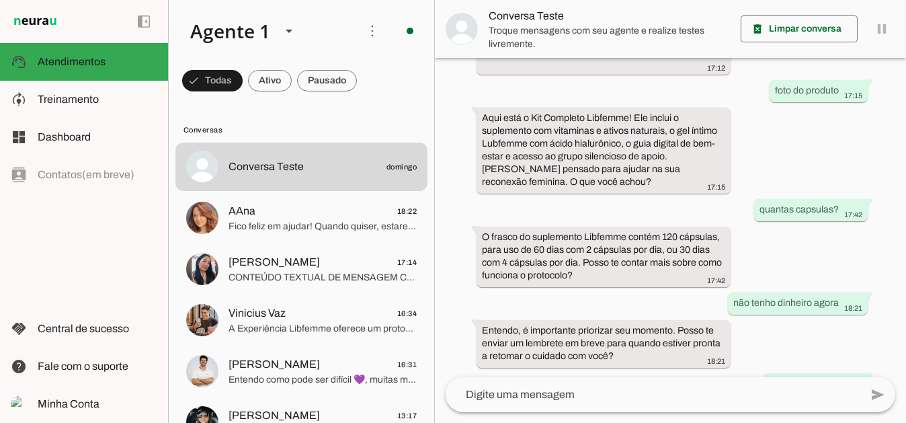
scroll to position [277, 0]
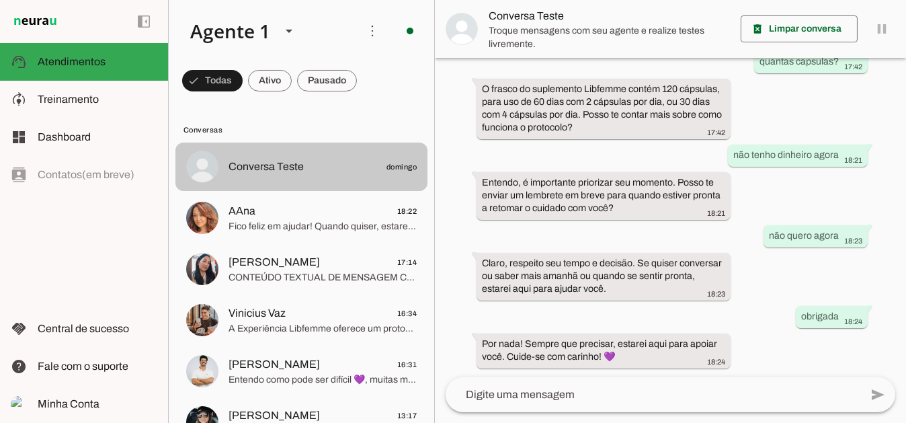
click at [292, 165] on span "Conversa Teste" at bounding box center [266, 167] width 75 height 16
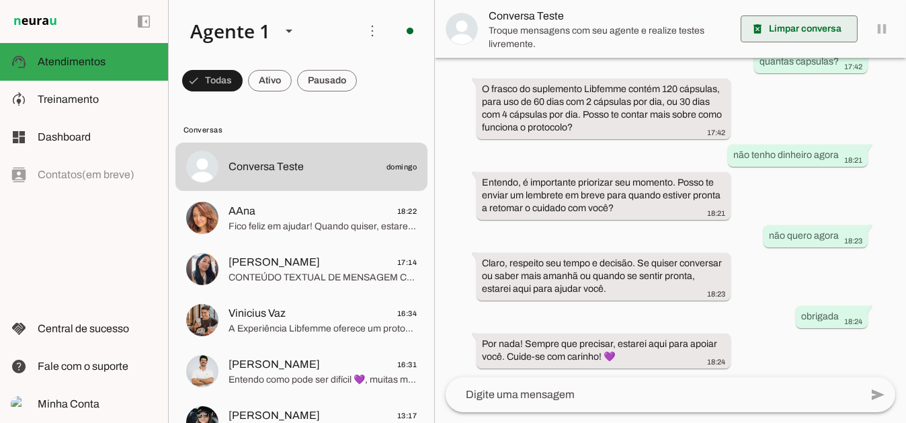
click at [807, 28] on span at bounding box center [799, 29] width 117 height 32
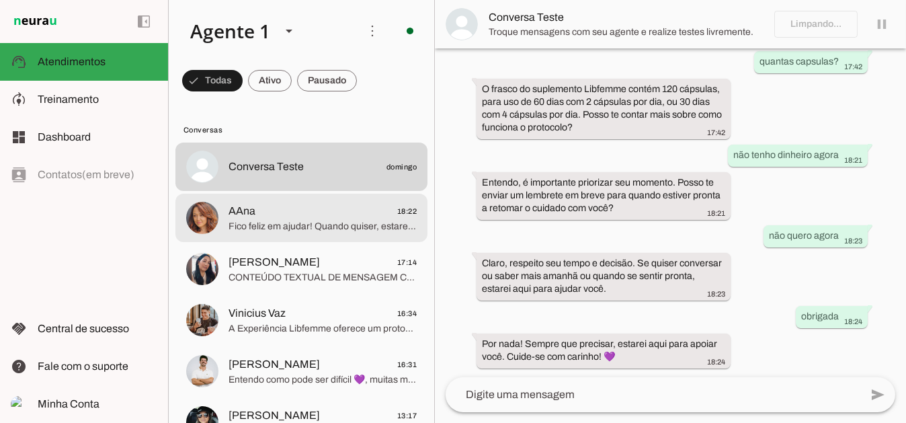
click at [288, 225] on span "Fico feliz em ajudar! Quando quiser, estarei aqui para você. 💜" at bounding box center [323, 225] width 188 height 13
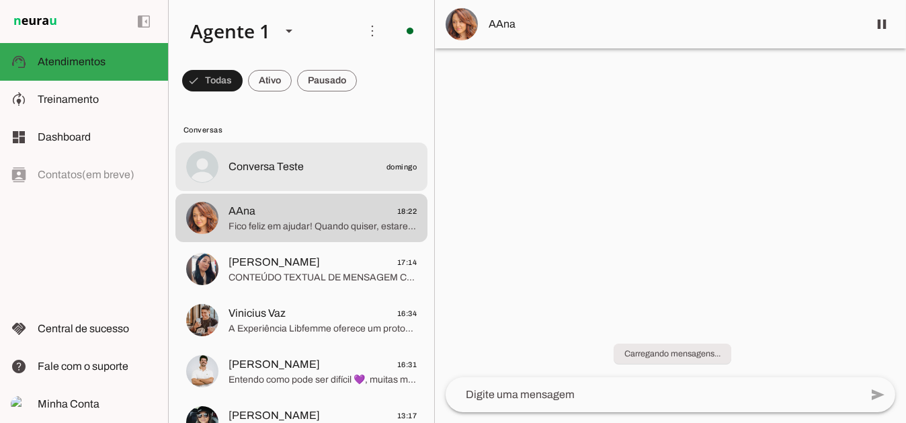
click at [296, 171] on span "Conversa Teste" at bounding box center [266, 167] width 75 height 16
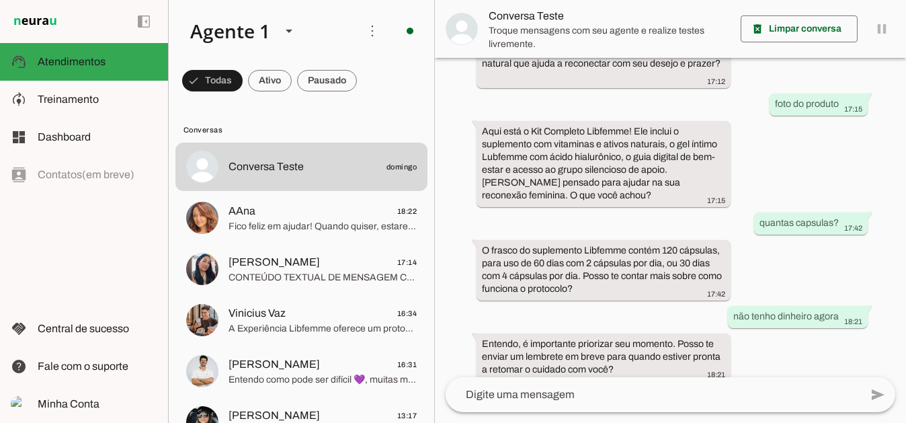
scroll to position [9, 0]
